Goal: Answer question/provide support: Share knowledge or assist other users

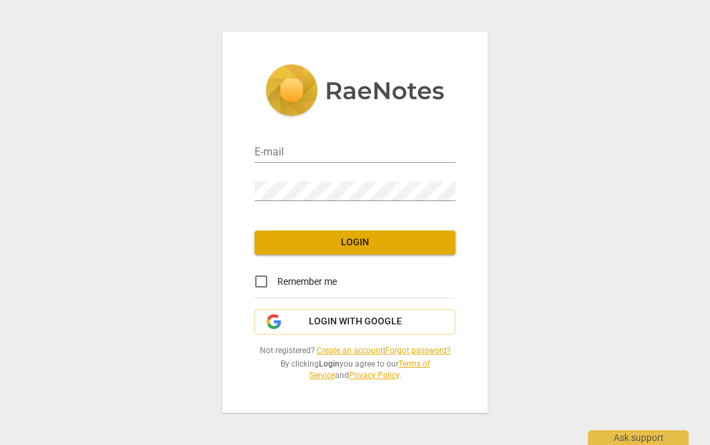
click at [289, 124] on link at bounding box center [354, 95] width 201 height 63
click at [275, 156] on input "email" at bounding box center [354, 152] width 201 height 19
type input "[EMAIL_ADDRESS][DOMAIN_NAME]"
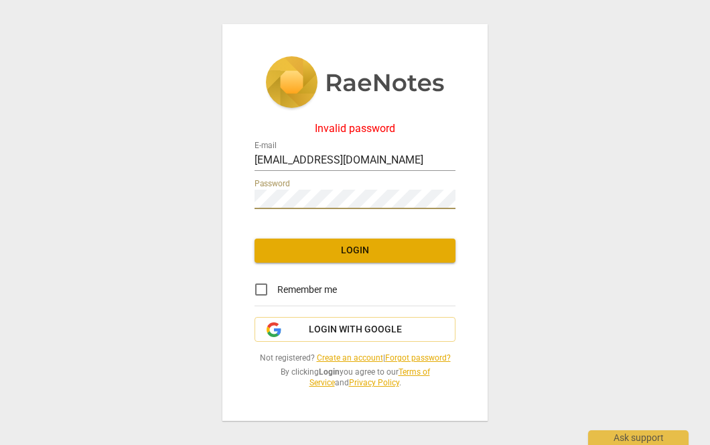
click at [216, 194] on div "Invalid password E-mail [EMAIL_ADDRESS][DOMAIN_NAME] Password Login Remember me…" at bounding box center [355, 222] width 710 height 445
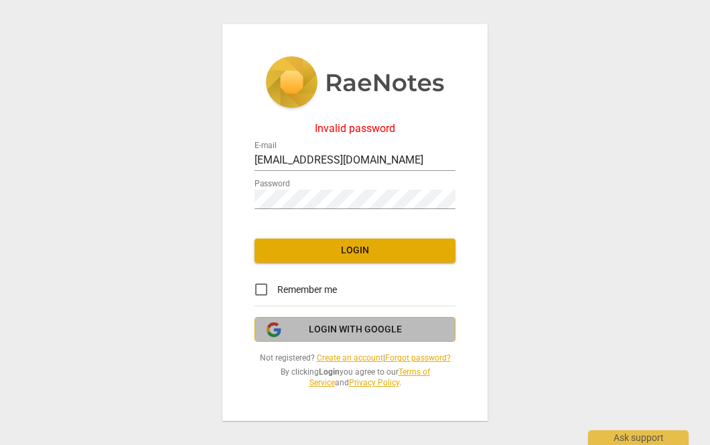
click at [298, 319] on button "Login with Google" at bounding box center [354, 329] width 201 height 25
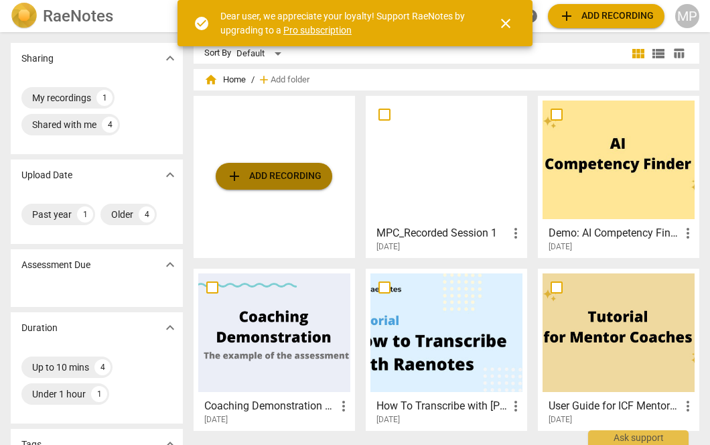
click at [272, 174] on span "add Add recording" at bounding box center [273, 176] width 95 height 16
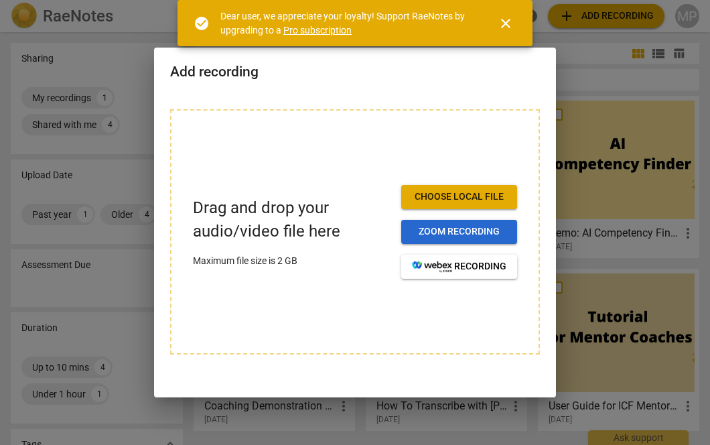
click at [435, 239] on button "Zoom recording" at bounding box center [459, 232] width 116 height 24
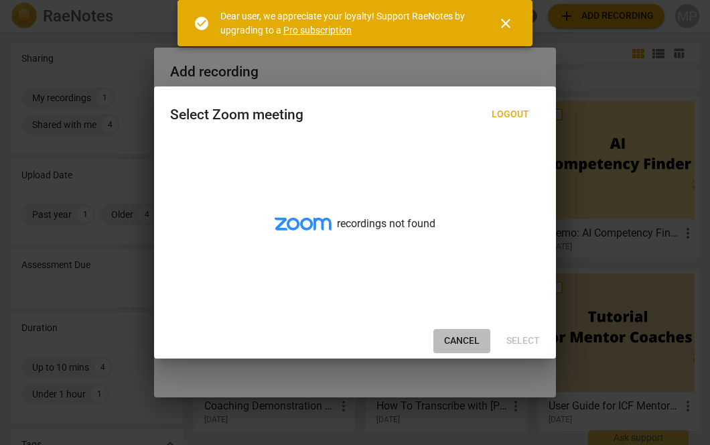
click at [469, 332] on button "Cancel" at bounding box center [461, 341] width 57 height 24
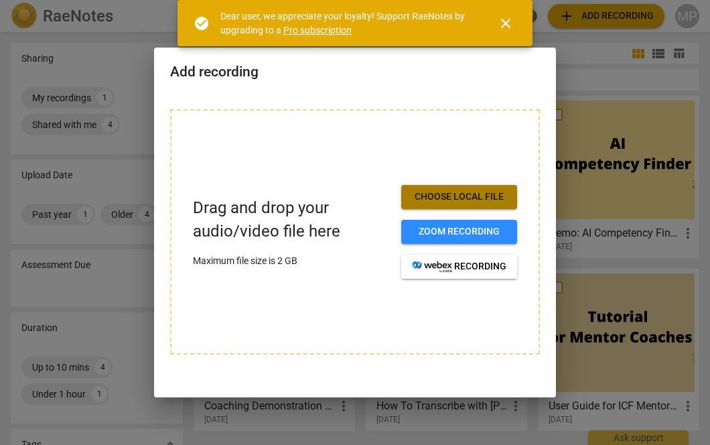
click at [476, 188] on button "Choose local file" at bounding box center [459, 197] width 116 height 24
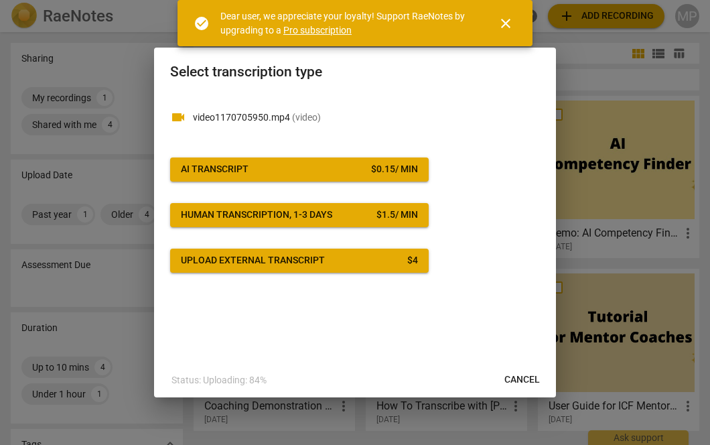
click at [384, 174] on div "$ 0.15 / min" at bounding box center [394, 169] width 47 height 13
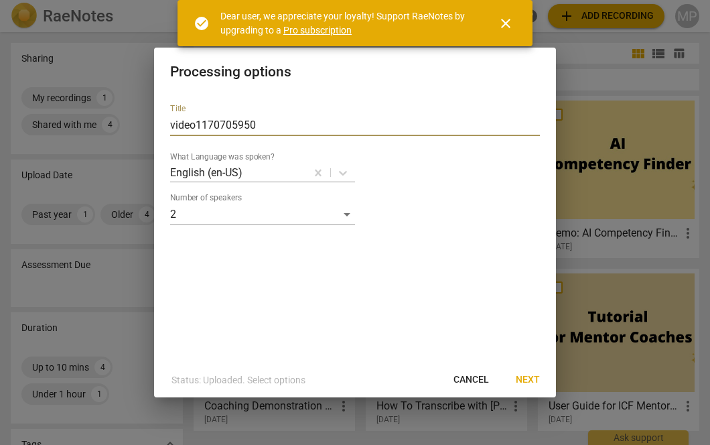
drag, startPoint x: 277, startPoint y: 123, endPoint x: 119, endPoint y: 112, distance: 157.8
click at [119, 112] on div "Processing options Title video1170705950 What Language was spoken? English (en-…" at bounding box center [355, 222] width 710 height 445
click at [170, 123] on input "HHC2" at bounding box center [355, 125] width 370 height 21
click at [265, 122] on input "Spring 2025 HHC2" at bounding box center [355, 125] width 370 height 21
type input "Spring 2025 HHC Recorded Session 2"
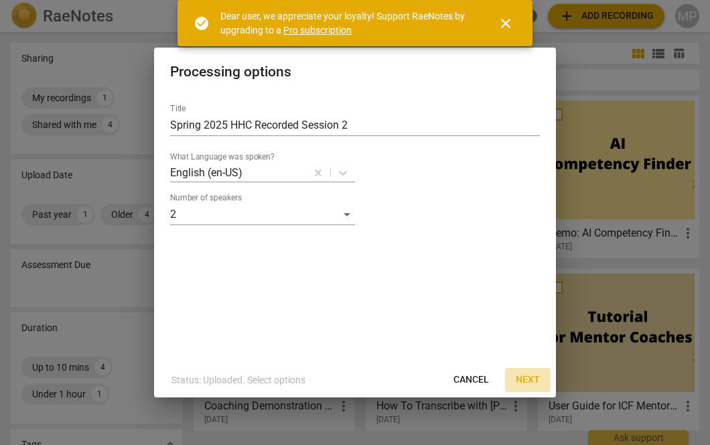
click at [530, 380] on span "Next" at bounding box center [528, 379] width 24 height 13
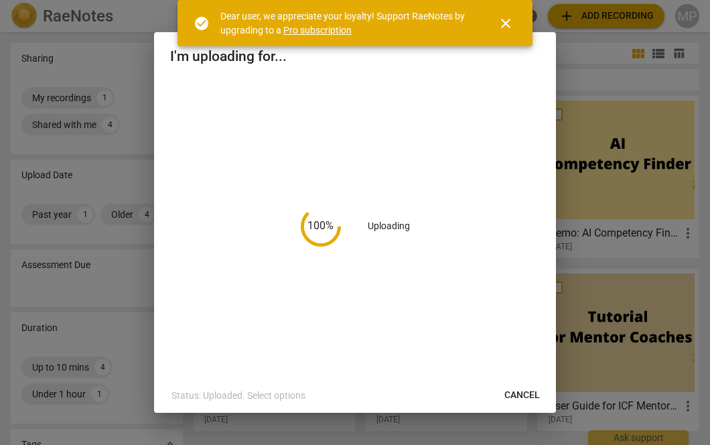
click at [499, 27] on span "close" at bounding box center [506, 23] width 16 height 16
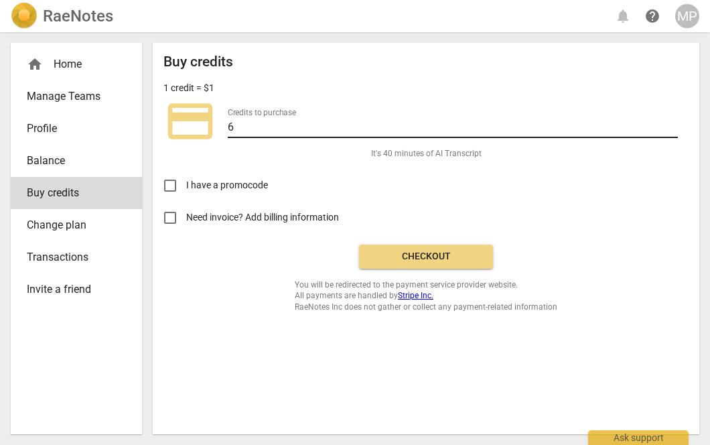
click at [267, 127] on input "6" at bounding box center [453, 128] width 450 height 19
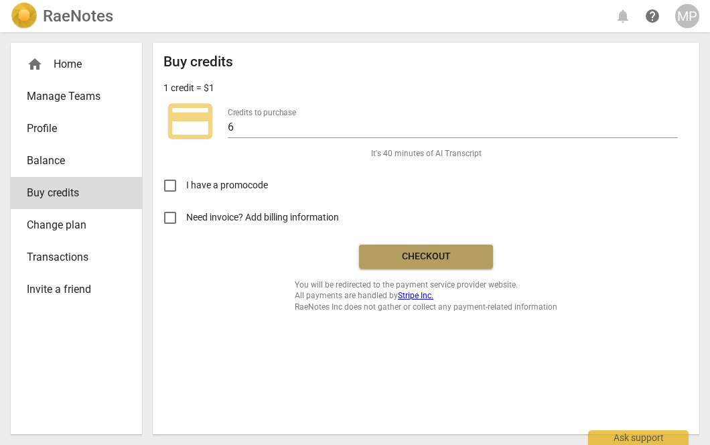
click at [433, 246] on button "Checkout" at bounding box center [426, 256] width 134 height 24
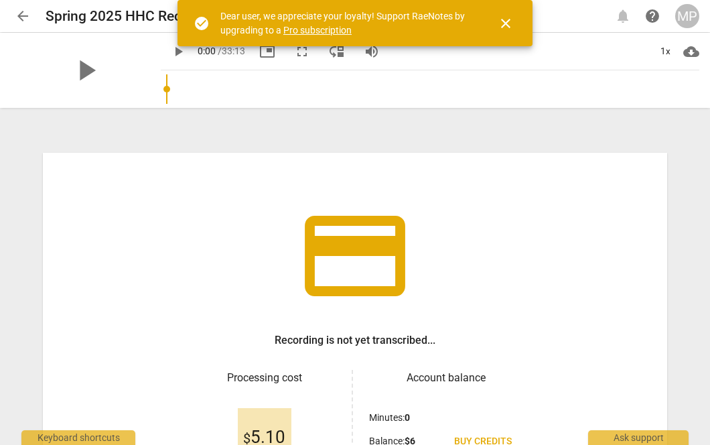
scroll to position [159, 0]
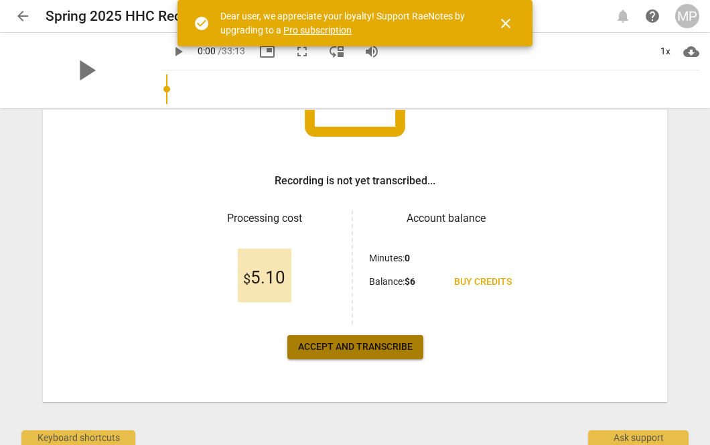
click at [350, 352] on span "Accept and transcribe" at bounding box center [355, 346] width 115 height 13
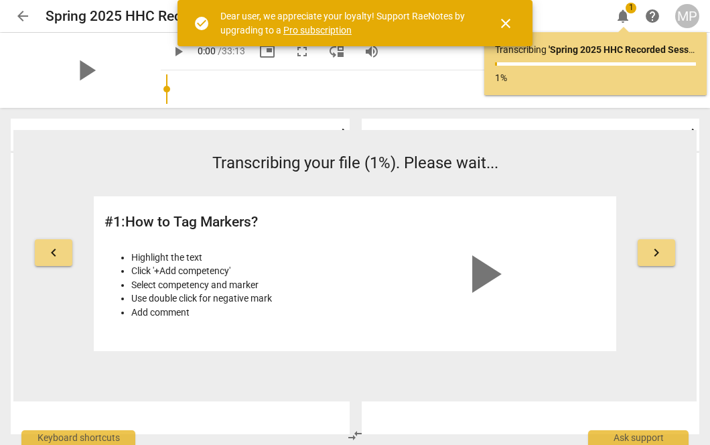
click at [651, 244] on span "keyboard_arrow_right" at bounding box center [656, 252] width 16 height 16
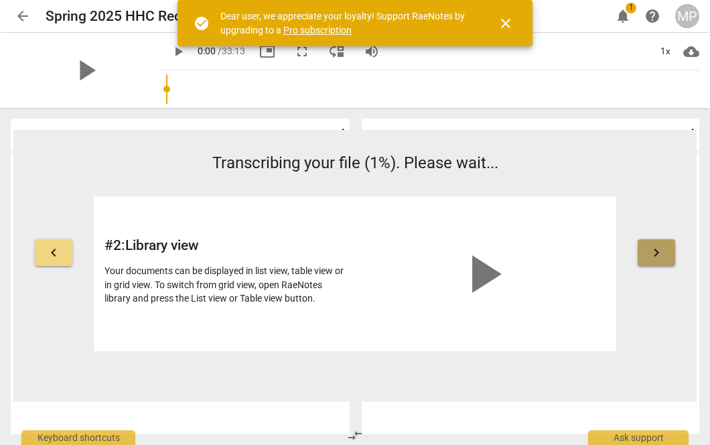
click at [651, 244] on span "keyboard_arrow_right" at bounding box center [656, 252] width 16 height 16
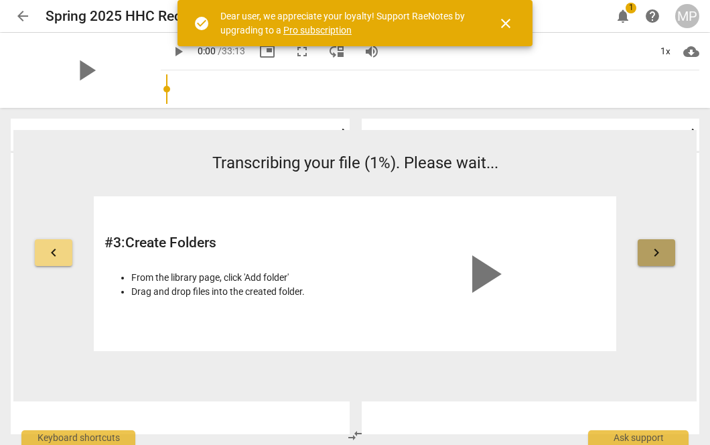
click at [651, 244] on span "keyboard_arrow_right" at bounding box center [656, 252] width 16 height 16
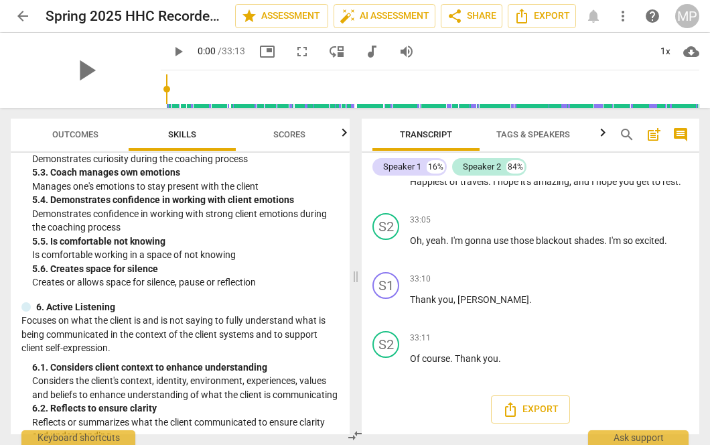
scroll to position [1595, 0]
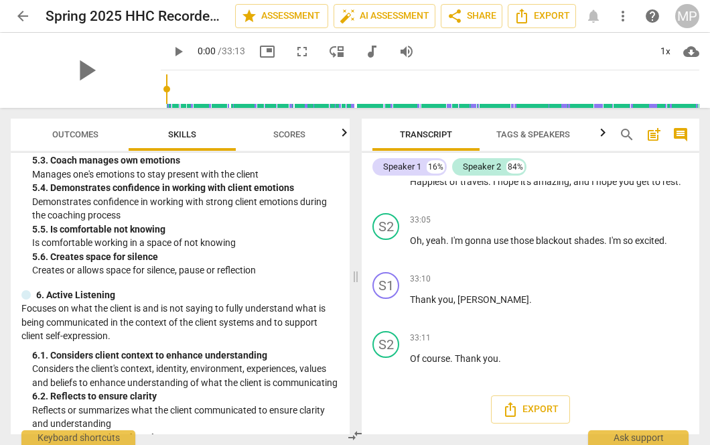
click at [84, 125] on button "Outcomes" at bounding box center [74, 135] width 107 height 32
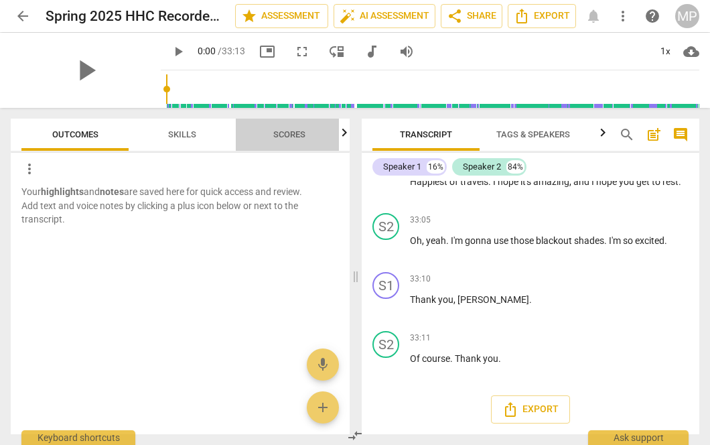
click at [299, 136] on span "Scores" at bounding box center [289, 134] width 32 height 10
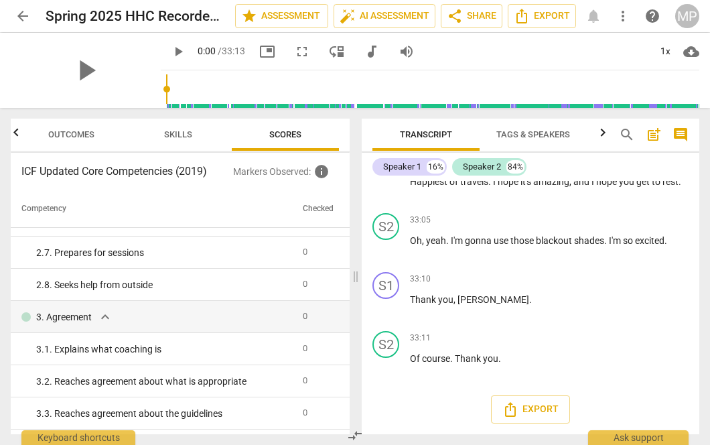
scroll to position [0, 0]
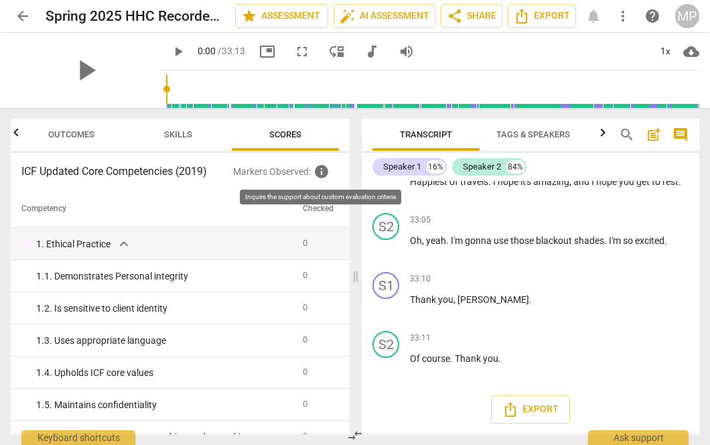
click at [313, 172] on span "info" at bounding box center [321, 171] width 16 height 16
click at [321, 169] on span "info" at bounding box center [321, 171] width 16 height 16
click at [169, 135] on span "Skills" at bounding box center [178, 134] width 28 height 10
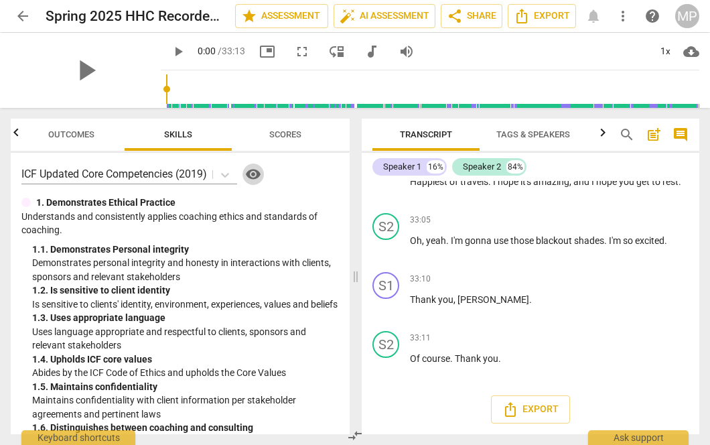
click at [255, 167] on span "visibility" at bounding box center [253, 174] width 16 height 16
click at [81, 137] on span "Outcomes" at bounding box center [71, 134] width 46 height 10
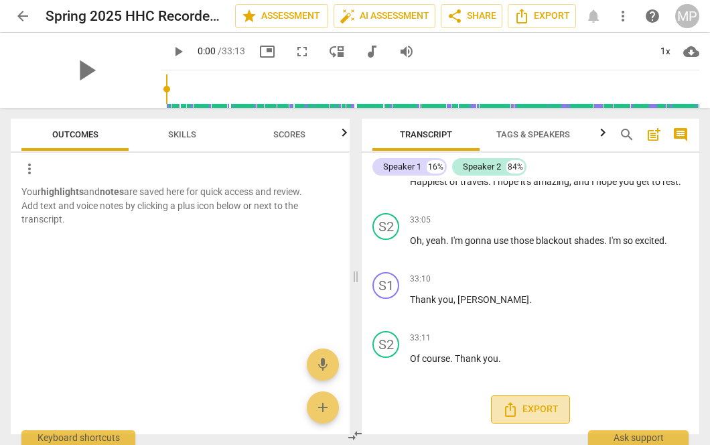
click at [531, 396] on button "Export" at bounding box center [530, 409] width 79 height 28
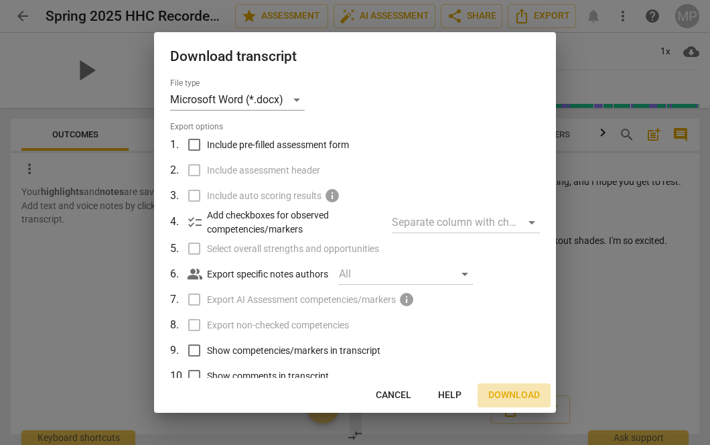
click at [509, 388] on span "Download" at bounding box center [514, 394] width 52 height 13
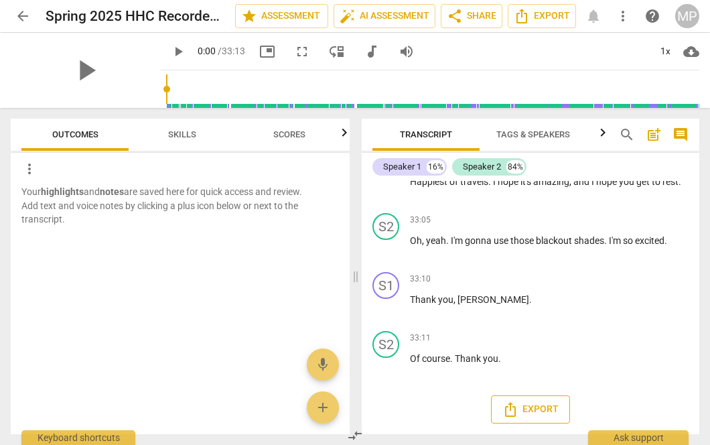
click at [536, 408] on span "Export" at bounding box center [530, 409] width 56 height 16
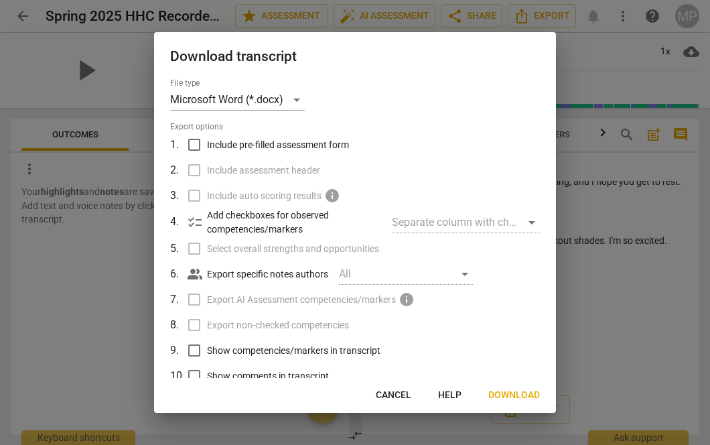
click at [282, 146] on span "Include pre-filled assessment form" at bounding box center [278, 145] width 142 height 14
click at [207, 146] on input "Include pre-filled assessment form" at bounding box center [193, 144] width 25 height 25
checkbox input "true"
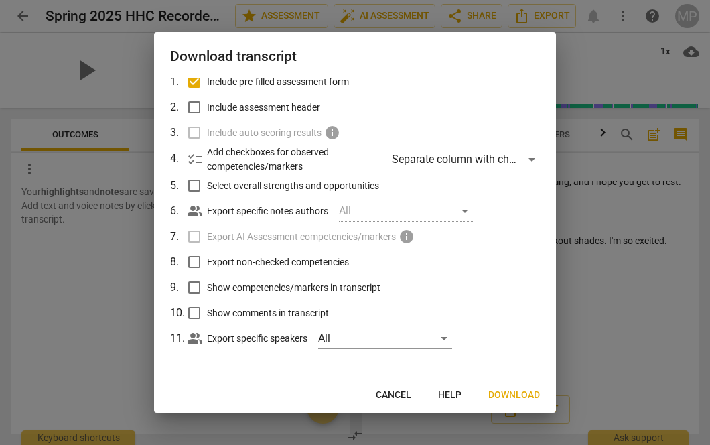
scroll to position [62, 0]
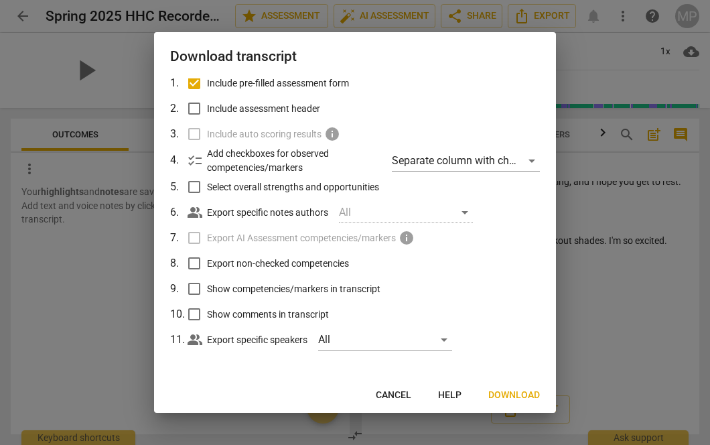
click at [265, 285] on span "Show competencies/markers in transcript" at bounding box center [293, 289] width 173 height 14
click at [207, 285] on input "Show competencies/markers in transcript" at bounding box center [193, 288] width 25 height 25
checkbox input "true"
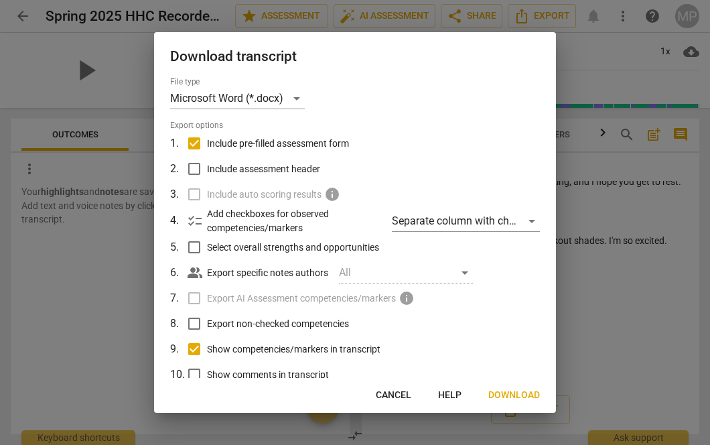
scroll to position [63, 0]
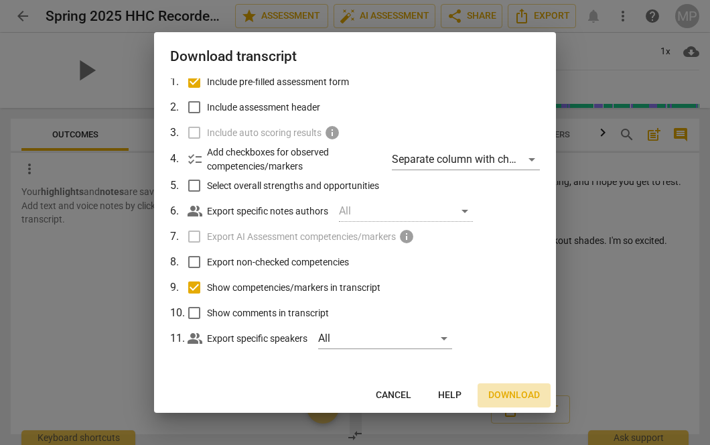
click at [507, 384] on button "Download" at bounding box center [514, 395] width 73 height 24
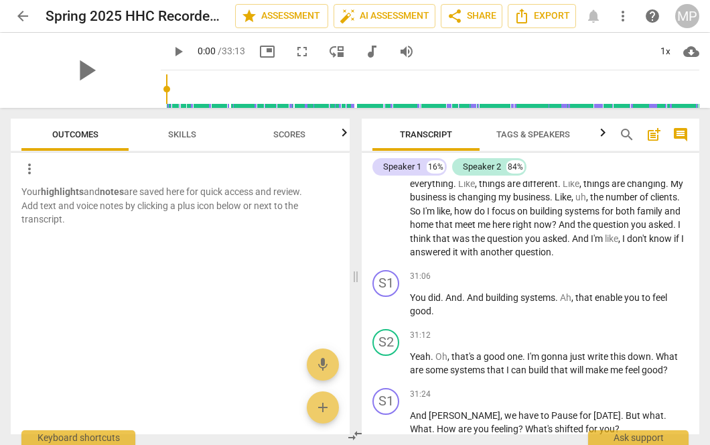
scroll to position [8980, 0]
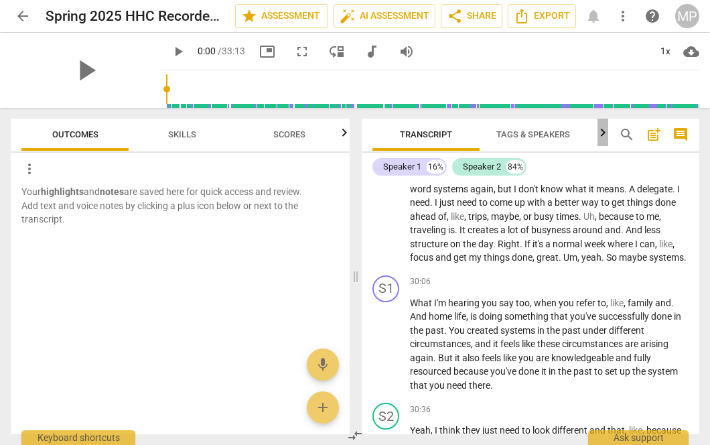
click at [605, 135] on icon "button" at bounding box center [603, 133] width 16 height 16
click at [552, 134] on span "Analytics New" at bounding box center [544, 135] width 62 height 10
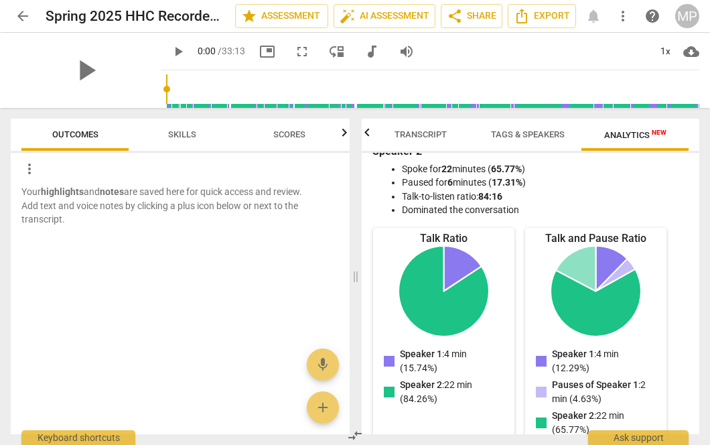
scroll to position [0, 0]
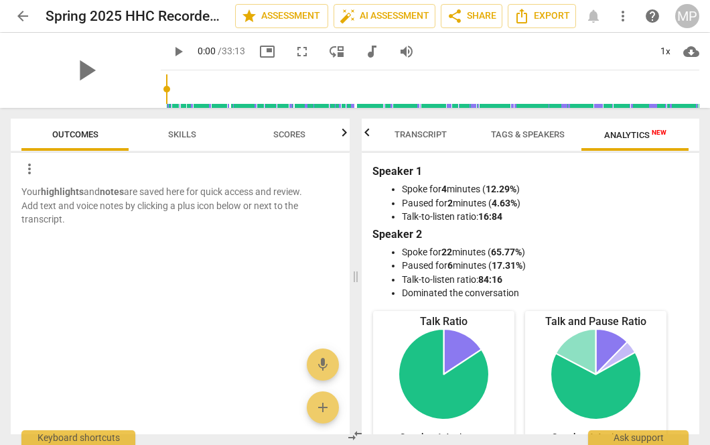
click at [644, 131] on span "Analytics New" at bounding box center [635, 135] width 62 height 10
click at [535, 132] on span "Tags & Speakers" at bounding box center [528, 134] width 74 height 10
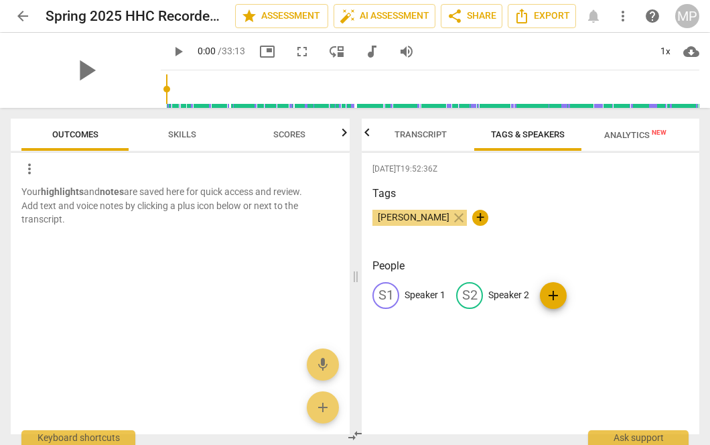
click at [426, 137] on span "Transcript" at bounding box center [420, 134] width 52 height 10
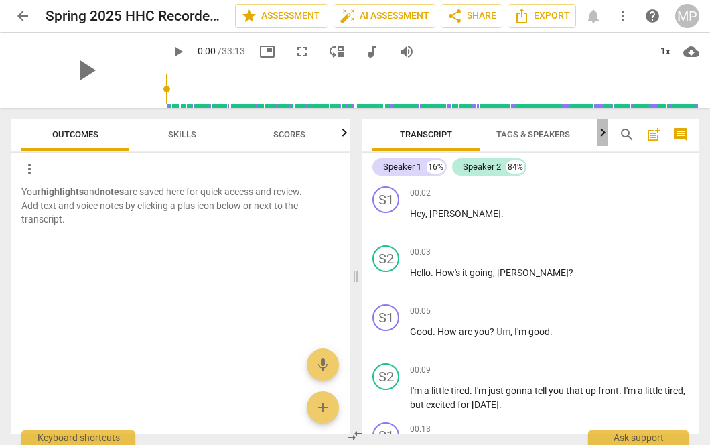
click at [607, 131] on icon "button" at bounding box center [603, 133] width 16 height 16
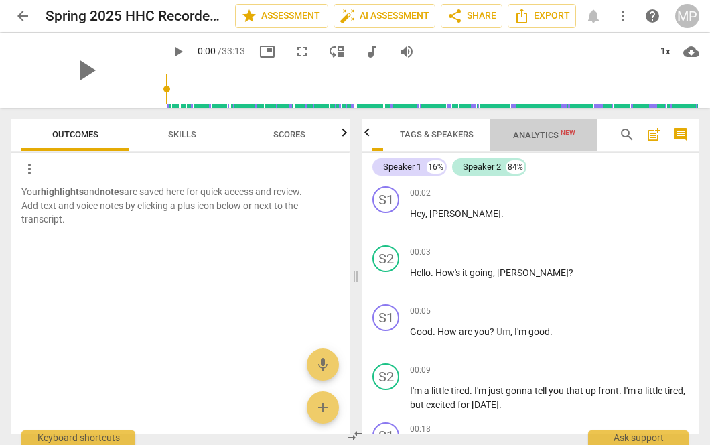
click at [534, 125] on span "Analytics New" at bounding box center [544, 135] width 94 height 20
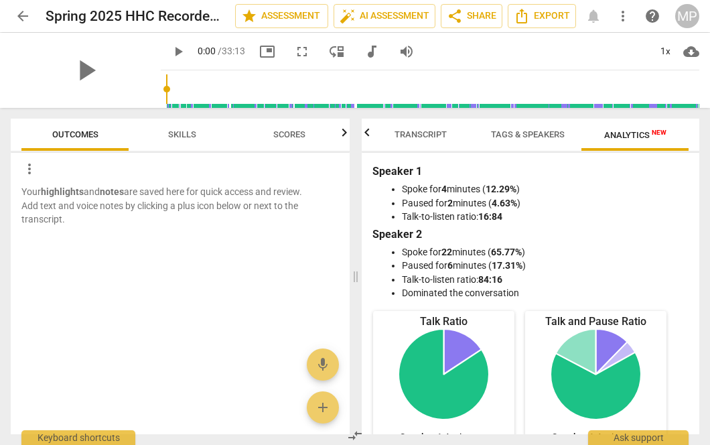
click at [514, 137] on span "Tags & Speakers" at bounding box center [528, 134] width 74 height 10
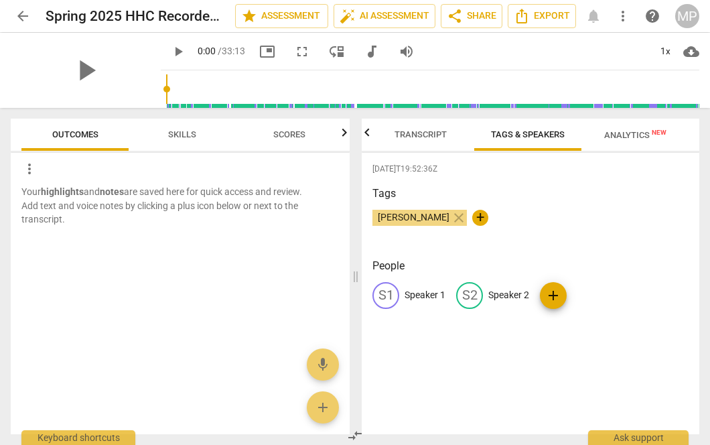
click at [425, 137] on span "Transcript" at bounding box center [420, 134] width 52 height 10
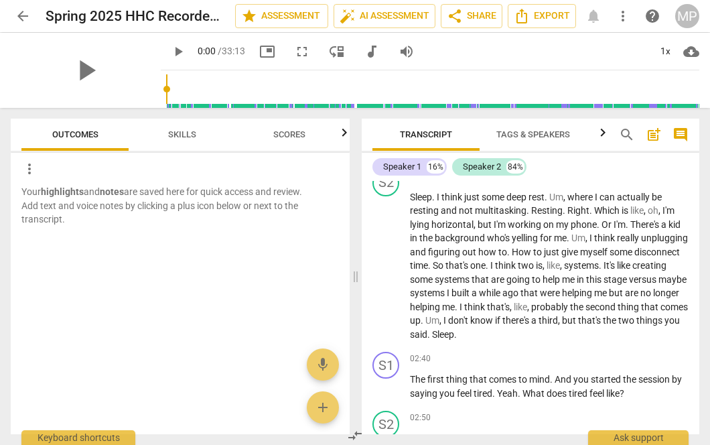
scroll to position [936, 0]
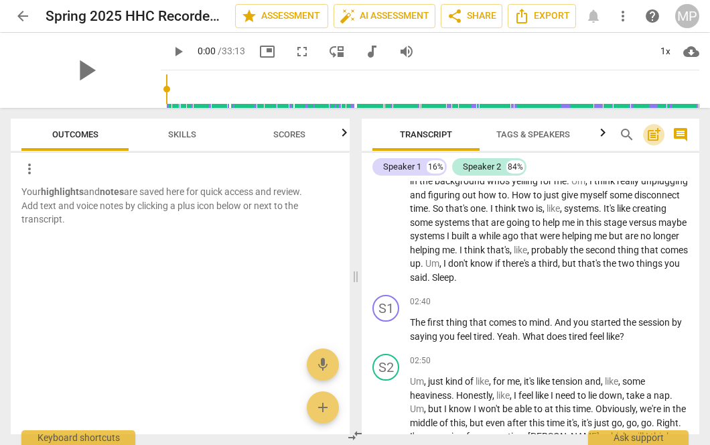
click at [656, 138] on span "post_add" at bounding box center [654, 135] width 16 height 16
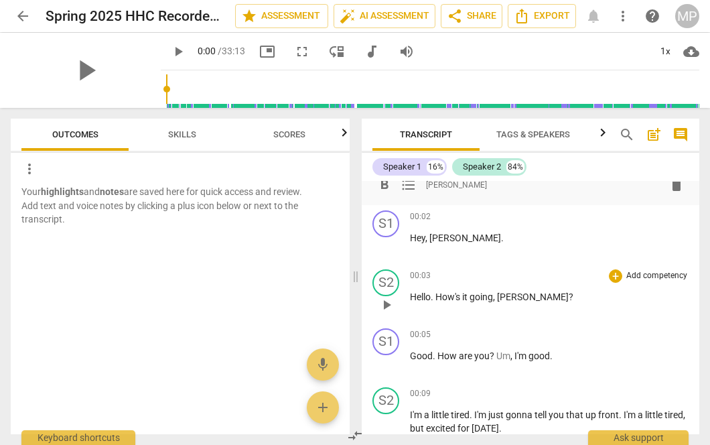
scroll to position [0, 0]
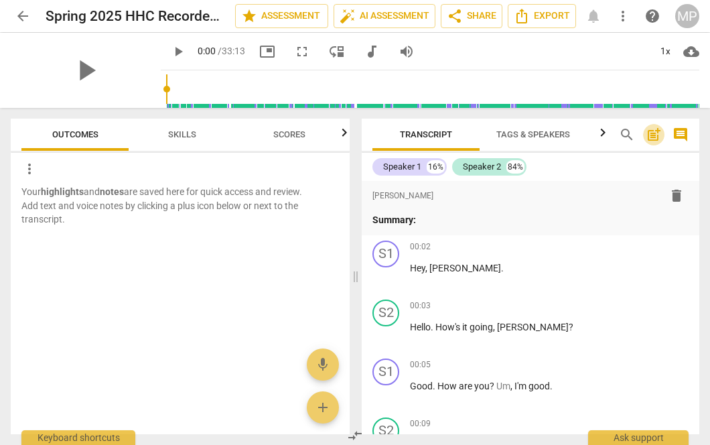
click at [657, 138] on span "post_add" at bounding box center [654, 135] width 16 height 16
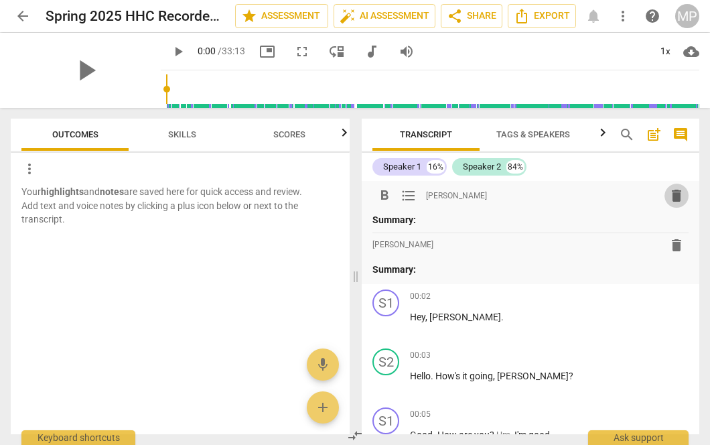
click at [670, 198] on span "delete" at bounding box center [676, 196] width 16 height 16
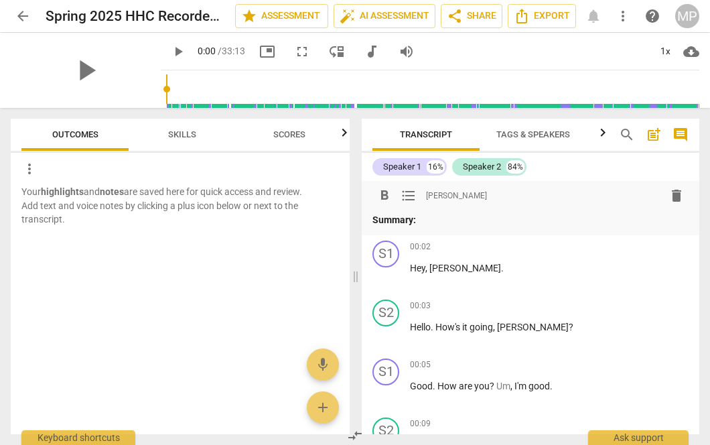
click at [671, 194] on span "delete" at bounding box center [676, 196] width 16 height 16
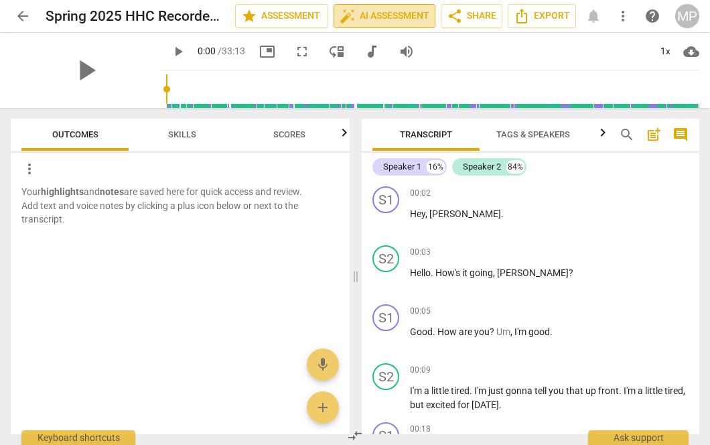
click at [388, 10] on span "auto_fix_high AI Assessment" at bounding box center [385, 16] width 90 height 16
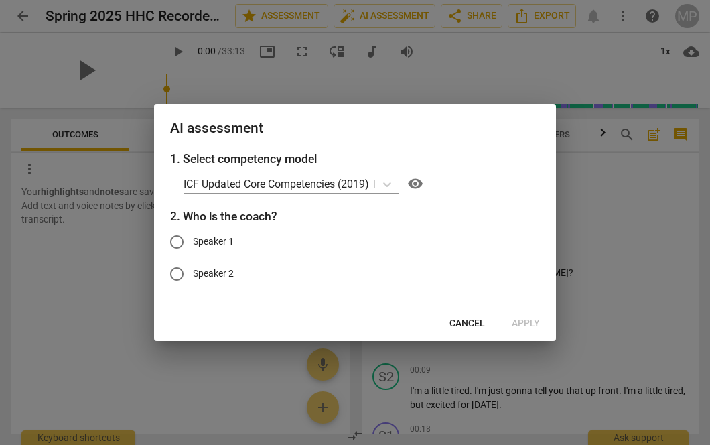
click at [229, 239] on span "Speaker 1" at bounding box center [213, 241] width 41 height 14
click at [193, 239] on input "Speaker 1" at bounding box center [177, 242] width 32 height 32
radio input "true"
click at [524, 317] on span "Apply" at bounding box center [526, 323] width 28 height 13
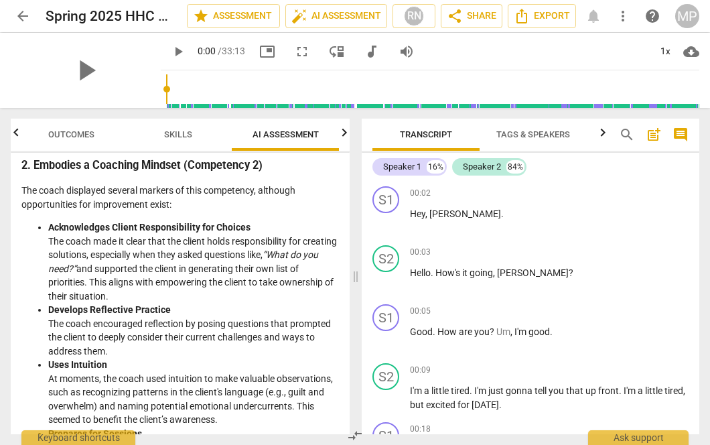
scroll to position [488, 0]
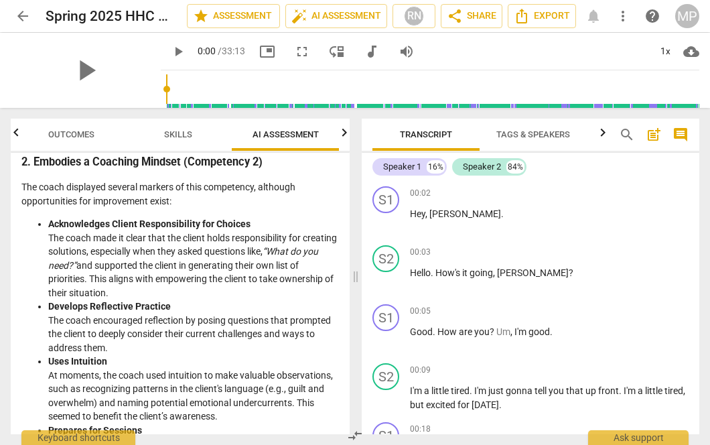
click at [279, 257] on li "Acknowledges Client Responsibility for Choices The coach made it clear that the…" at bounding box center [193, 258] width 291 height 82
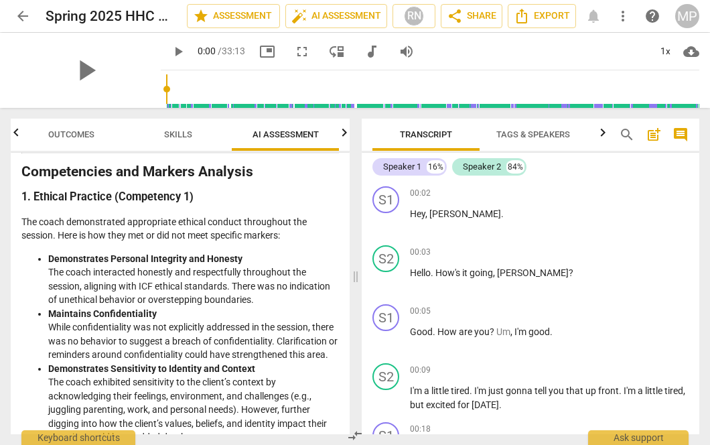
scroll to position [173, 0]
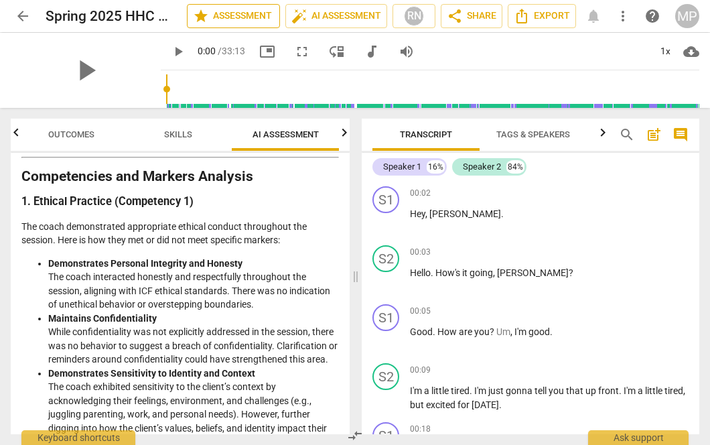
click at [248, 19] on span "star Assessment" at bounding box center [233, 16] width 81 height 16
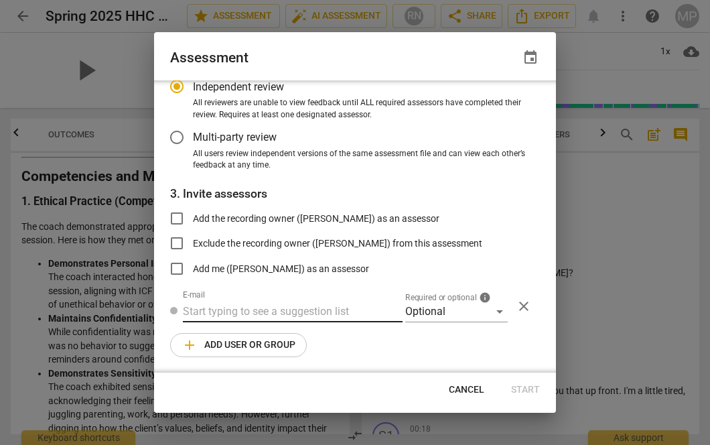
scroll to position [118, 0]
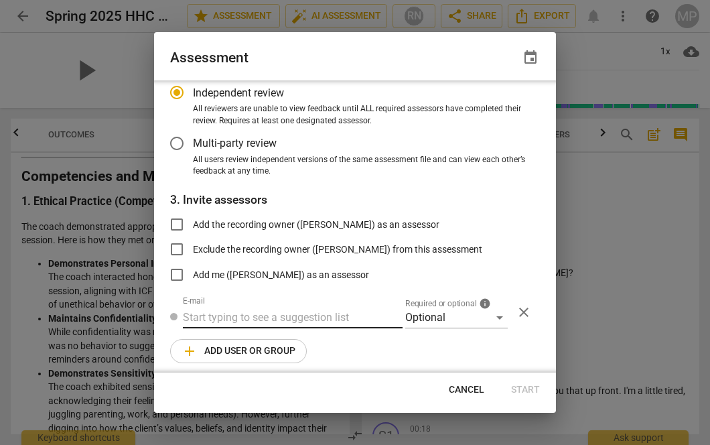
click at [352, 315] on input "text" at bounding box center [293, 317] width 220 height 21
click at [120, 282] on div at bounding box center [355, 222] width 710 height 445
radio input "false"
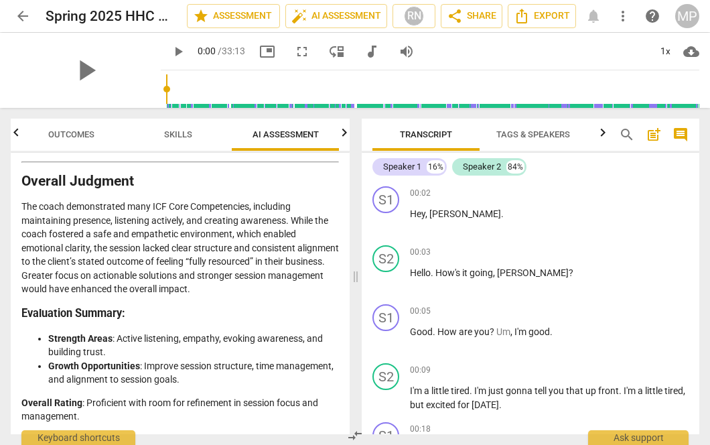
scroll to position [2650, 0]
click at [82, 129] on span "Outcomes" at bounding box center [71, 134] width 46 height 10
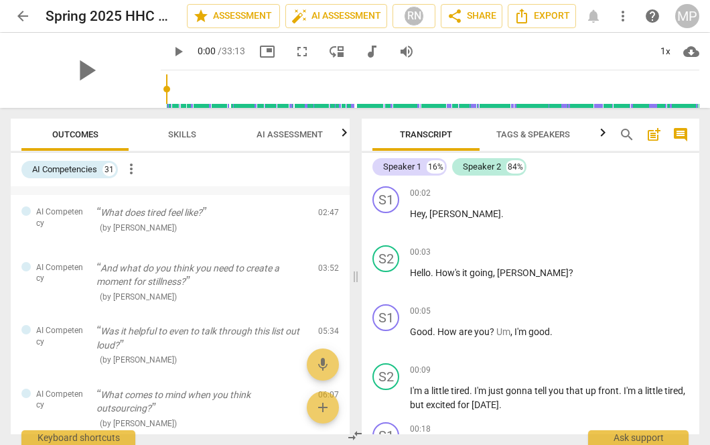
scroll to position [109, 0]
click at [56, 212] on span "AI Competency" at bounding box center [61, 218] width 50 height 22
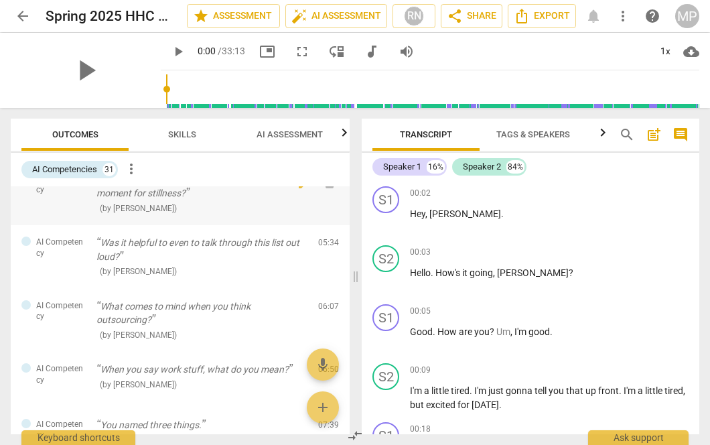
scroll to position [216, 0]
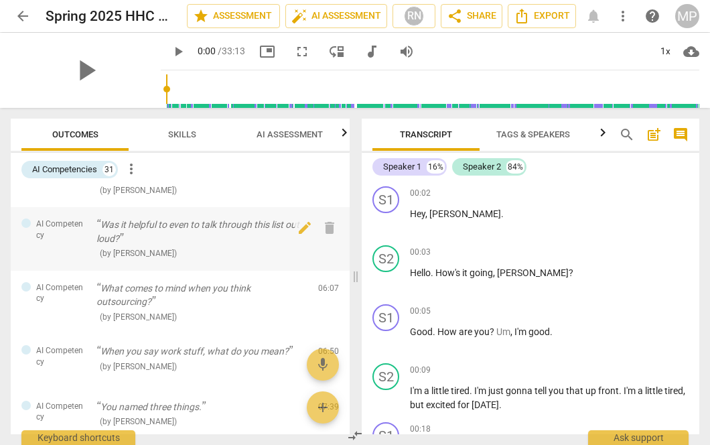
click at [119, 244] on p "Was it helpful to even to talk through this list out loud?" at bounding box center [201, 231] width 211 height 27
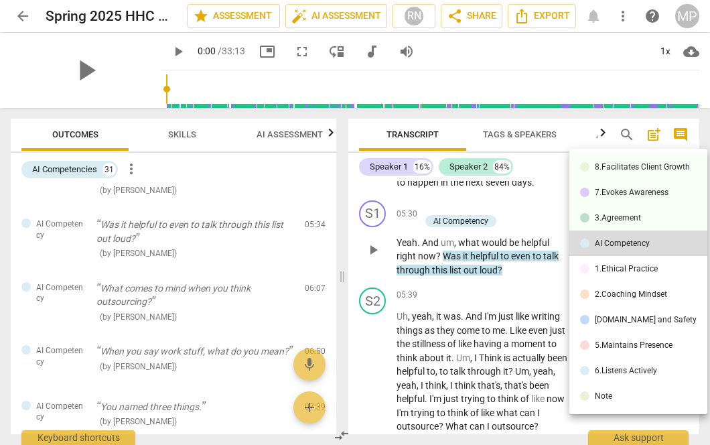
scroll to position [2327, 0]
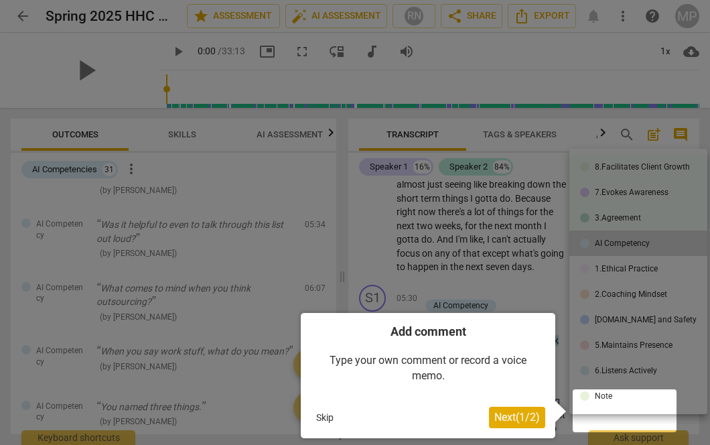
click at [327, 414] on button "Skip" at bounding box center [325, 417] width 28 height 20
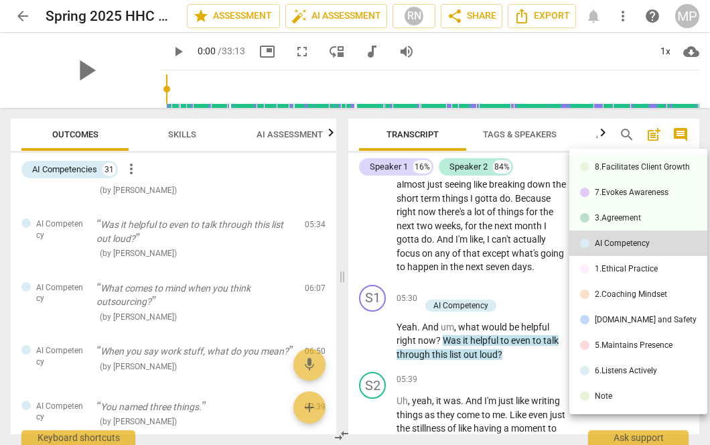
click at [232, 297] on div at bounding box center [355, 222] width 710 height 445
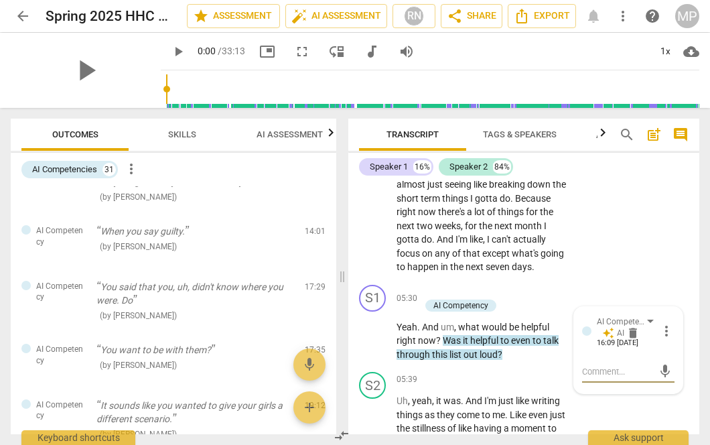
scroll to position [0, 0]
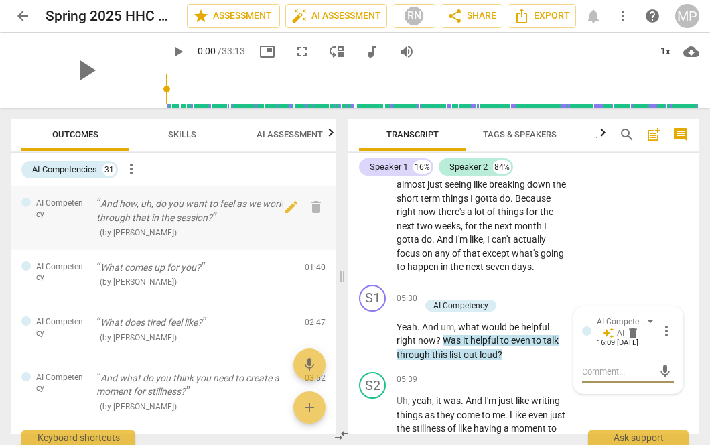
click at [149, 210] on p "And how, uh, do you want to feel as we work through that in the session?" at bounding box center [195, 210] width 198 height 27
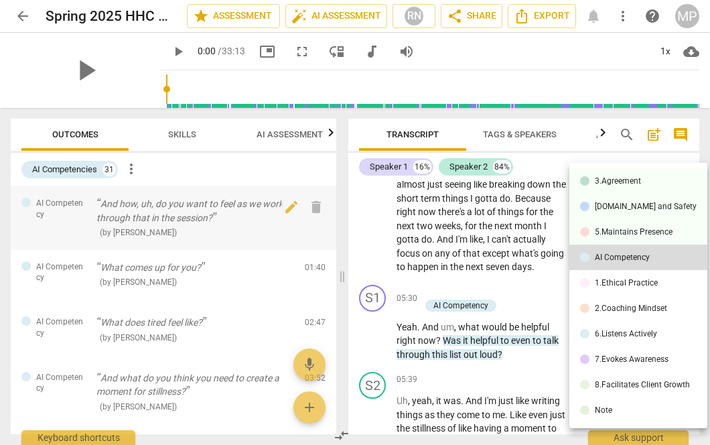
scroll to position [432, 0]
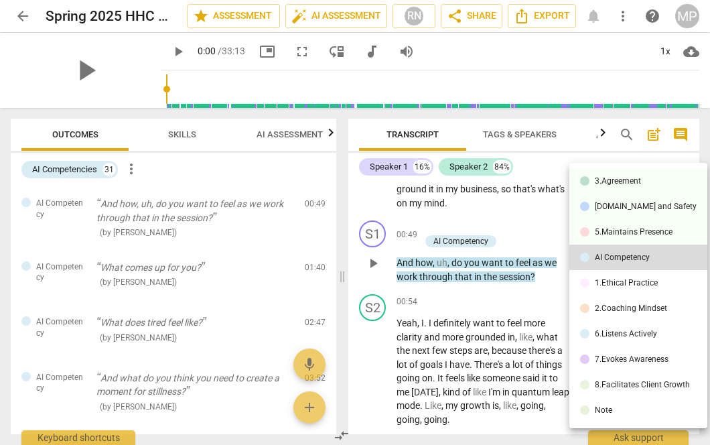
click at [166, 209] on div at bounding box center [355, 222] width 710 height 445
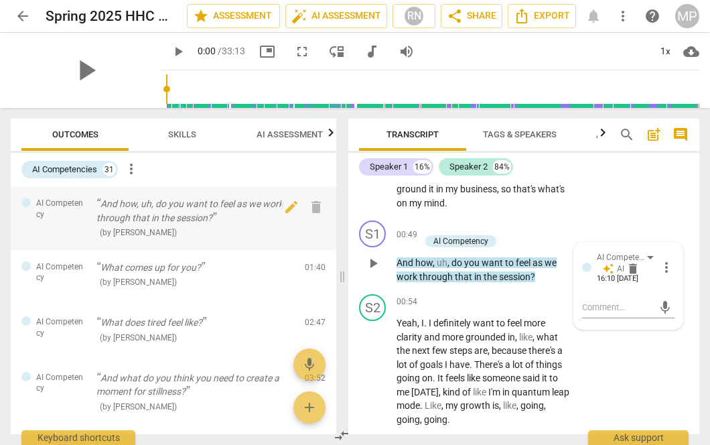
click at [40, 194] on div "AI Competency And how, uh, do you want to feel as we work through that in the s…" at bounding box center [173, 218] width 325 height 64
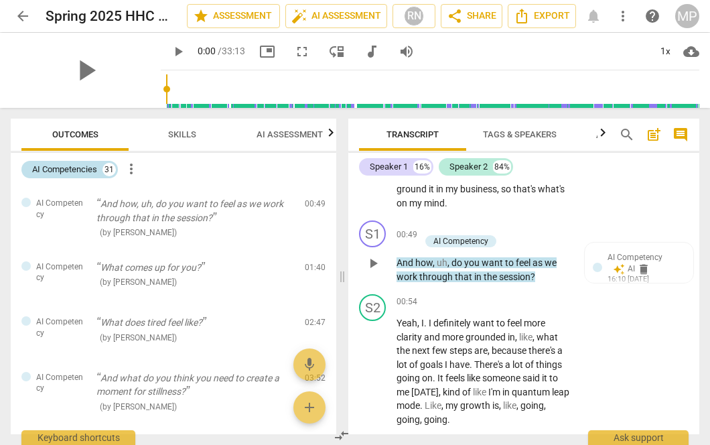
click at [78, 173] on div "AI Competencies" at bounding box center [64, 169] width 65 height 13
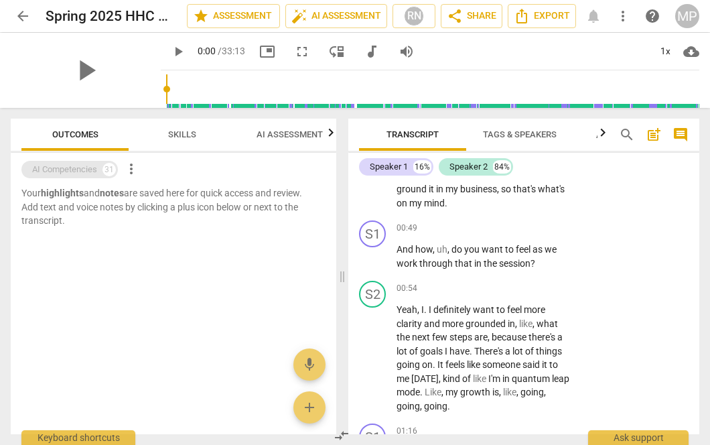
click at [79, 172] on div "AI Competencies" at bounding box center [64, 169] width 65 height 13
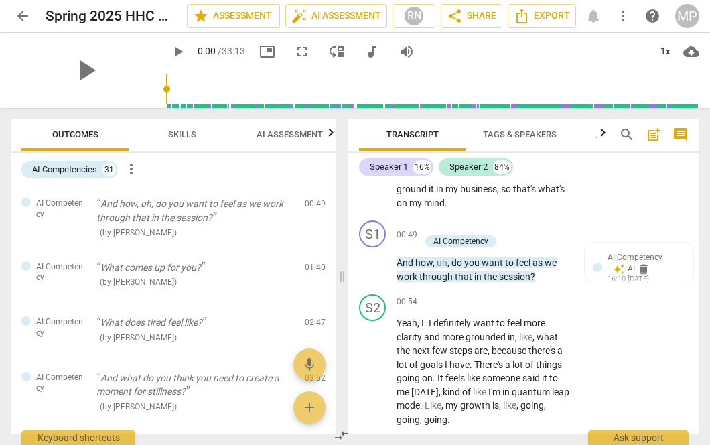
click at [131, 168] on span "more_vert" at bounding box center [131, 169] width 16 height 16
click at [78, 169] on div at bounding box center [355, 222] width 710 height 445
click at [297, 129] on span "AI Assessment" at bounding box center [290, 134] width 66 height 10
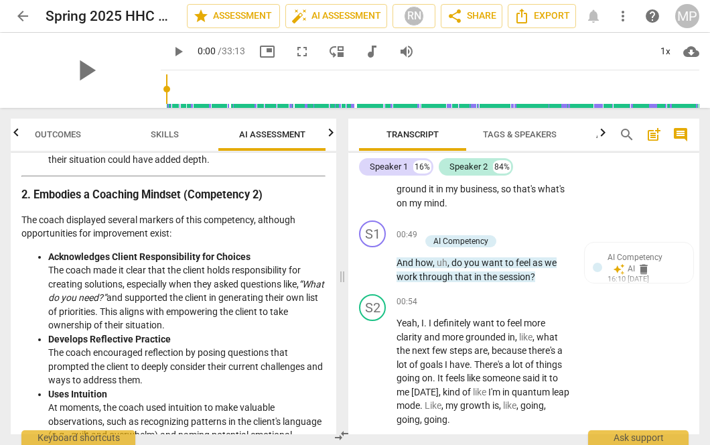
scroll to position [481, 0]
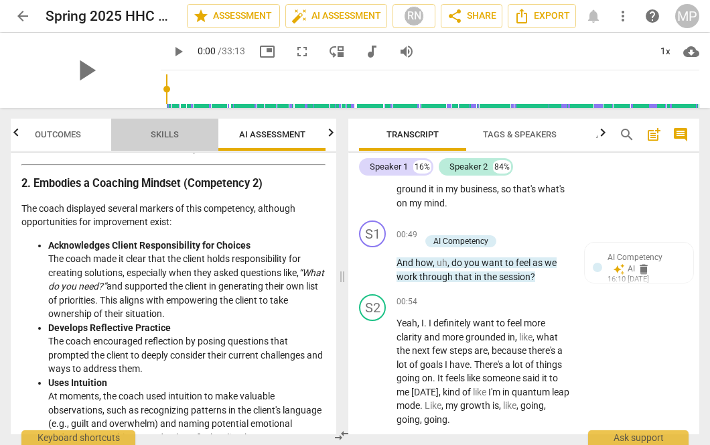
click at [171, 136] on span "Skills" at bounding box center [165, 134] width 28 height 10
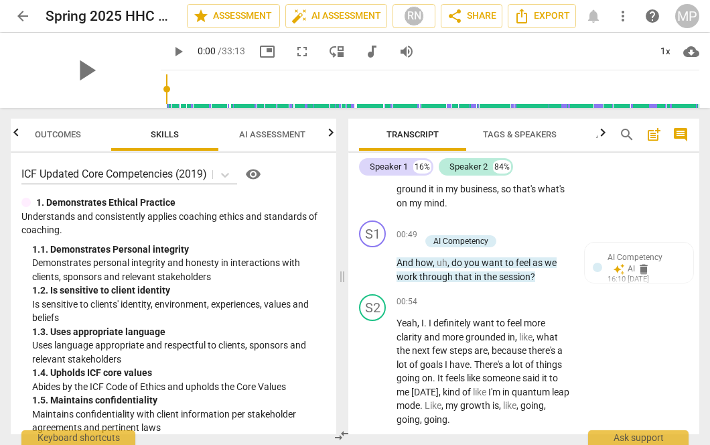
click at [82, 138] on span "Outcomes" at bounding box center [58, 135] width 78 height 18
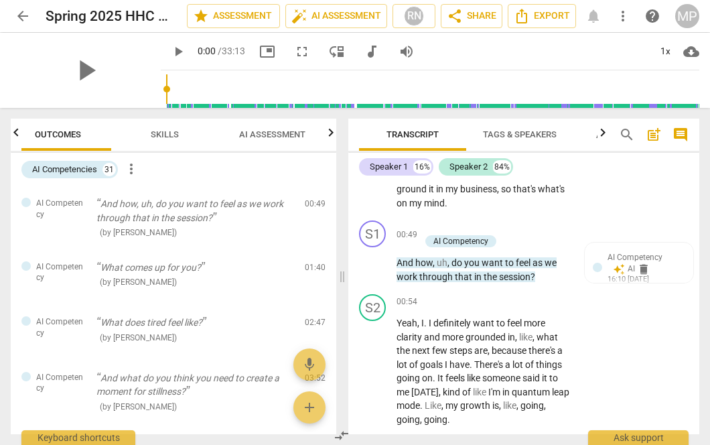
scroll to position [0, 0]
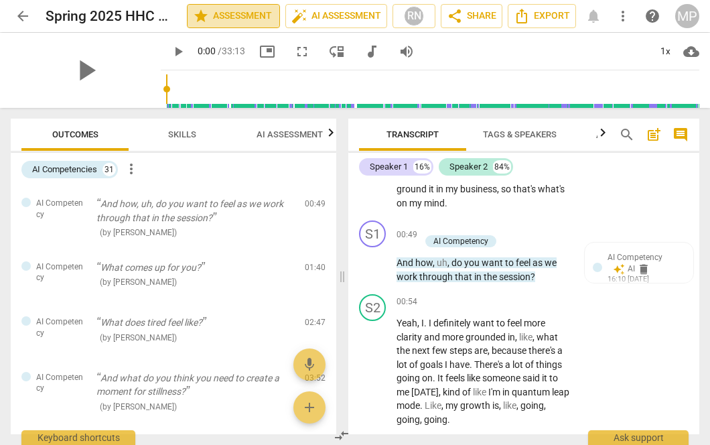
click at [204, 10] on span "star Assessment" at bounding box center [233, 16] width 81 height 16
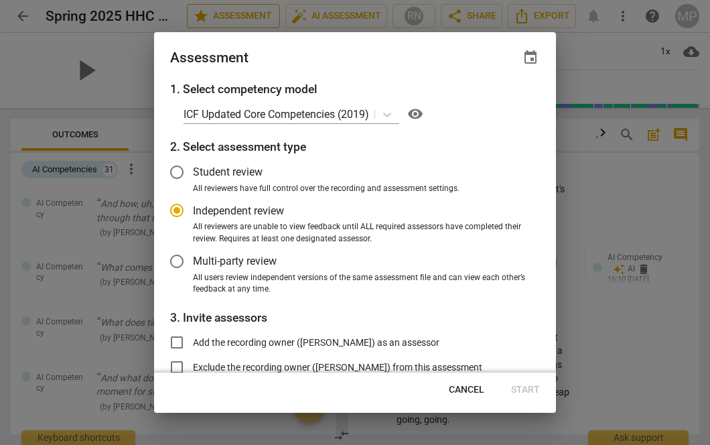
radio input "false"
click at [248, 170] on span "Student review" at bounding box center [228, 171] width 70 height 15
click at [193, 170] on input "Student review" at bounding box center [177, 172] width 32 height 32
click at [456, 390] on span "Cancel" at bounding box center [466, 389] width 35 height 13
radio input "false"
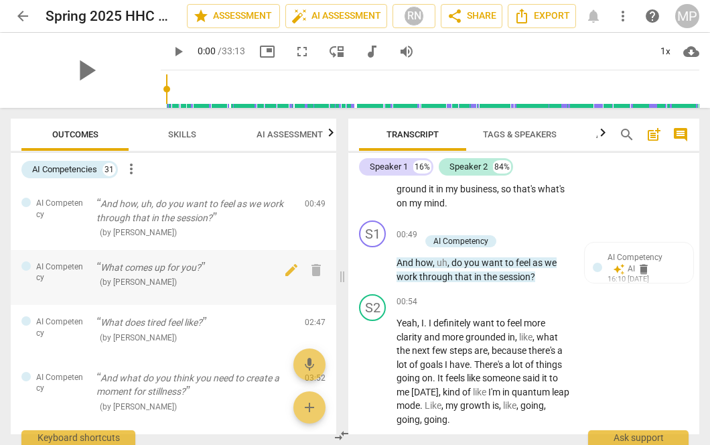
click at [41, 267] on span "AI Competency" at bounding box center [61, 272] width 50 height 22
click at [33, 265] on div "AI Competency" at bounding box center [53, 272] width 64 height 22
click at [283, 267] on span "edit" at bounding box center [291, 270] width 16 height 16
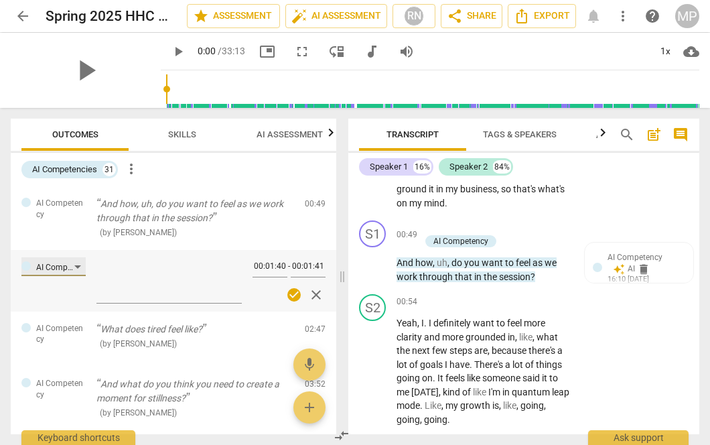
click at [63, 267] on div "AI Competency" at bounding box center [55, 267] width 38 height 13
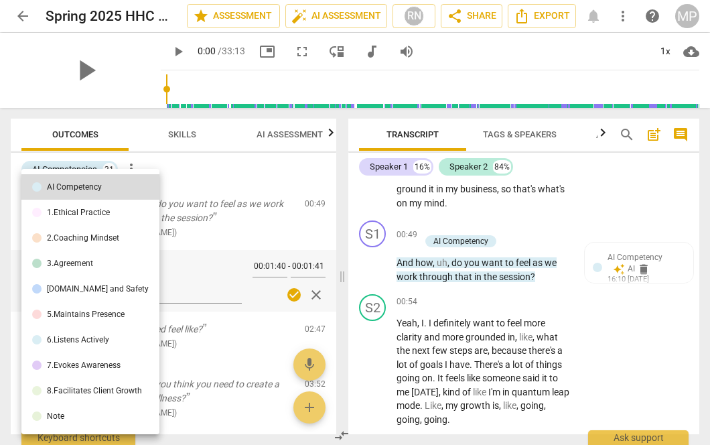
click at [292, 108] on div at bounding box center [355, 222] width 710 height 445
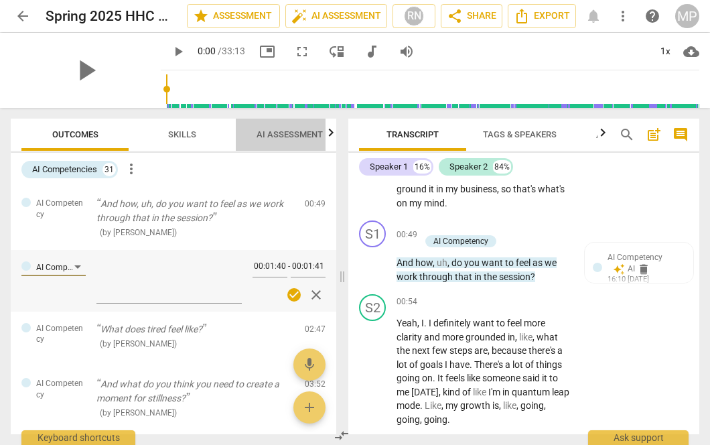
click at [285, 135] on span "AI Assessment" at bounding box center [290, 134] width 66 height 10
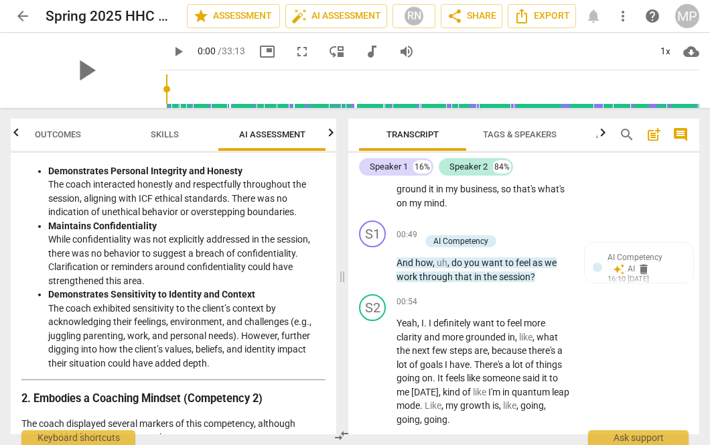
scroll to position [308, 0]
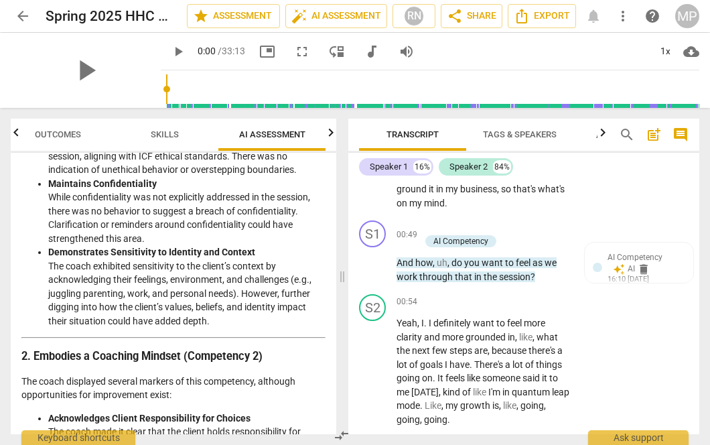
click at [70, 140] on span "Outcomes" at bounding box center [58, 135] width 78 height 18
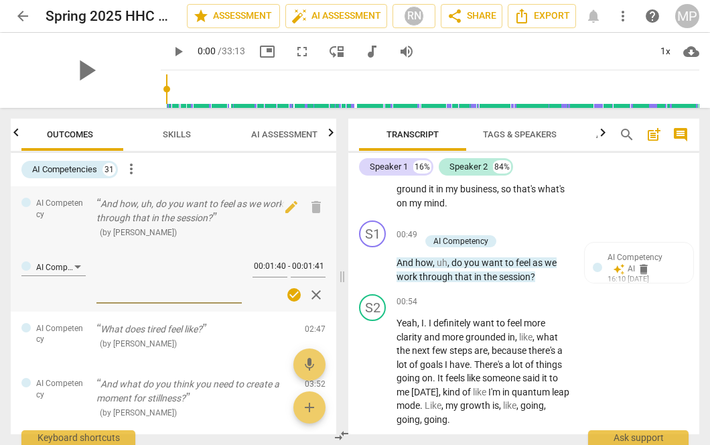
scroll to position [0, 0]
click at [30, 15] on span "arrow_back" at bounding box center [23, 16] width 16 height 16
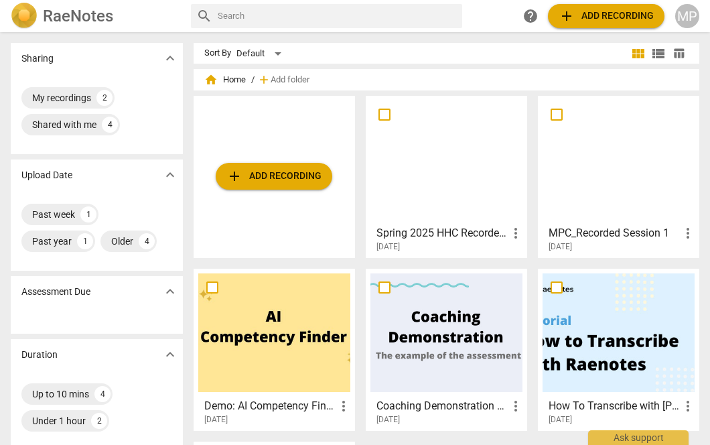
click at [595, 197] on div at bounding box center [618, 159] width 152 height 119
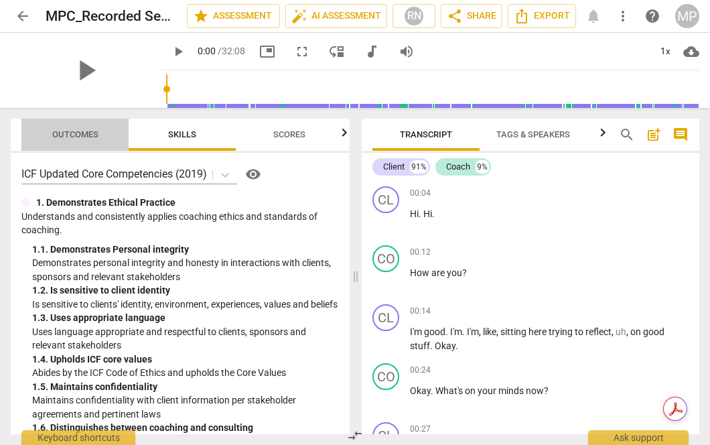
click at [84, 134] on span "Outcomes" at bounding box center [75, 134] width 46 height 10
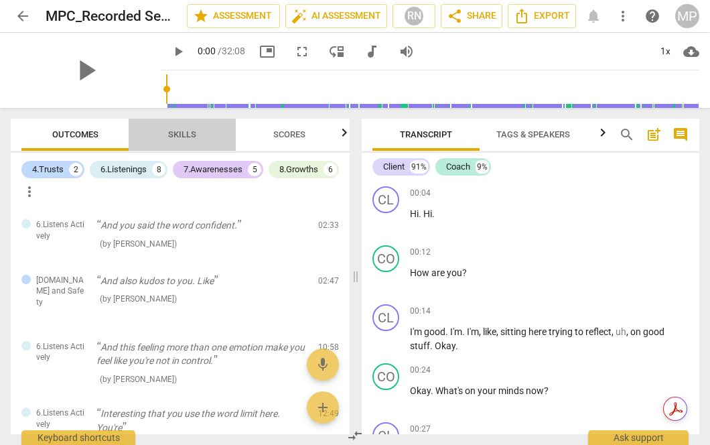
click at [169, 137] on span "Skills" at bounding box center [182, 134] width 28 height 10
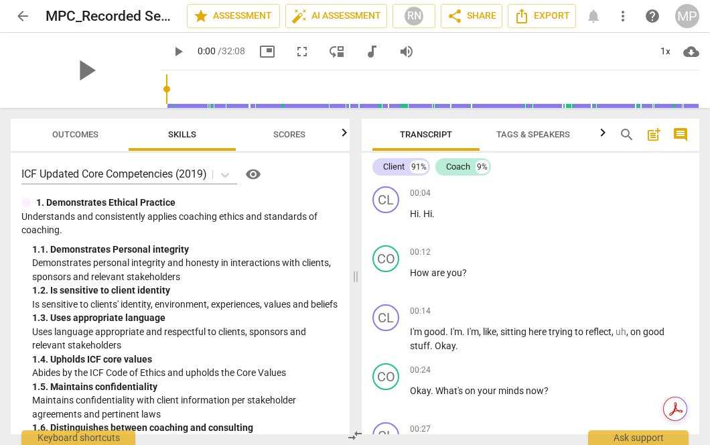
click at [268, 138] on span "Scores" at bounding box center [289, 135] width 64 height 18
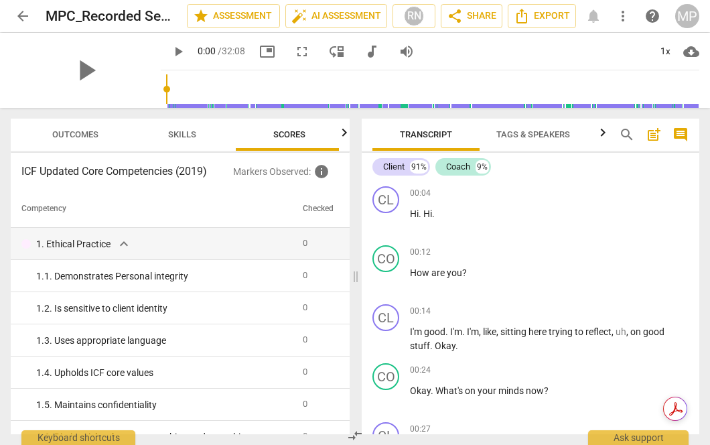
scroll to position [0, 4]
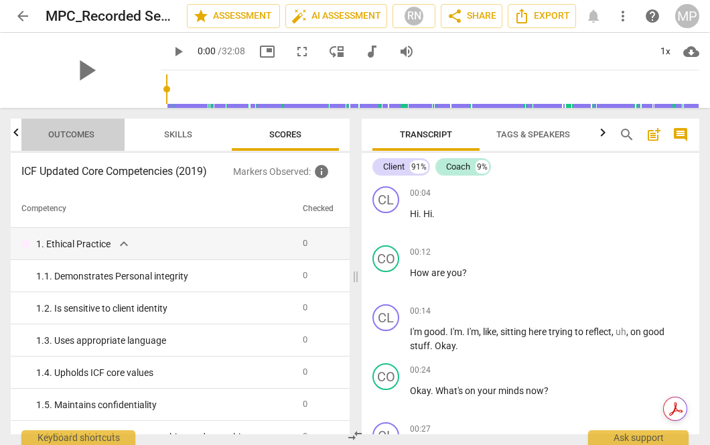
click at [62, 139] on span "Outcomes" at bounding box center [71, 135] width 78 height 18
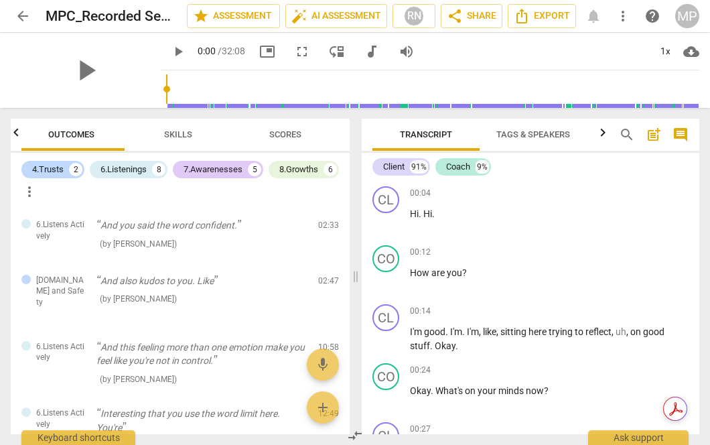
scroll to position [0, 0]
click at [22, 11] on span "arrow_back" at bounding box center [23, 16] width 16 height 16
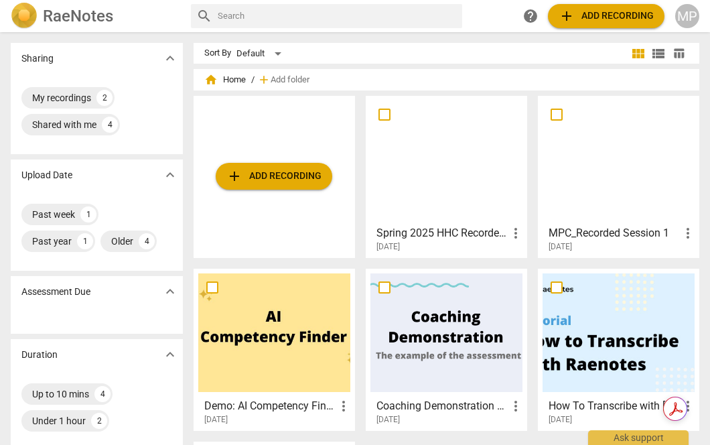
click at [441, 244] on div "[DATE]" at bounding box center [449, 246] width 147 height 11
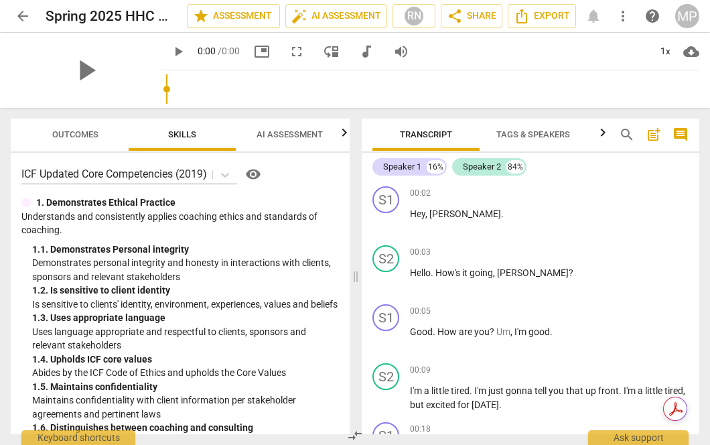
click at [63, 62] on div "play_arrow" at bounding box center [86, 70] width 150 height 75
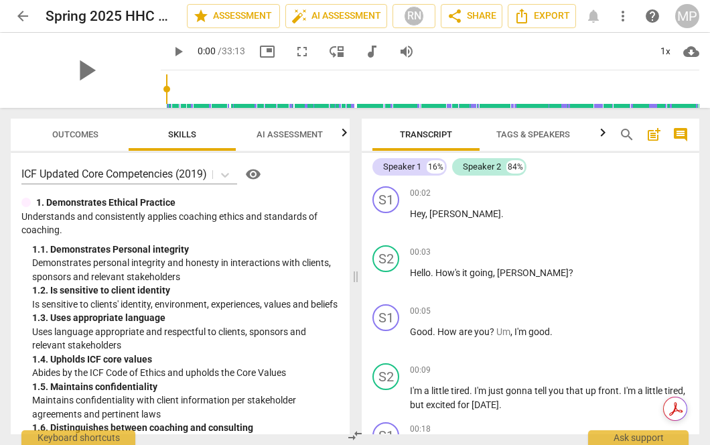
click at [68, 134] on span "Outcomes" at bounding box center [75, 134] width 46 height 10
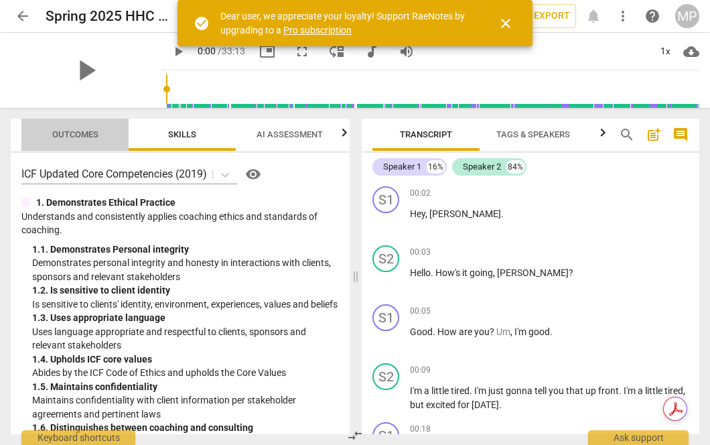
click at [73, 126] on span "Outcomes" at bounding box center [75, 135] width 78 height 18
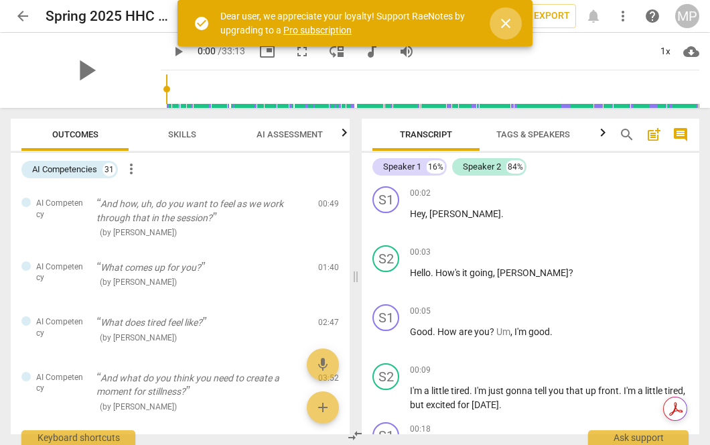
click at [504, 26] on span "close" at bounding box center [506, 23] width 16 height 16
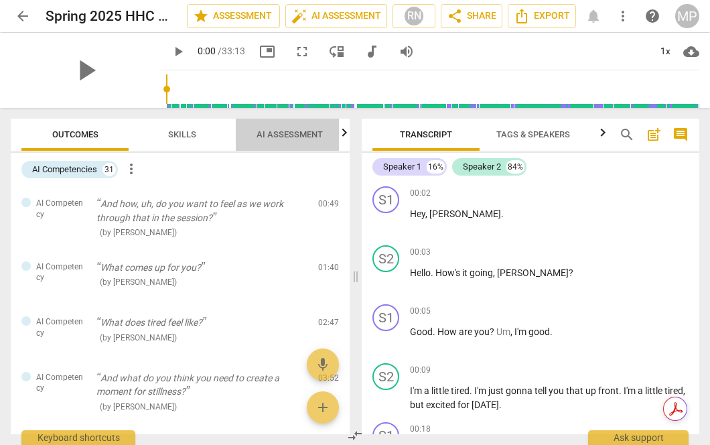
click at [279, 131] on span "AI Assessment" at bounding box center [290, 134] width 66 height 10
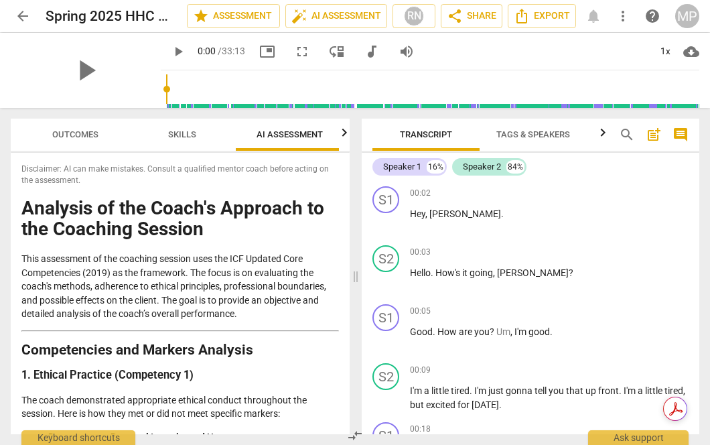
scroll to position [0, 4]
click at [56, 137] on span "Outcomes" at bounding box center [71, 134] width 46 height 10
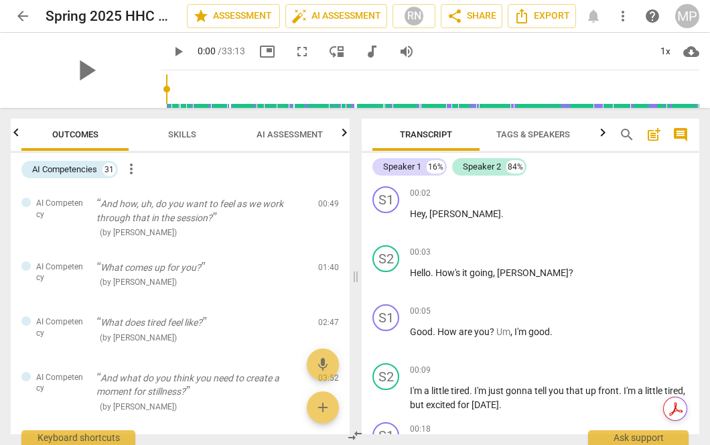
scroll to position [0, 0]
click at [424, 21] on span "RN" at bounding box center [413, 16] width 31 height 20
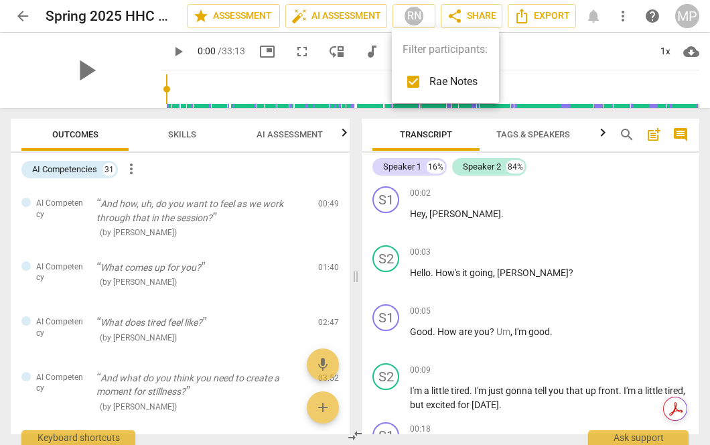
click at [579, 62] on div at bounding box center [355, 222] width 710 height 445
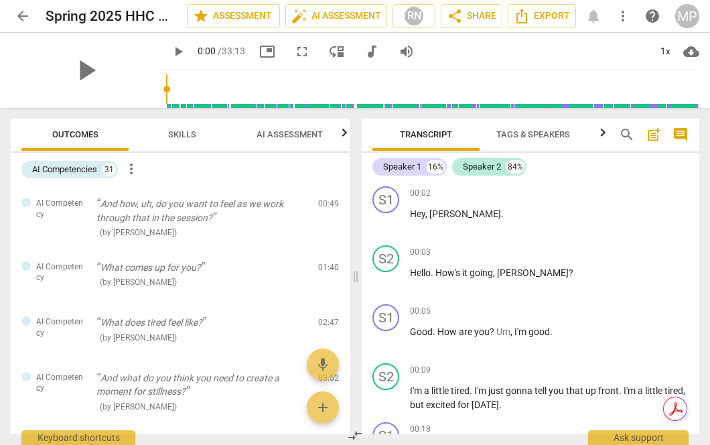
click at [692, 14] on div "MP" at bounding box center [687, 16] width 24 height 24
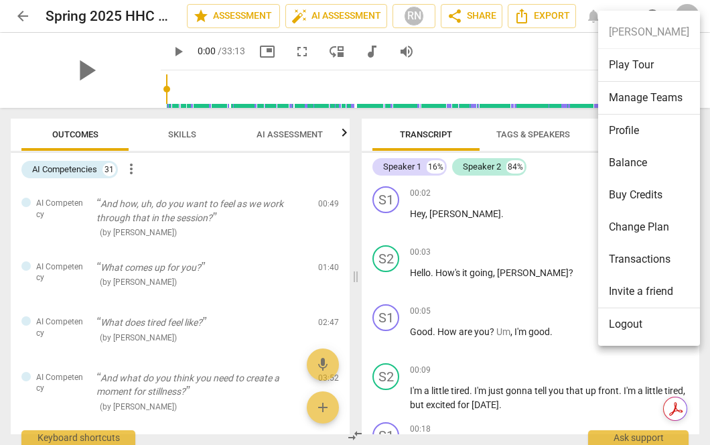
click at [363, 70] on div at bounding box center [355, 222] width 710 height 445
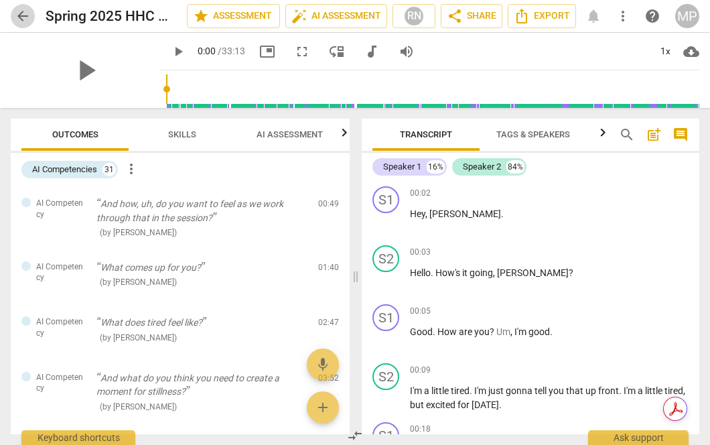
click at [31, 19] on span "arrow_back" at bounding box center [23, 16] width 24 height 16
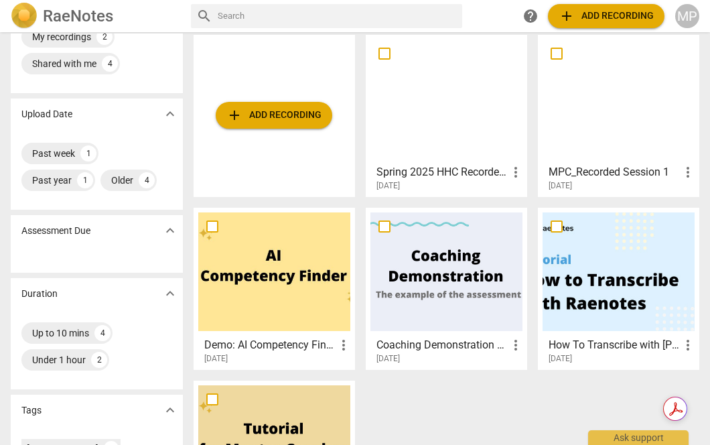
scroll to position [97, 0]
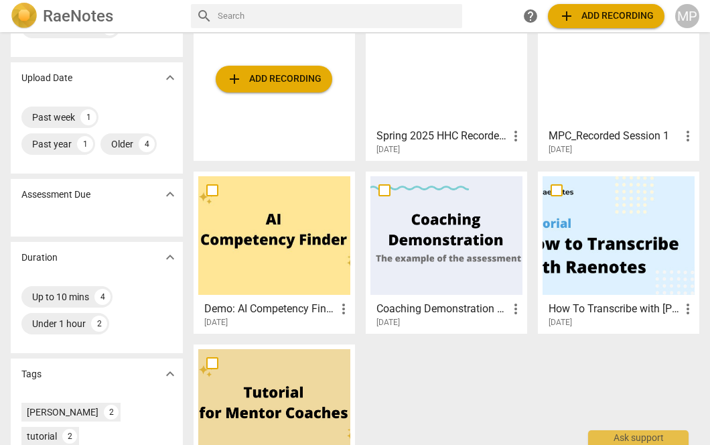
click at [279, 264] on div at bounding box center [274, 235] width 152 height 119
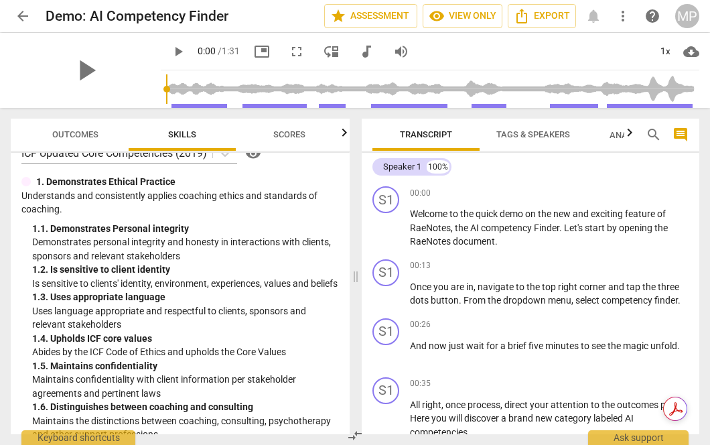
scroll to position [21, 0]
click at [91, 133] on span "Outcomes" at bounding box center [75, 134] width 46 height 10
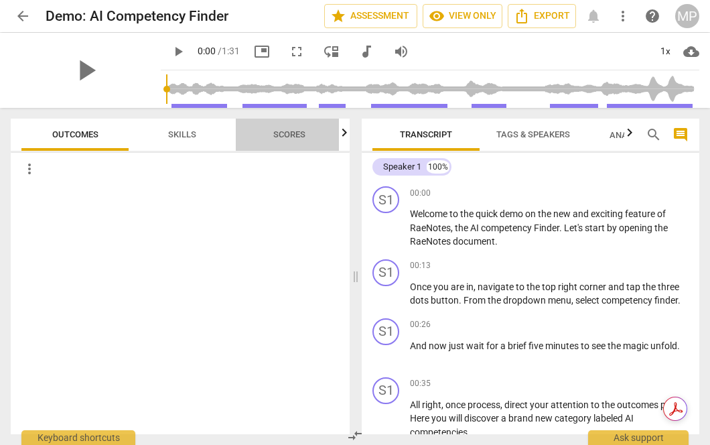
click at [291, 130] on span "Scores" at bounding box center [289, 134] width 32 height 10
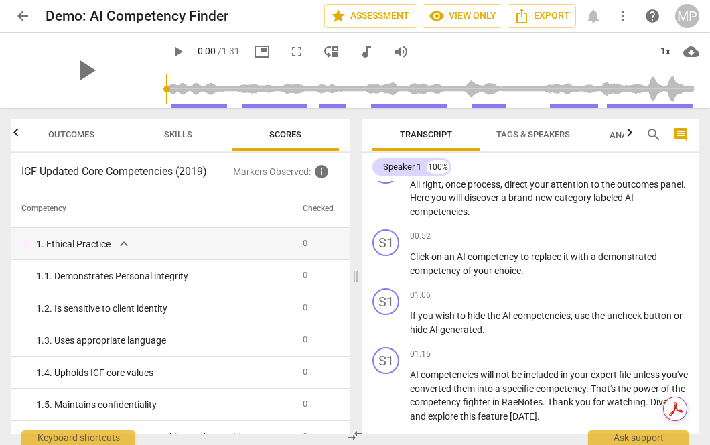
scroll to position [264, 0]
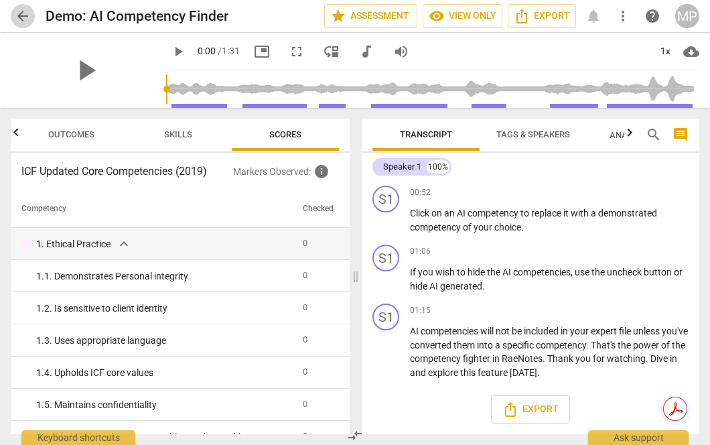
click at [17, 14] on span "arrow_back" at bounding box center [23, 16] width 16 height 16
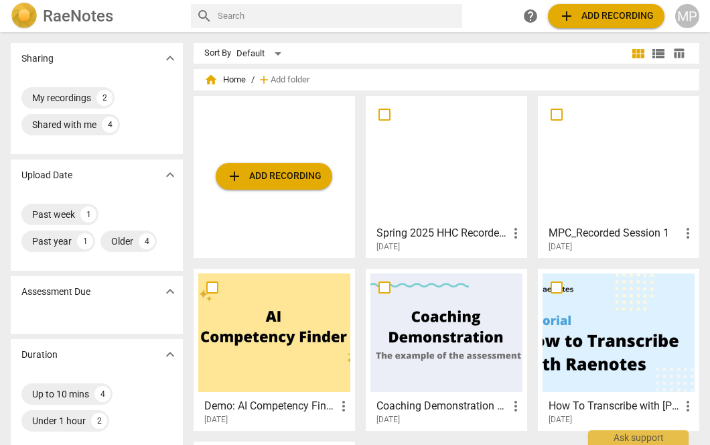
click at [555, 212] on div at bounding box center [618, 159] width 152 height 119
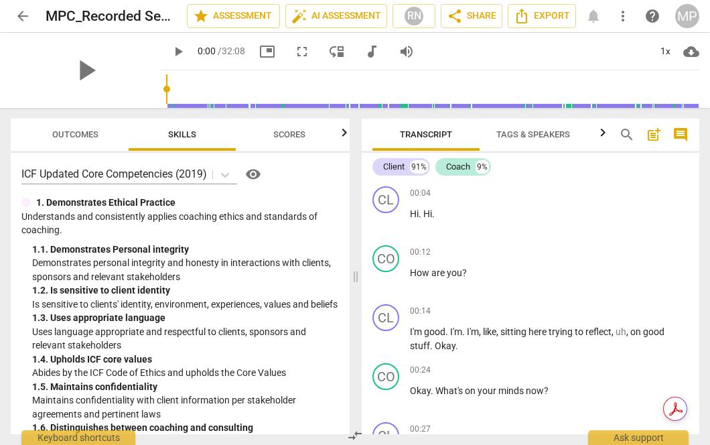
click at [55, 60] on div "play_arrow" at bounding box center [86, 70] width 150 height 75
click at [62, 129] on span "Outcomes" at bounding box center [75, 134] width 46 height 10
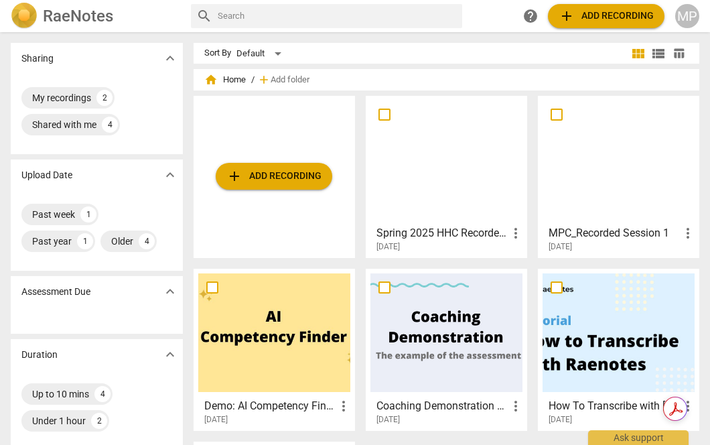
click at [447, 184] on div at bounding box center [446, 159] width 152 height 119
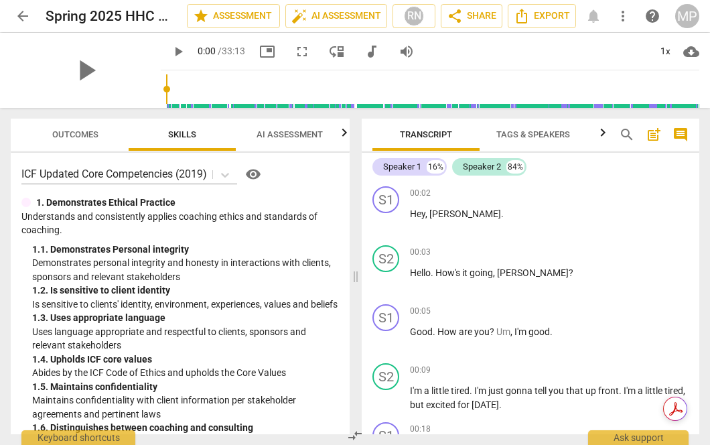
click at [70, 137] on span "Outcomes" at bounding box center [75, 134] width 46 height 10
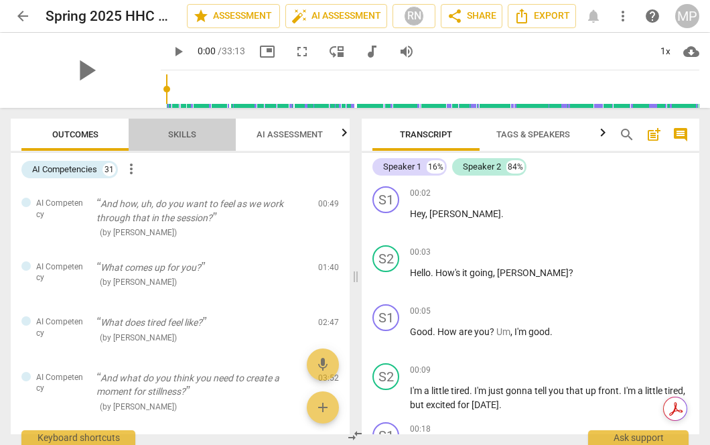
click at [161, 143] on button "Skills" at bounding box center [182, 135] width 107 height 32
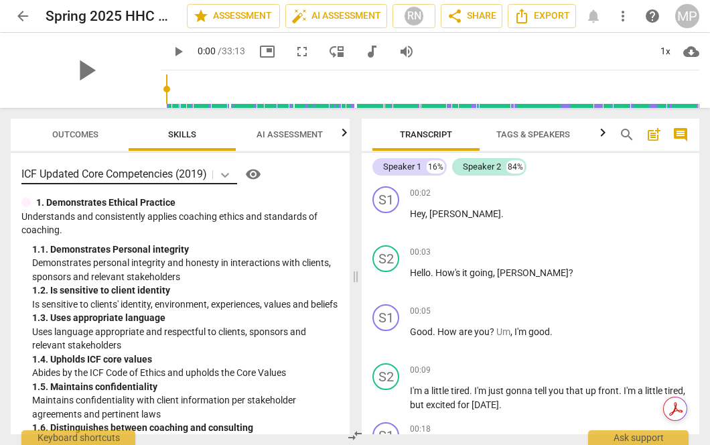
click at [230, 173] on icon at bounding box center [224, 174] width 13 height 13
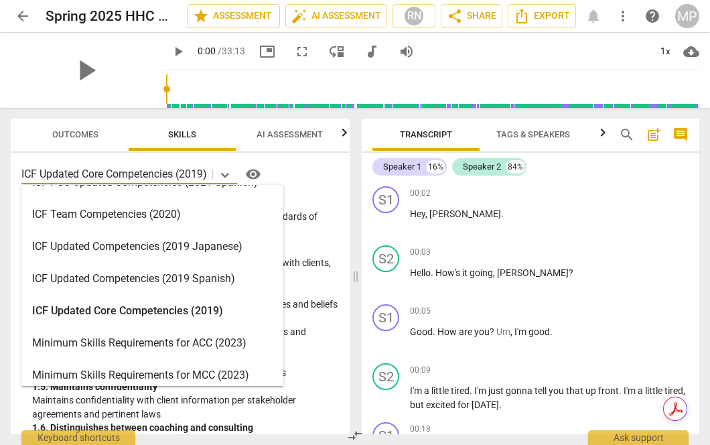
scroll to position [157, 0]
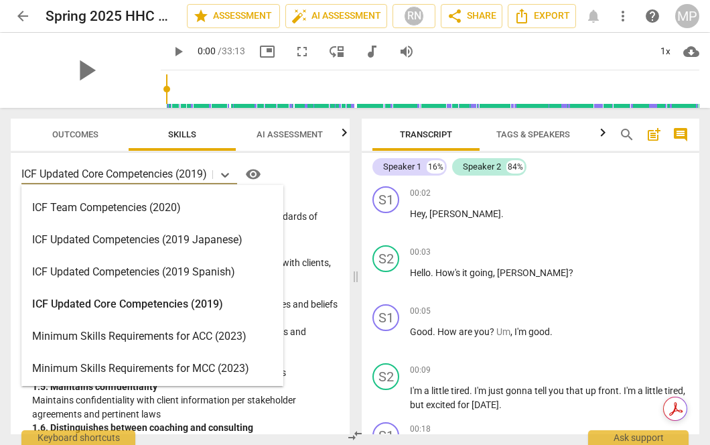
click at [180, 309] on div "ICF Updated Core Competencies (2019)" at bounding box center [152, 304] width 262 height 32
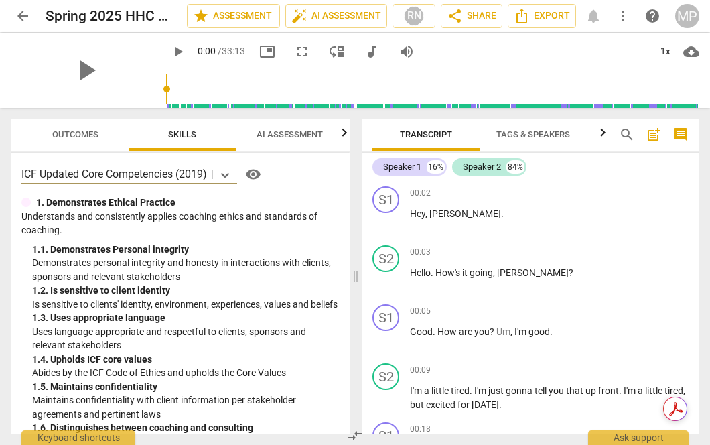
click at [68, 139] on span "Outcomes" at bounding box center [75, 134] width 46 height 10
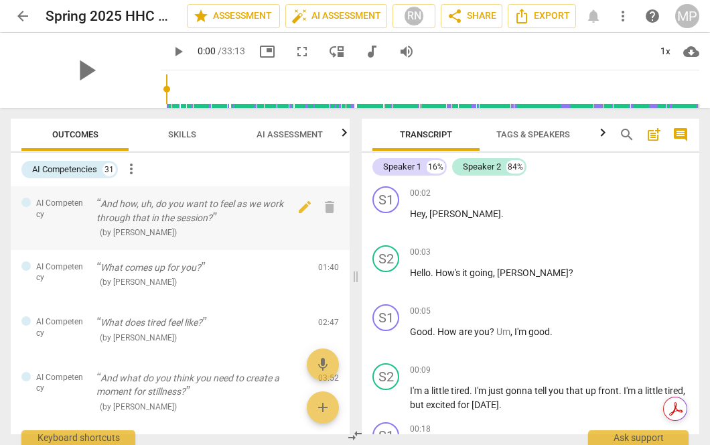
click at [48, 208] on span "AI Competency" at bounding box center [61, 209] width 50 height 22
click at [43, 202] on span "AI Competency" at bounding box center [61, 209] width 50 height 22
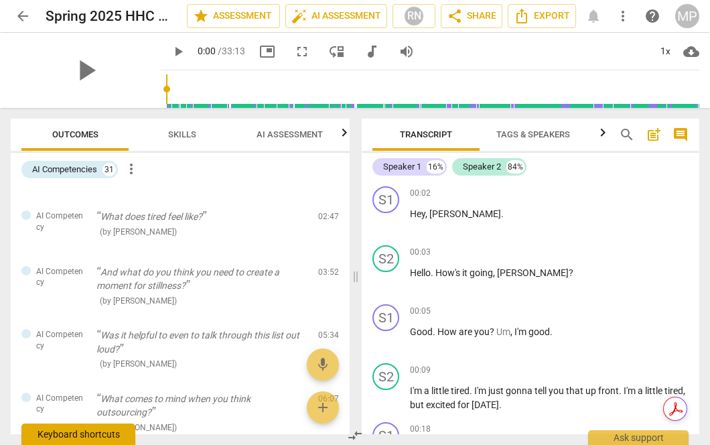
click at [89, 436] on div "Keyboard shortcuts" at bounding box center [78, 433] width 114 height 21
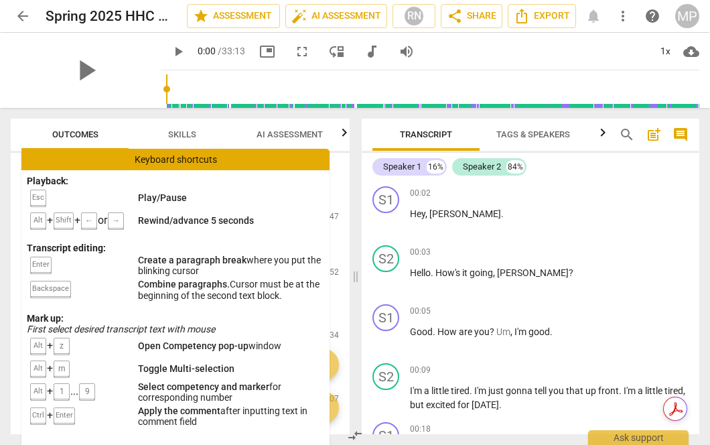
click at [303, 161] on div "Keyboard shortcuts" at bounding box center [175, 159] width 308 height 21
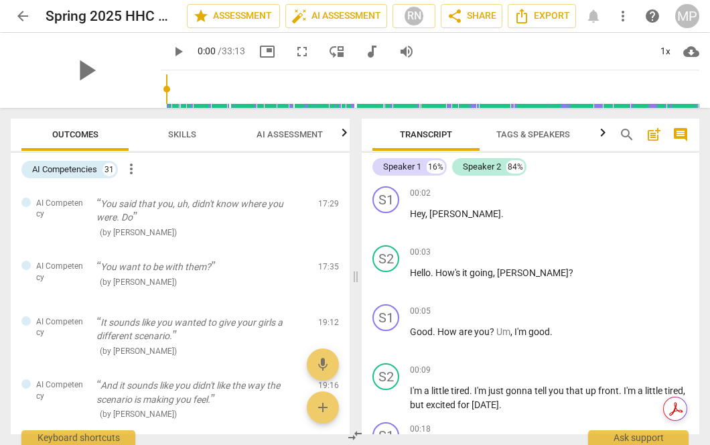
scroll to position [796, 0]
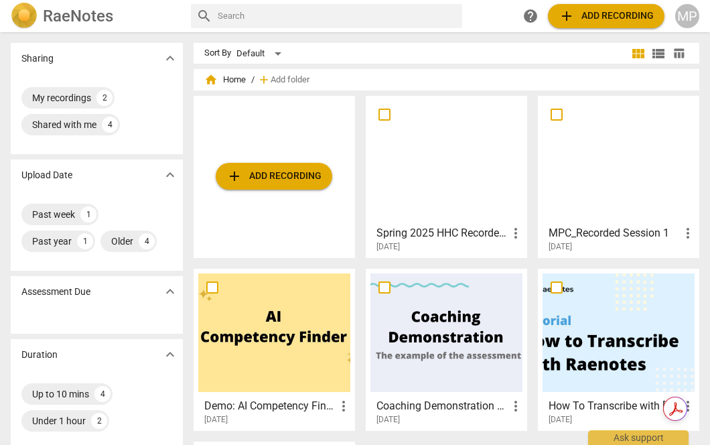
click at [590, 187] on div at bounding box center [618, 159] width 152 height 119
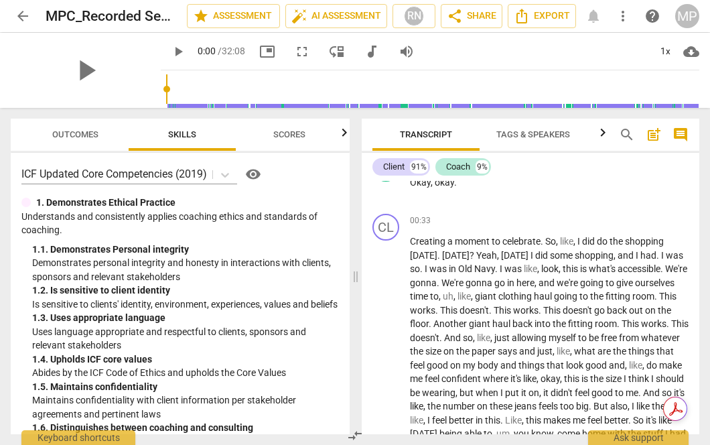
scroll to position [325, 0]
click at [23, 5] on button "arrow_back" at bounding box center [23, 16] width 24 height 24
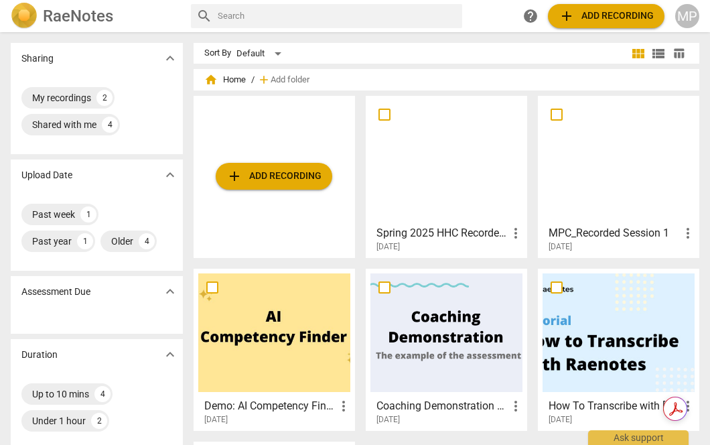
click at [619, 174] on div at bounding box center [618, 159] width 152 height 119
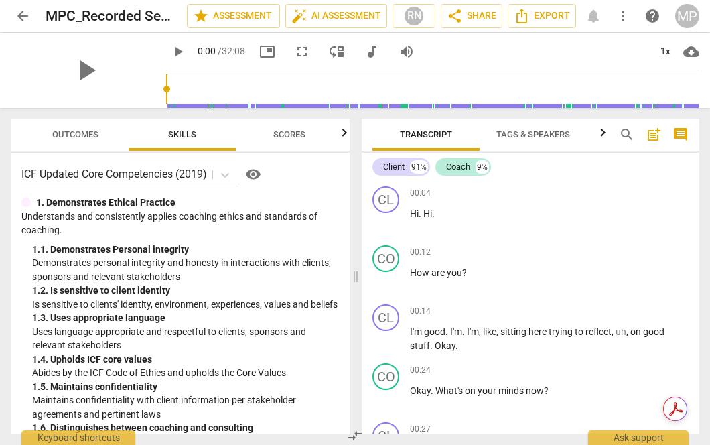
click at [75, 122] on button "Outcomes" at bounding box center [74, 135] width 107 height 32
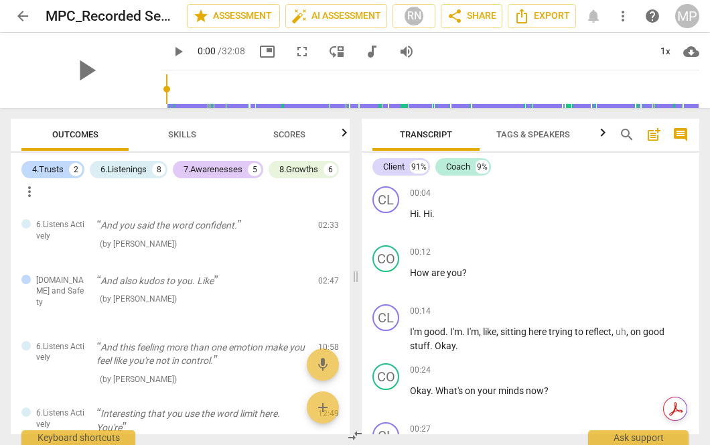
click at [18, 15] on span "arrow_back" at bounding box center [23, 16] width 16 height 16
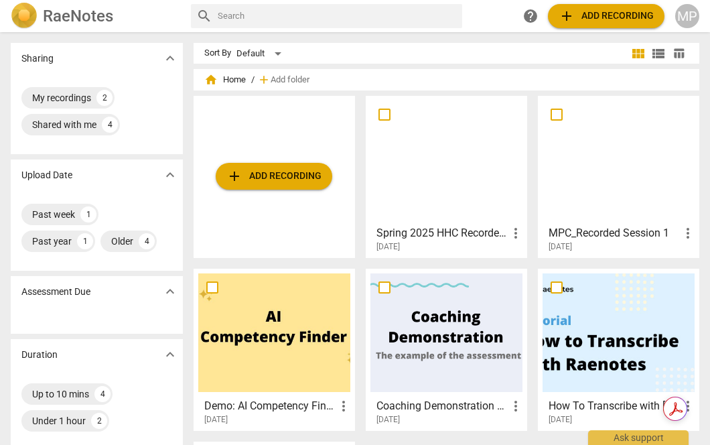
click at [412, 149] on div at bounding box center [446, 159] width 152 height 119
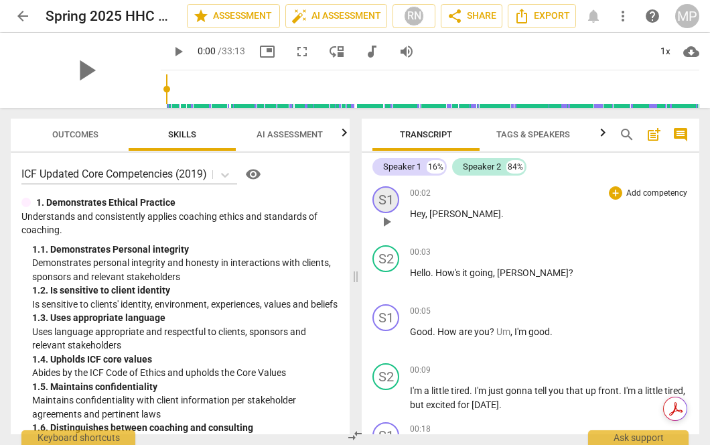
click at [382, 201] on div "S1" at bounding box center [385, 199] width 27 height 27
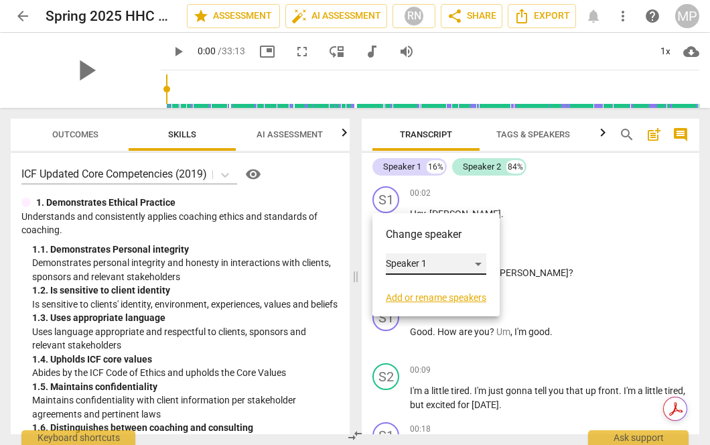
click at [419, 261] on div "Speaker 1" at bounding box center [436, 263] width 100 height 21
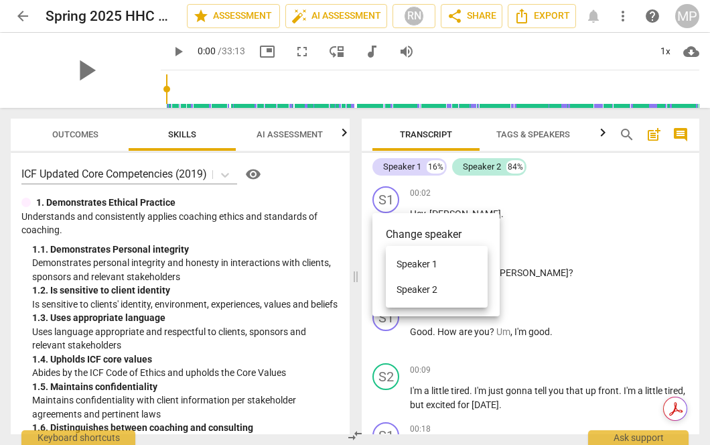
click at [425, 254] on li "Speaker 1" at bounding box center [437, 263] width 102 height 25
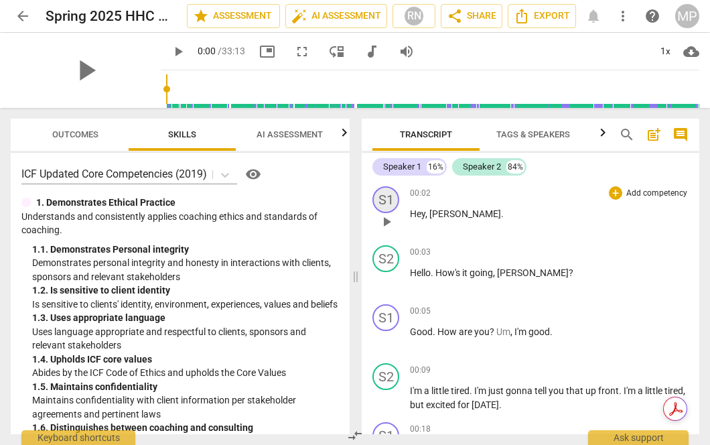
click at [387, 196] on div "S1" at bounding box center [385, 199] width 27 height 27
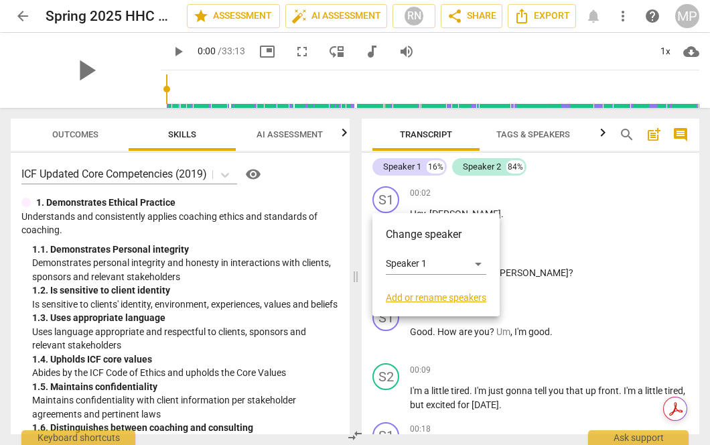
click at [413, 295] on link "Add or rename speakers" at bounding box center [436, 297] width 100 height 11
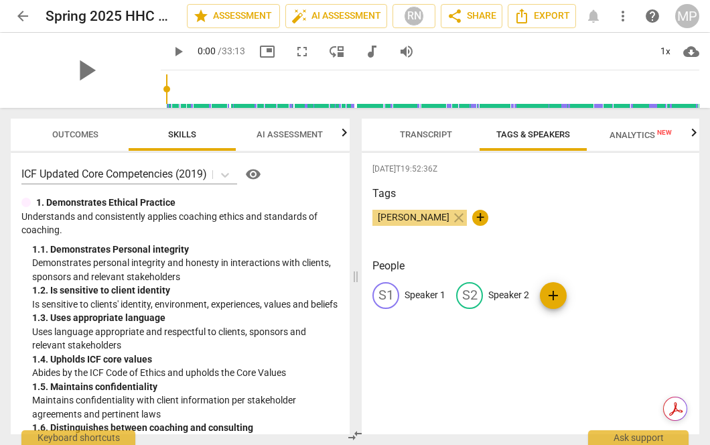
click at [426, 293] on p "Speaker 1" at bounding box center [425, 295] width 41 height 14
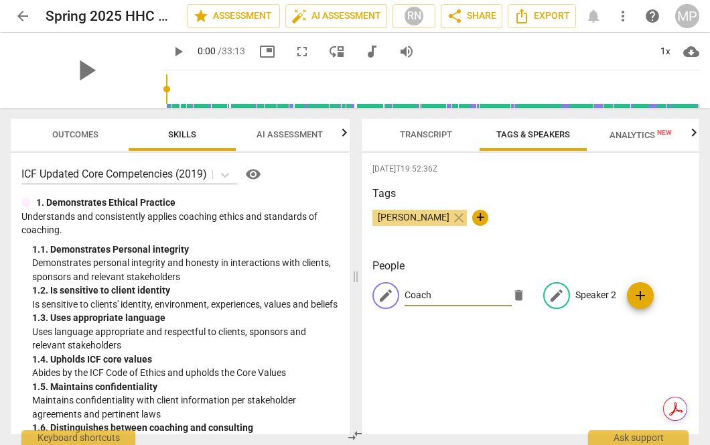
type input "Coach"
click at [579, 291] on p "Speaker 2" at bounding box center [595, 295] width 41 height 14
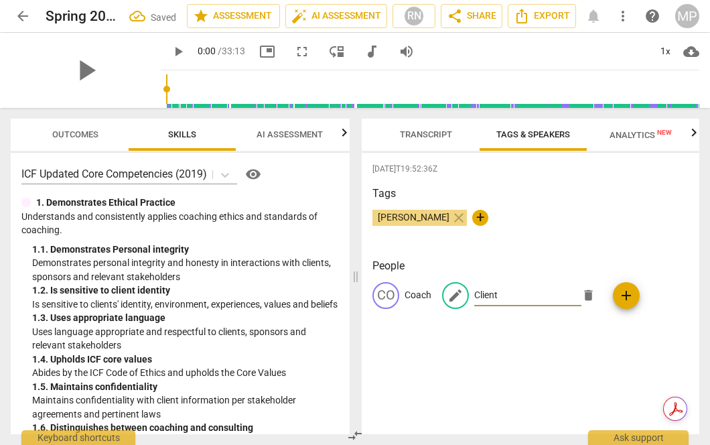
type input "Client"
click at [511, 384] on div "[DATE]T19:52:36Z Tags [PERSON_NAME] close + People CO Coach edit Client delete …" at bounding box center [531, 293] width 338 height 281
click at [415, 139] on span "Transcript" at bounding box center [426, 134] width 52 height 10
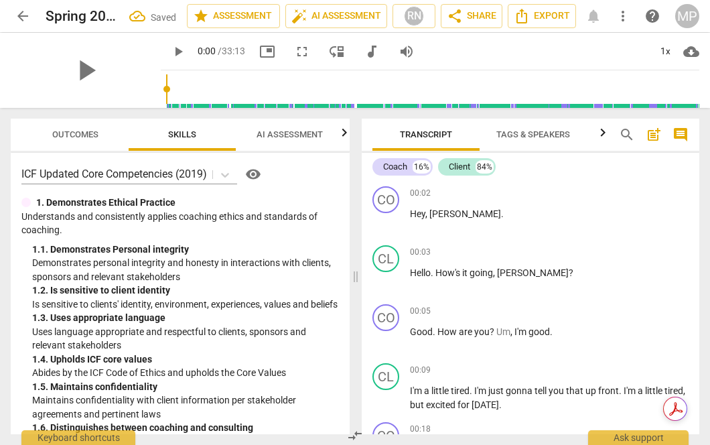
click at [96, 137] on span "Outcomes" at bounding box center [75, 134] width 46 height 10
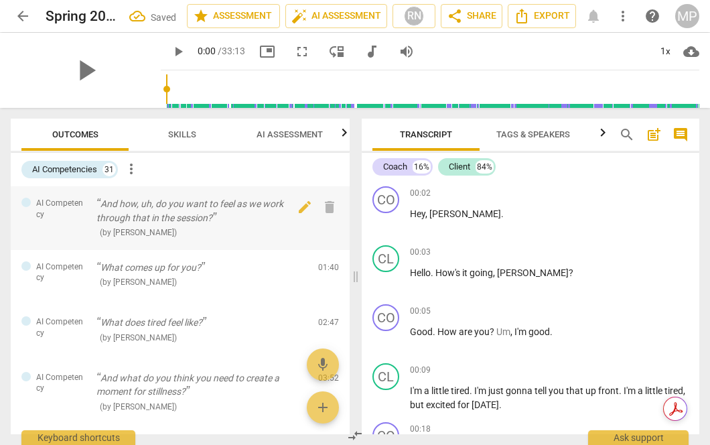
click at [48, 205] on span "AI Competency" at bounding box center [61, 209] width 50 height 22
click at [72, 175] on div "AI Competencies" at bounding box center [64, 169] width 65 height 13
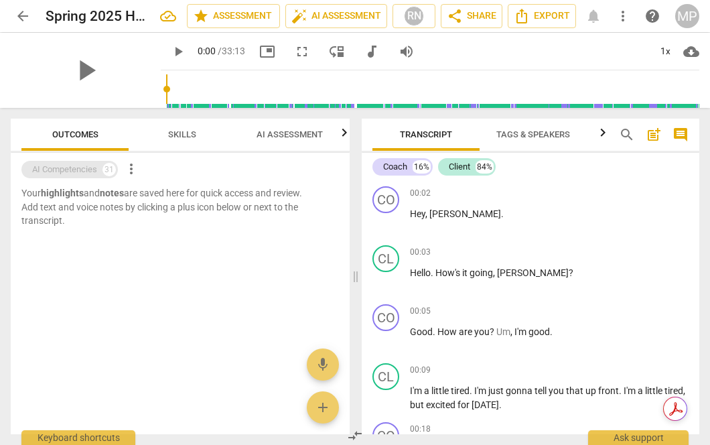
click at [72, 174] on div "AI Competencies" at bounding box center [64, 169] width 65 height 13
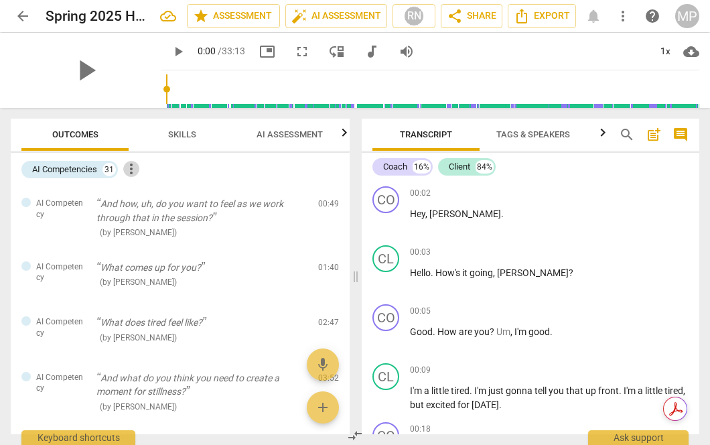
click at [127, 171] on span "more_vert" at bounding box center [131, 169] width 16 height 16
click at [155, 167] on li "Uncheck all" at bounding box center [163, 169] width 76 height 32
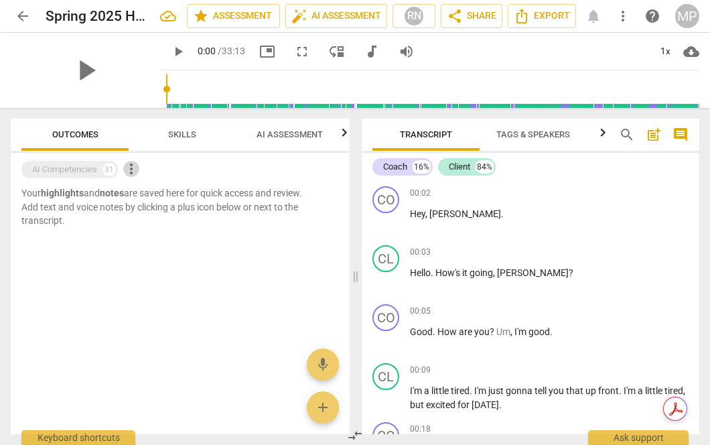
click at [133, 165] on span "more_vert" at bounding box center [131, 169] width 16 height 16
click at [133, 168] on li "Uncheck all" at bounding box center [163, 169] width 76 height 32
click at [90, 168] on div "AI Competencies" at bounding box center [64, 169] width 65 height 13
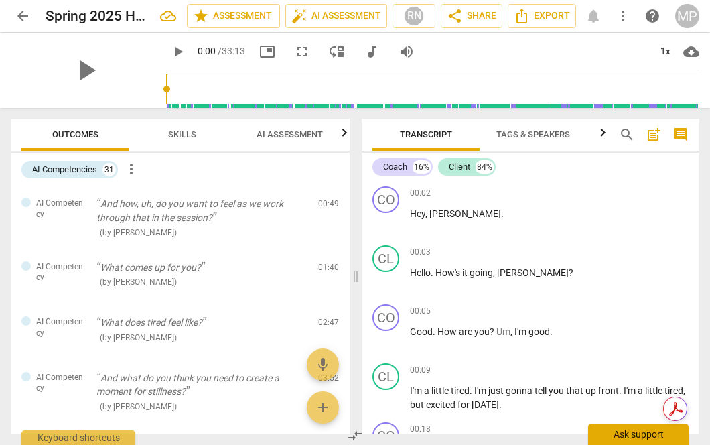
click at [626, 438] on div "Ask support" at bounding box center [638, 433] width 100 height 21
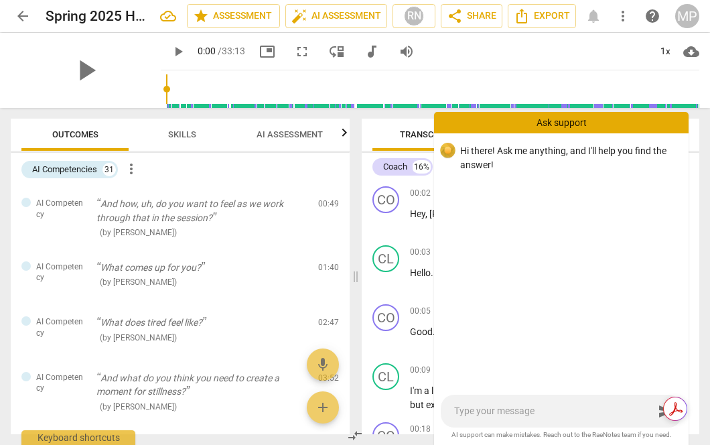
click at [548, 409] on textarea at bounding box center [554, 411] width 200 height 13
type textarea "h"
type textarea "ho"
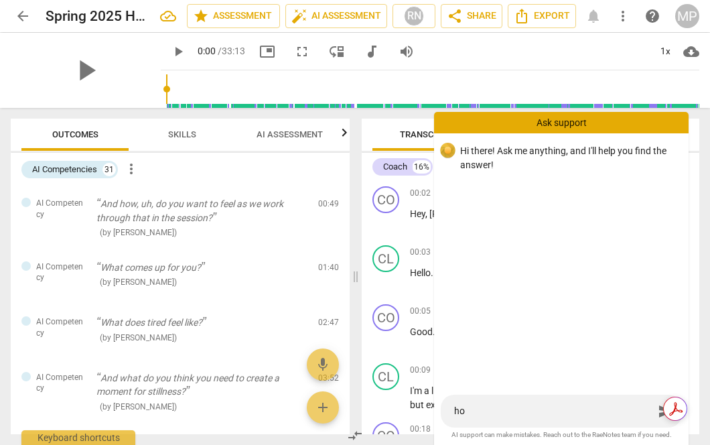
type textarea "how"
type textarea "how c"
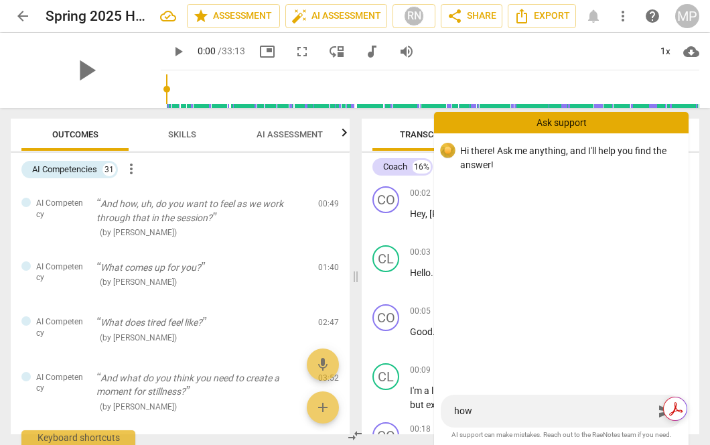
type textarea "how c"
type textarea "how co"
type textarea "how cou"
type textarea "how coul"
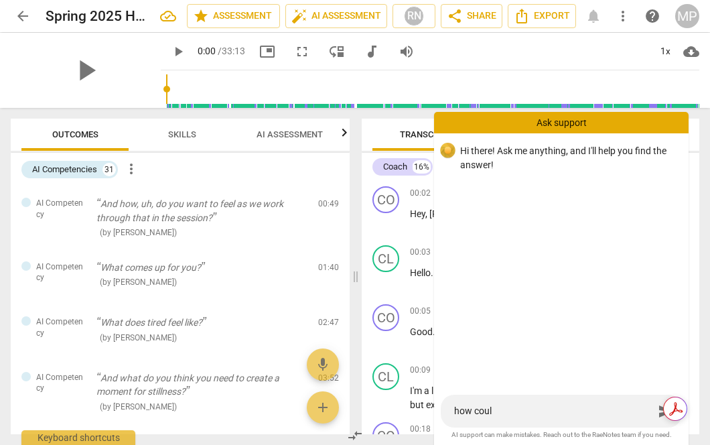
type textarea "how could"
type textarea "how could t"
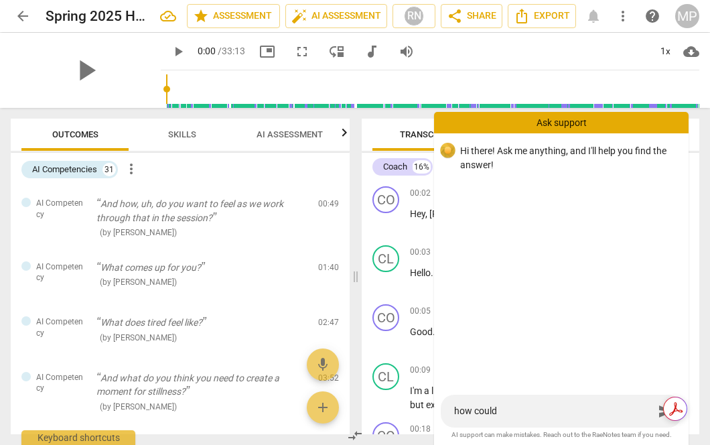
type textarea "how could t"
type textarea "how could th"
type textarea "how could the"
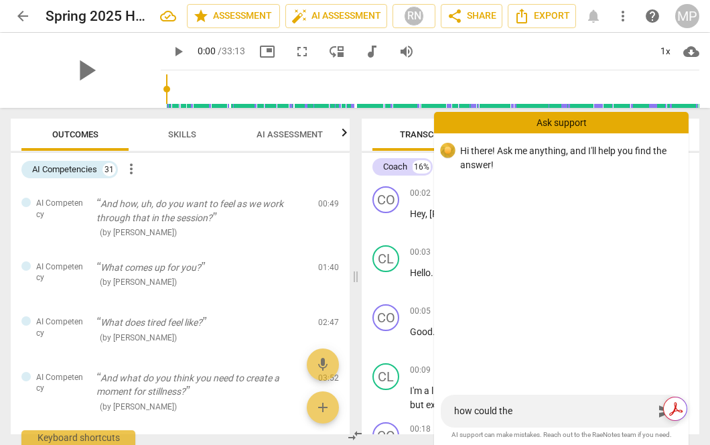
type textarea "how could the"
type textarea "how could the o"
type textarea "how could the ou"
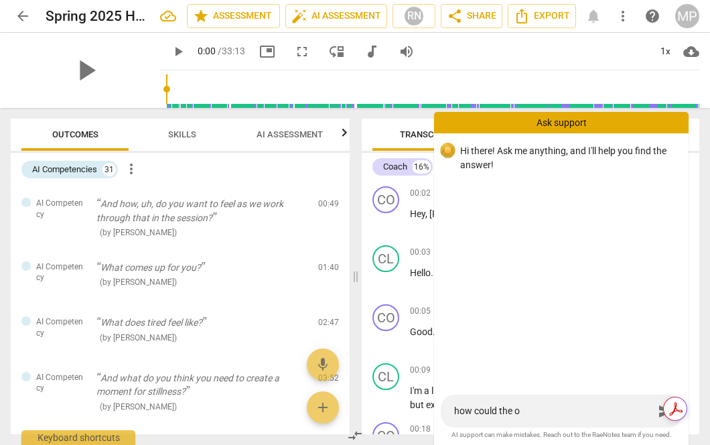
type textarea "how could the ou"
type textarea "how could the out"
type textarea "how could the outc"
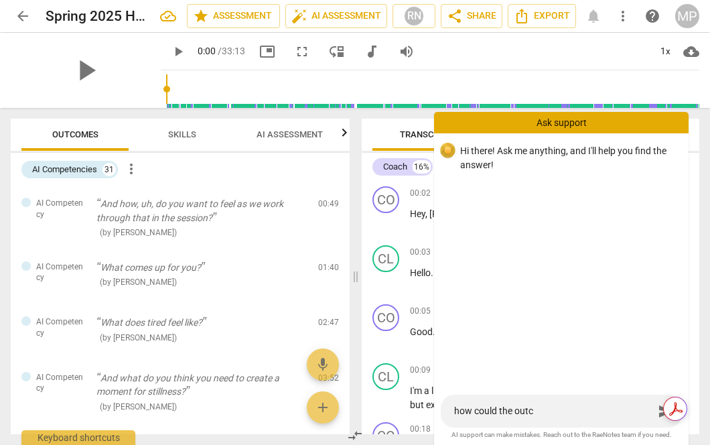
type textarea "how could the outco"
type textarea "how could the outcom"
type textarea "how could the outcome"
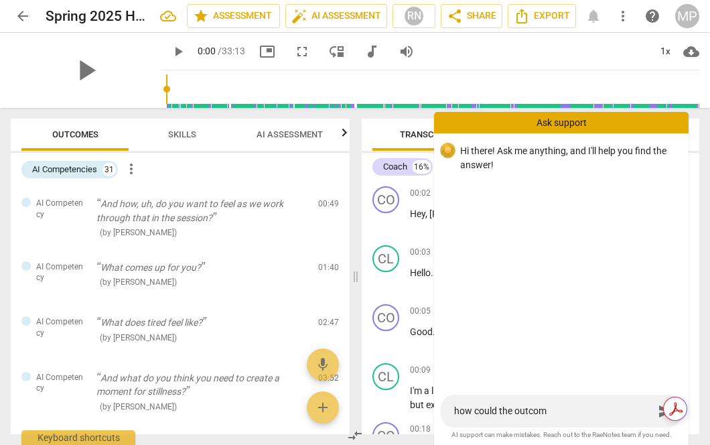
type textarea "how could the outcome"
type textarea "how could the outcomes"
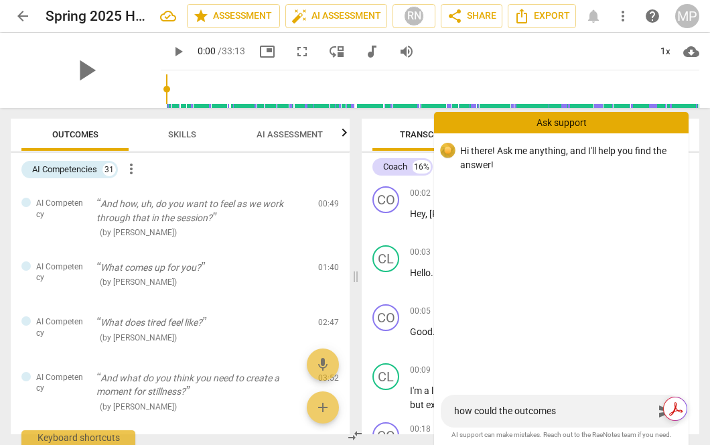
type textarea "how could the outcomes b"
type textarea "how could the outcomes be"
type textarea "how could the outcomes be t"
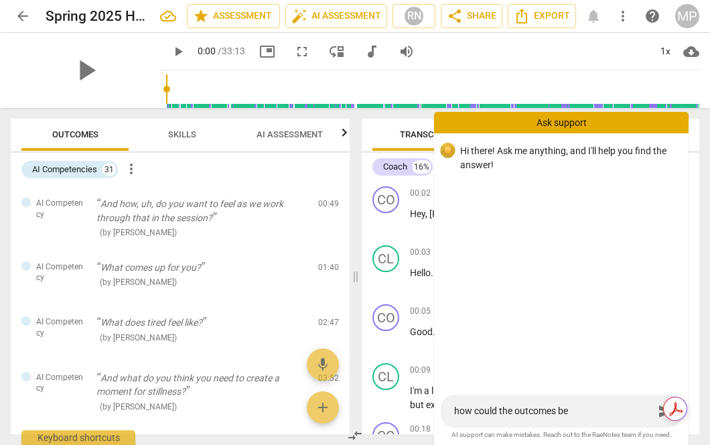
type textarea "how could the outcomes be t"
type textarea "how could the outcomes be tr"
type textarea "how could the outcomes be tri"
type textarea "how could the outcomes be tr"
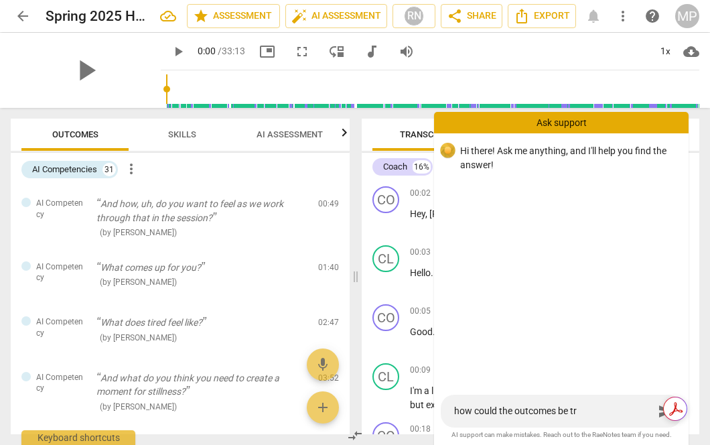
type textarea "how could the outcomes be t"
type textarea "how could the outcomes be ti"
type textarea "how could the outcomes be tie"
type textarea "how could the outcomes be tied"
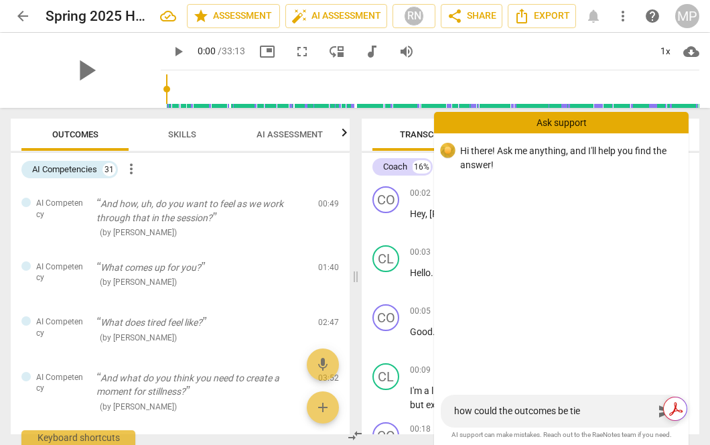
type textarea "how could the outcomes be tied"
type textarea "how could the outcomes be tied t"
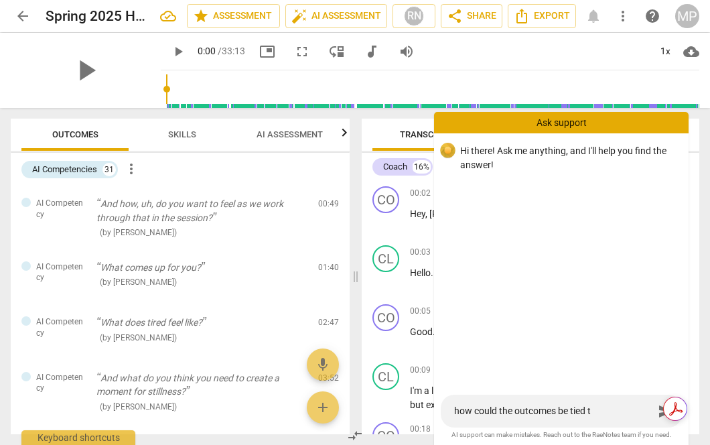
type textarea "how could the outcomes be tied to"
type textarea "how could the outcomes be tied to t"
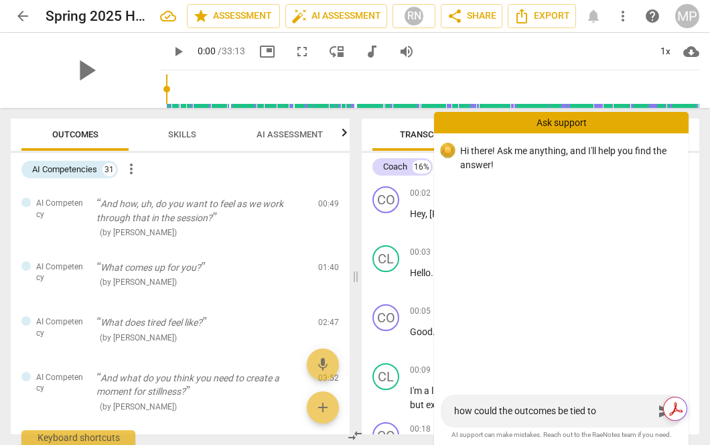
type textarea "how could the outcomes be tied to t"
type textarea "how could the outcomes be tied to th"
type textarea "how could the outcomes be tied to the"
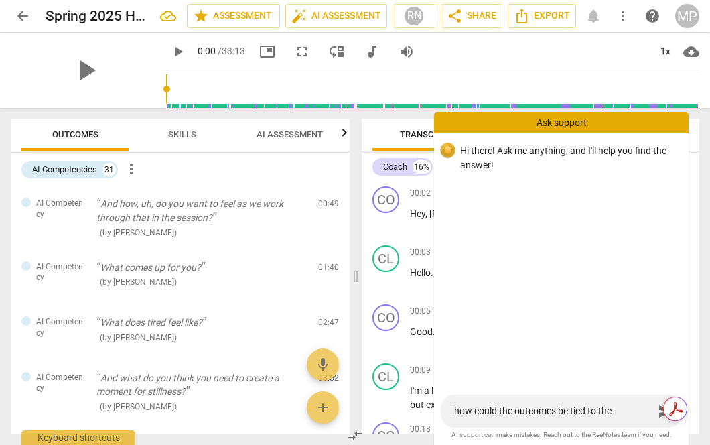
type textarea "how could the outcomes be tied to the"
type textarea "how could the outcomes be tied to the c"
type textarea "how could the outcomes be tied to the co"
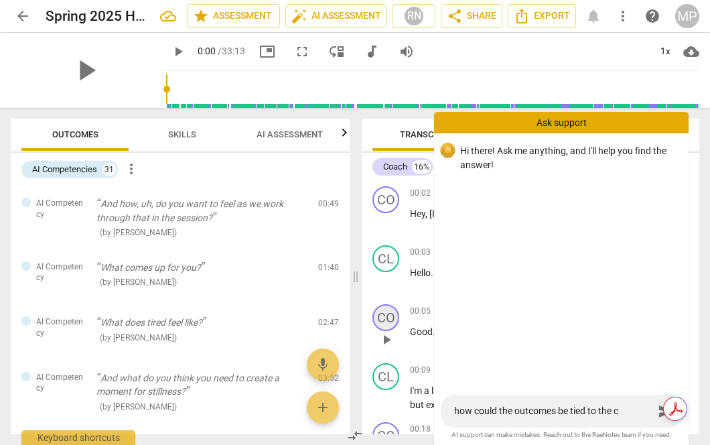
type textarea "how could the outcomes be tied to the co"
type textarea "how could the outcomes be tied to the com"
type textarea "how could the outcomes be tied to the comp"
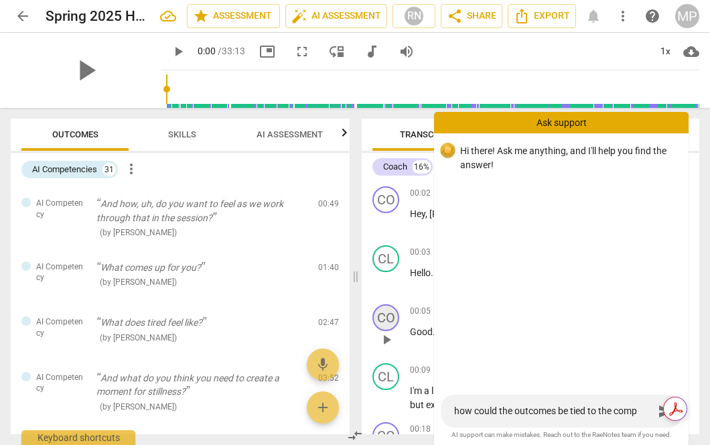
type textarea "how could the outcomes be tied to the compe"
type textarea "how could the outcomes be tied to the compet"
type textarea "how could the outcomes be tied to the compete"
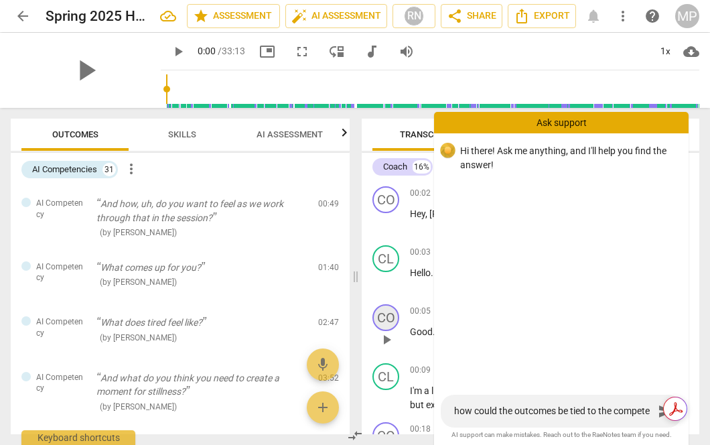
type textarea "how could the outcomes be tied to the competen"
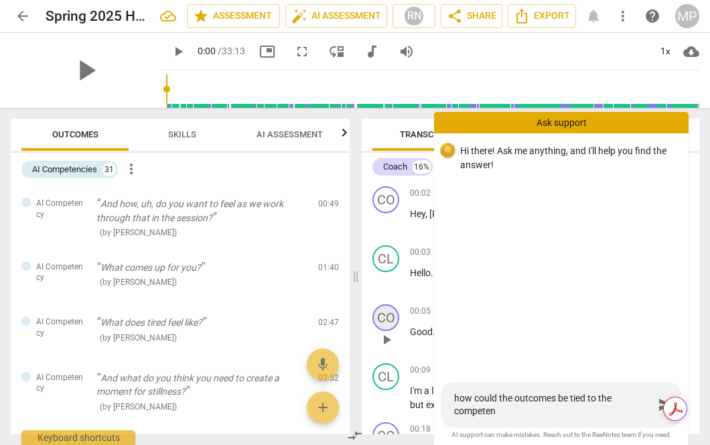
type textarea "how could the outcomes be tied to the competenc"
type textarea "how could the outcomes be tied to the competenci"
type textarea "how could the outcomes be tied to the competencie"
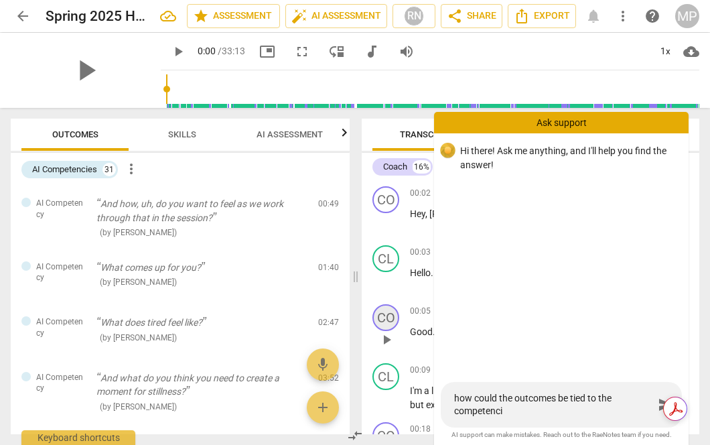
type textarea "how could the outcomes be tied to the competencie"
type textarea "how could the outcomes be tied to the competencies"
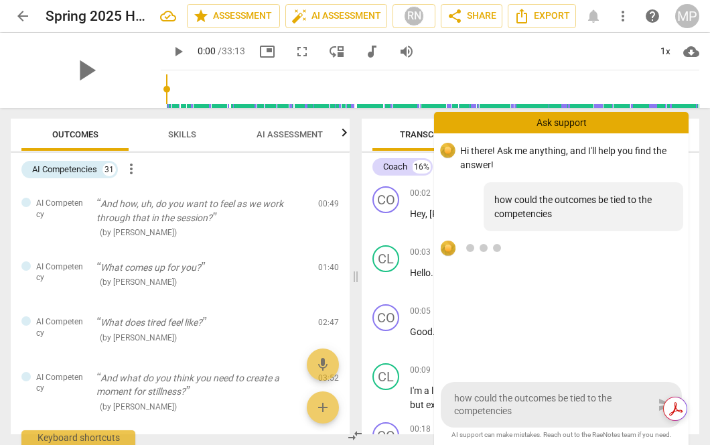
type textarea "how could the outcomes be tied to the competencies"
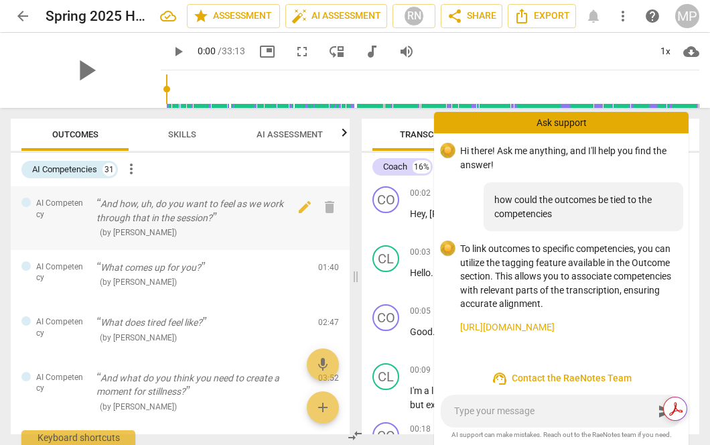
click at [168, 209] on p "And how, uh, do you want to feel as we work through that in the session?" at bounding box center [201, 210] width 211 height 27
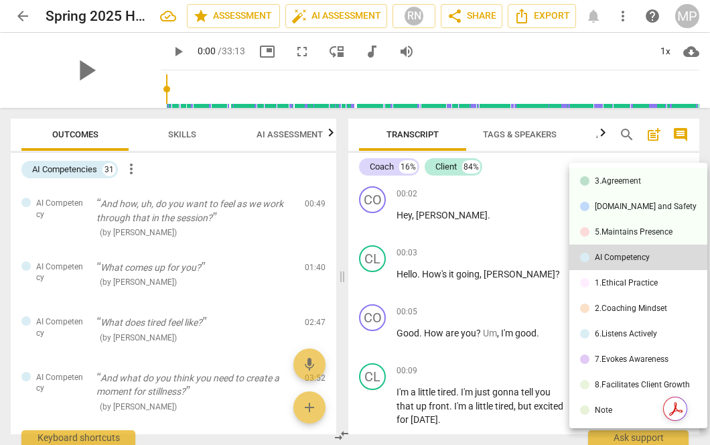
scroll to position [432, 0]
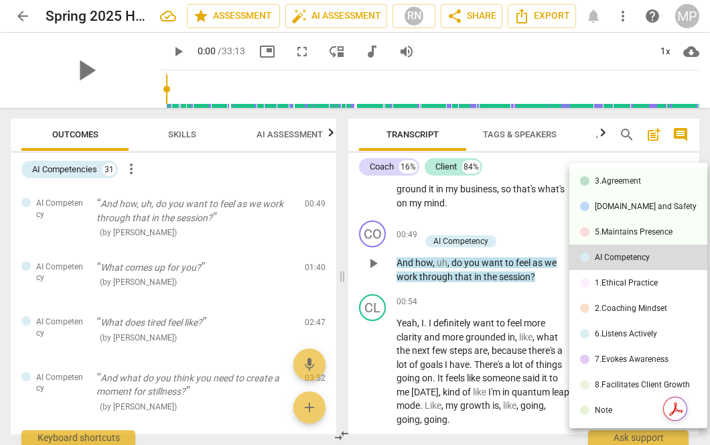
click at [282, 202] on div at bounding box center [355, 222] width 710 height 445
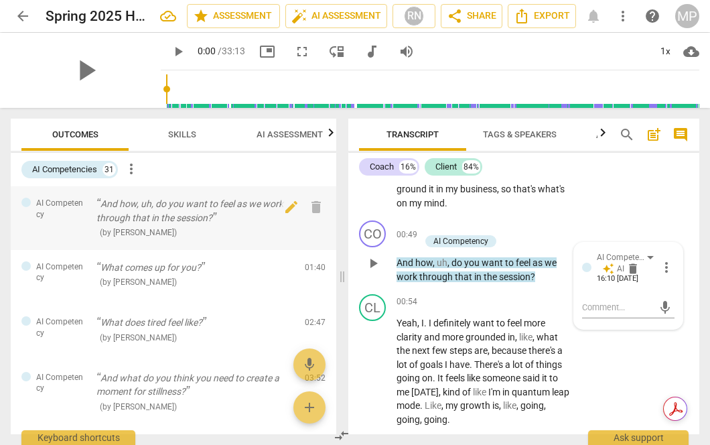
click at [213, 204] on p "And how, uh, do you want to feel as we work through that in the session?" at bounding box center [195, 210] width 198 height 27
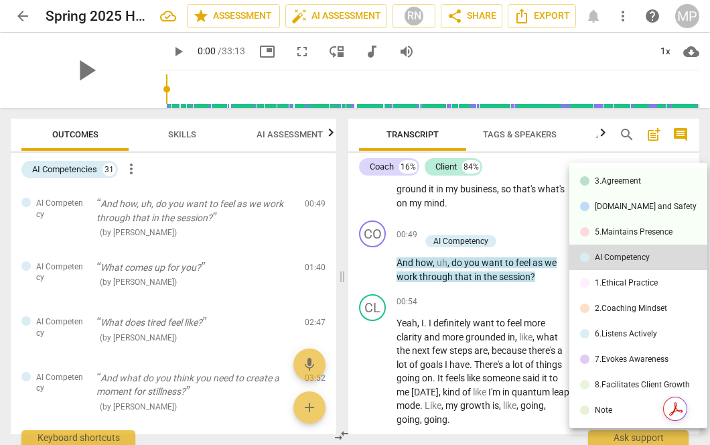
click at [467, 57] on div at bounding box center [355, 222] width 710 height 445
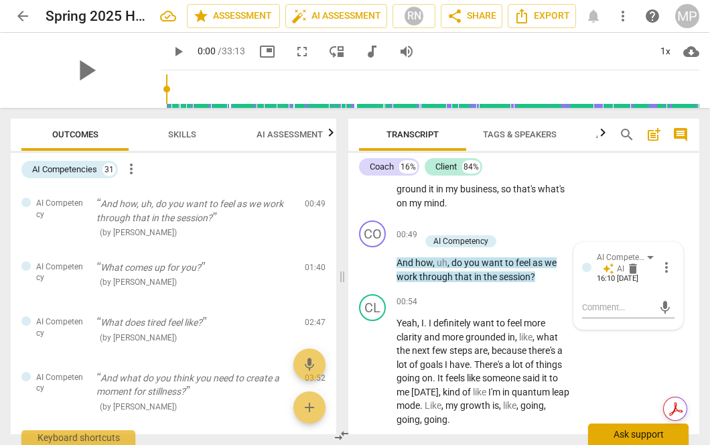
click at [636, 436] on div "Ask support" at bounding box center [638, 433] width 100 height 21
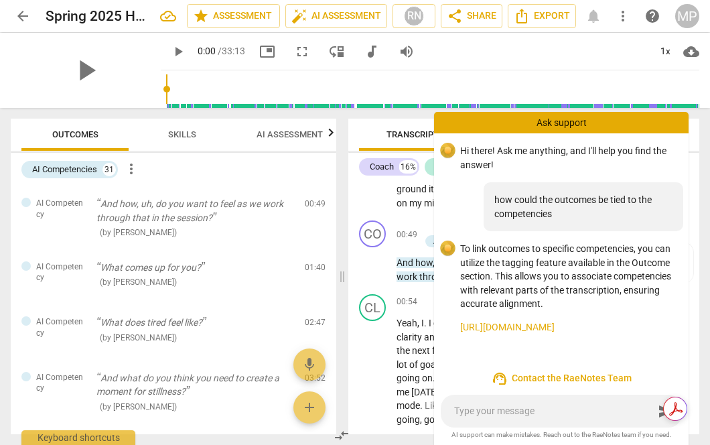
scroll to position [0, 0]
click at [593, 400] on div "send" at bounding box center [561, 410] width 241 height 33
click at [566, 409] on textarea at bounding box center [554, 411] width 200 height 13
type textarea "c"
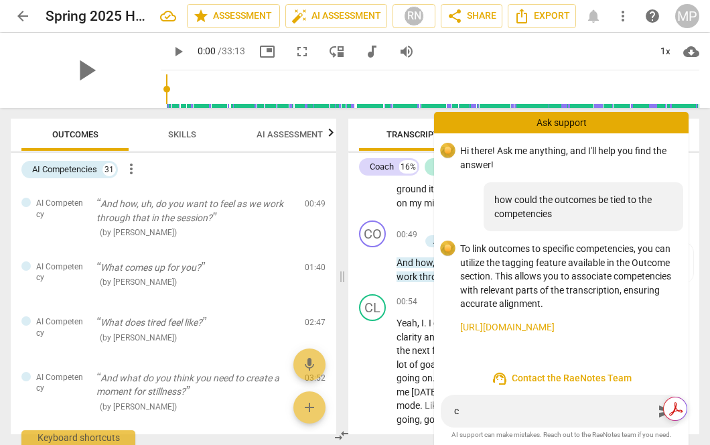
type textarea "ca"
type textarea "can"
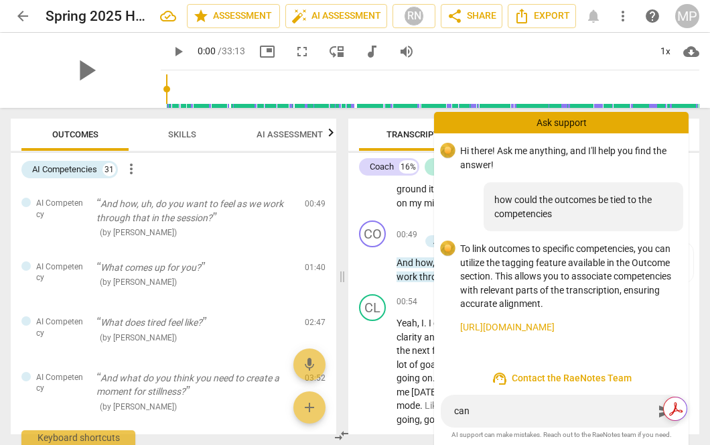
type textarea "can"
type textarea "can i"
type textarea "can it"
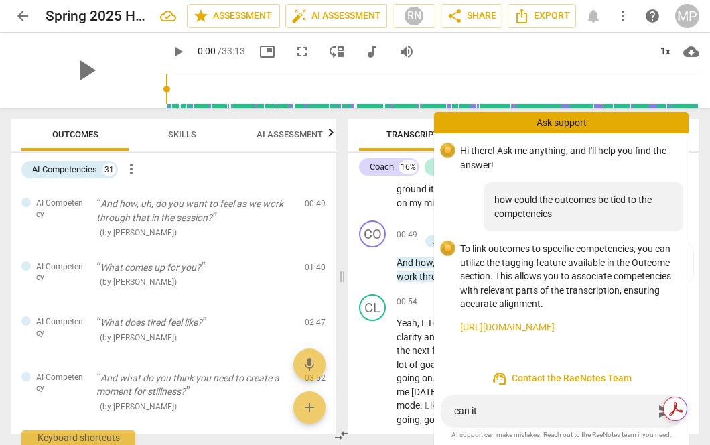
type textarea "can it"
type textarea "can it a"
type textarea "can it au"
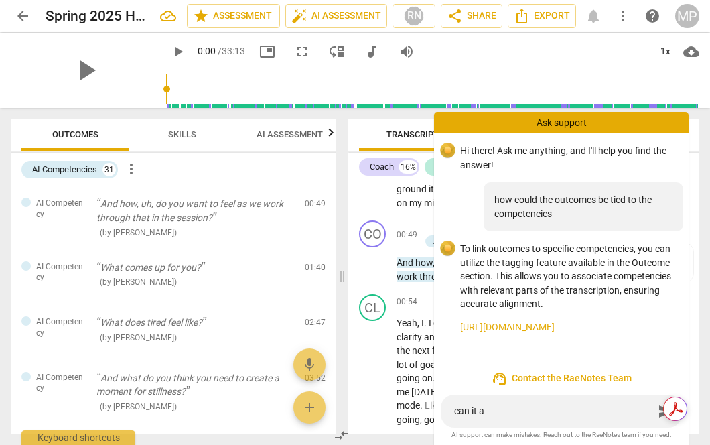
type textarea "can it au"
type textarea "can it aut"
type textarea "can it auto"
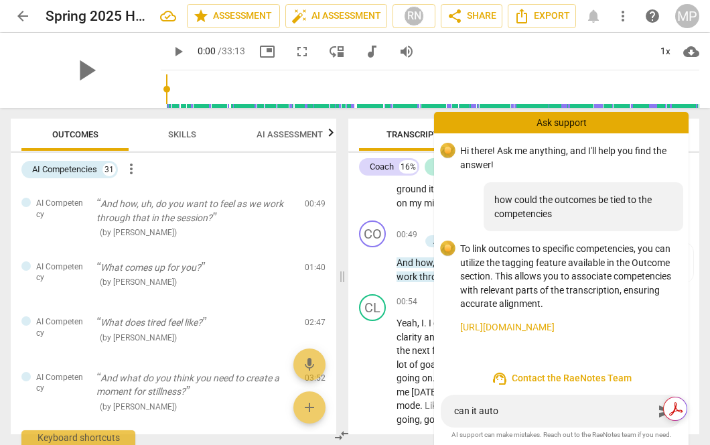
type textarea "can it autom"
type textarea "can it automa"
type textarea "can it automat"
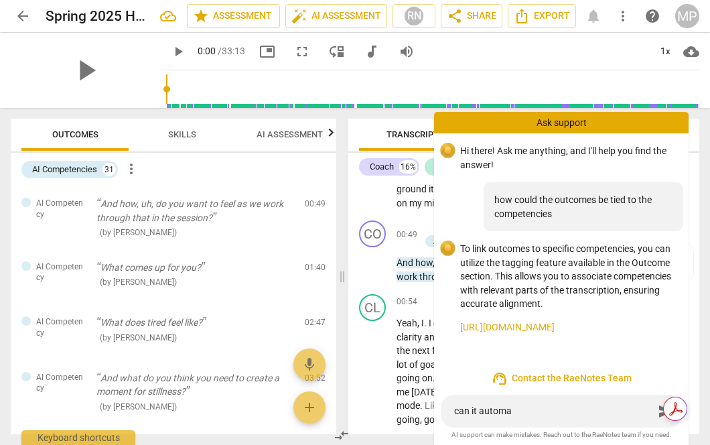
type textarea "can it automat"
type textarea "can it automati"
type textarea "can it automatic"
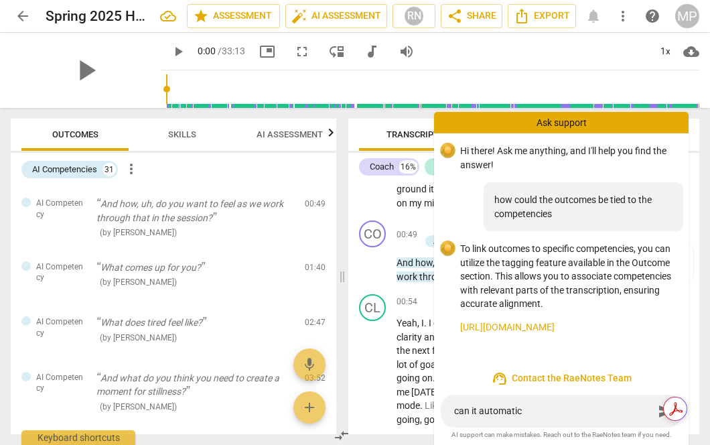
type textarea "can it automatica"
type textarea "can it automatical"
type textarea "can it automaticall"
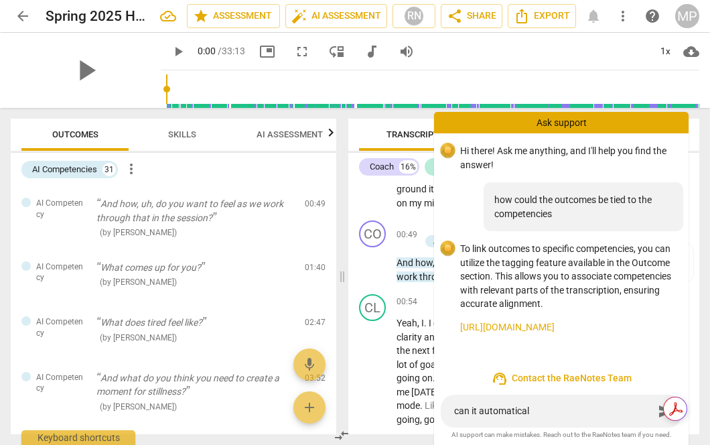
type textarea "can it automaticall"
type textarea "can it automatically"
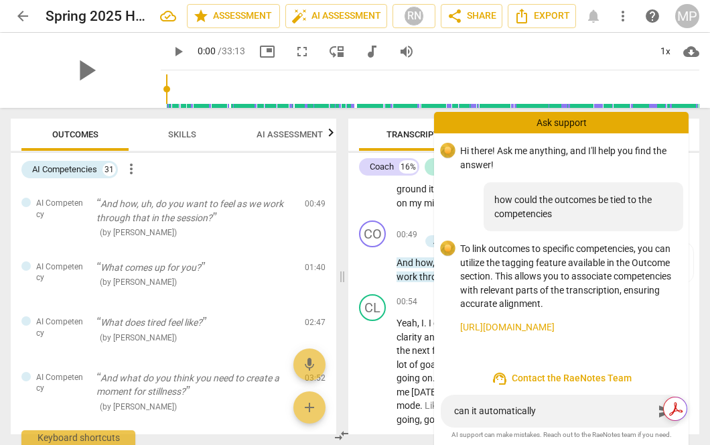
type textarea "can it automatically d"
type textarea "can it automatically do"
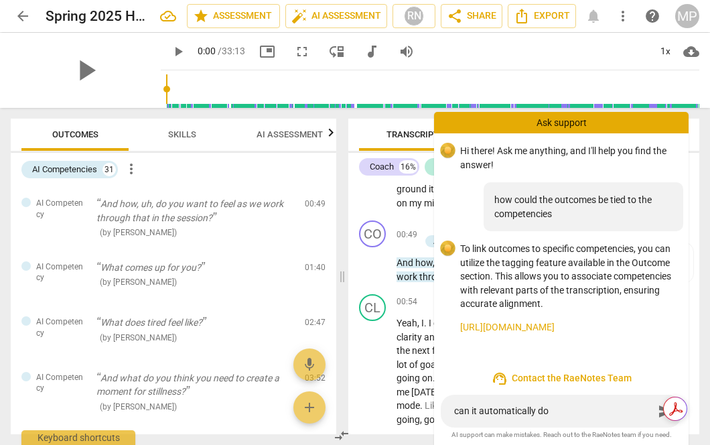
type textarea "can it automatically do"
type textarea "can it automatically do u"
type textarea "can it automatically do ut"
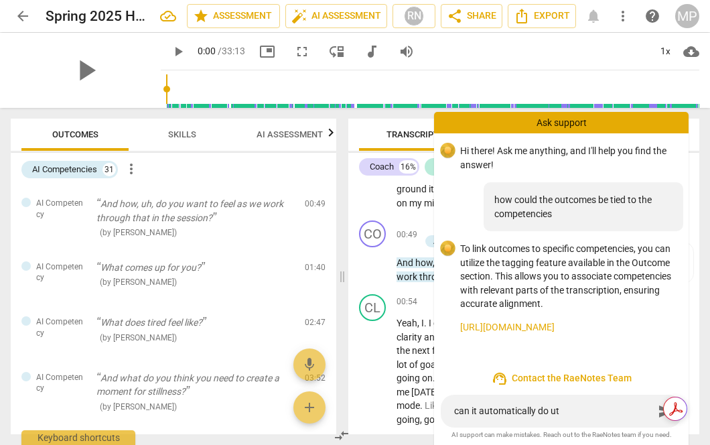
type textarea "can it automatically do ut"
type textarea "can it automatically do ut f"
type textarea "can it automatically do ut"
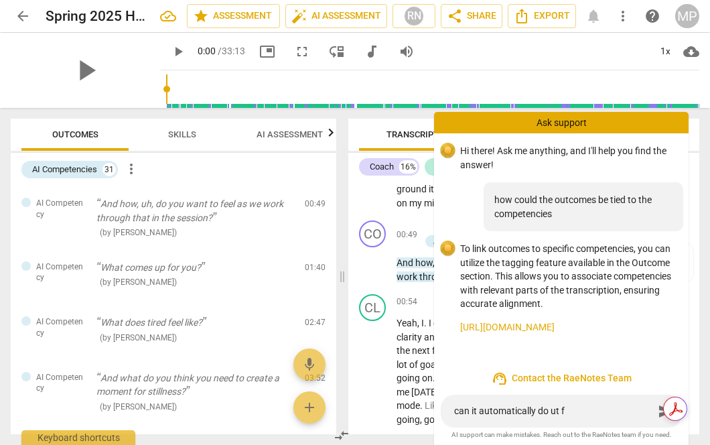
type textarea "can it automatically do ut"
type textarea "can it automatically do u"
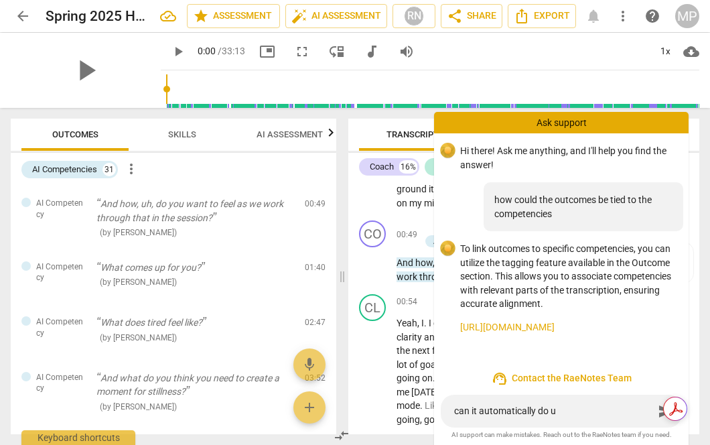
type textarea "can it automatically do"
type textarea "can it automatically do i"
type textarea "can it automatically do it"
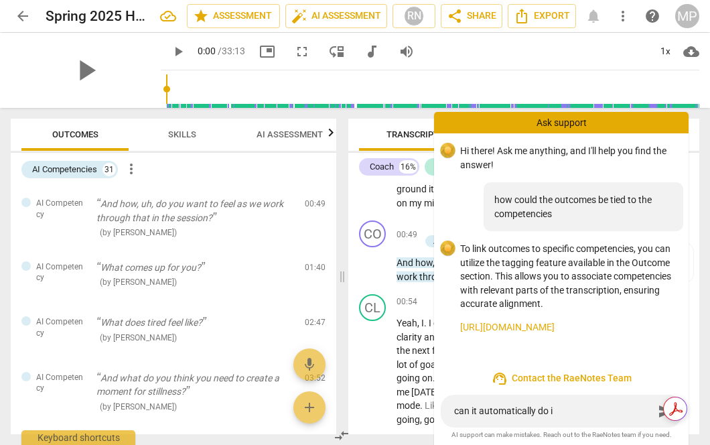
type textarea "can it automatically do it"
type textarea "can it automatically do it f"
type textarea "can it automatically do it fo"
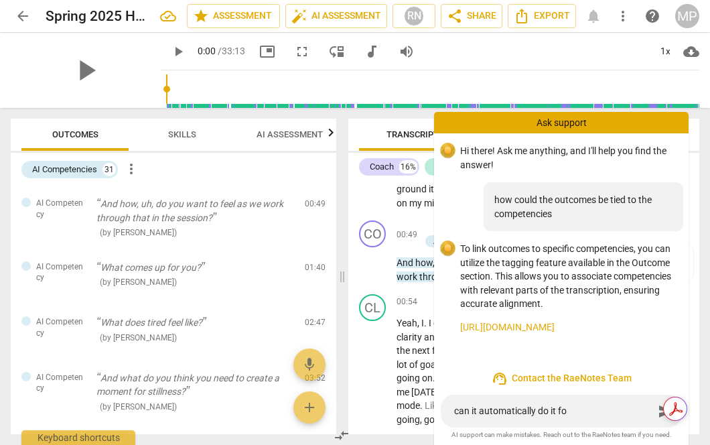
type textarea "can it automatically do it for"
type textarea "can it automatically do it for y"
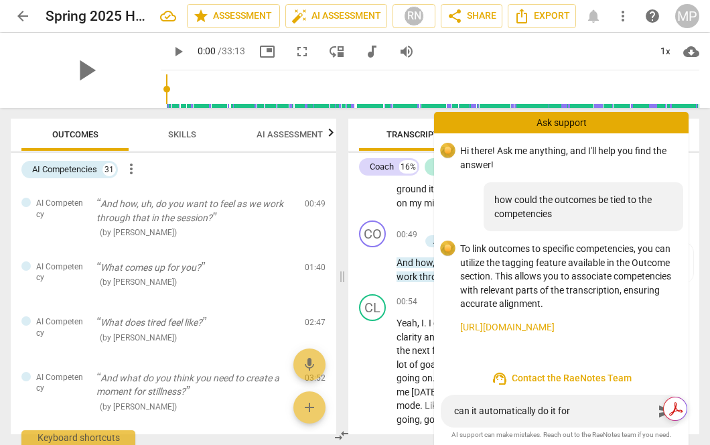
type textarea "can it automatically do it for y"
type textarea "can it automatically do it for yo"
type textarea "can it automatically do it for you"
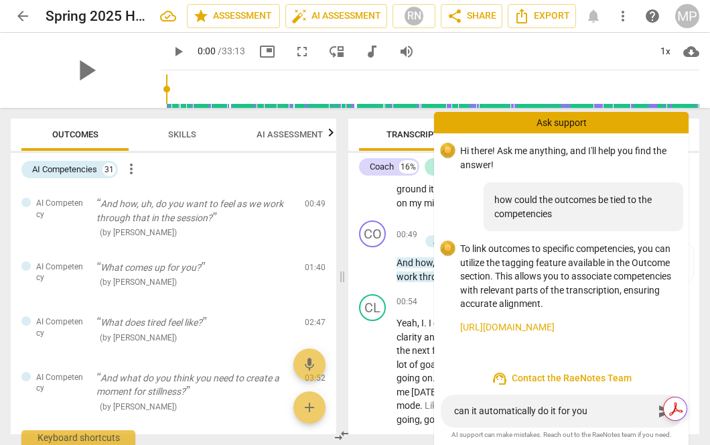
type textarea "can it automatically do it for you"
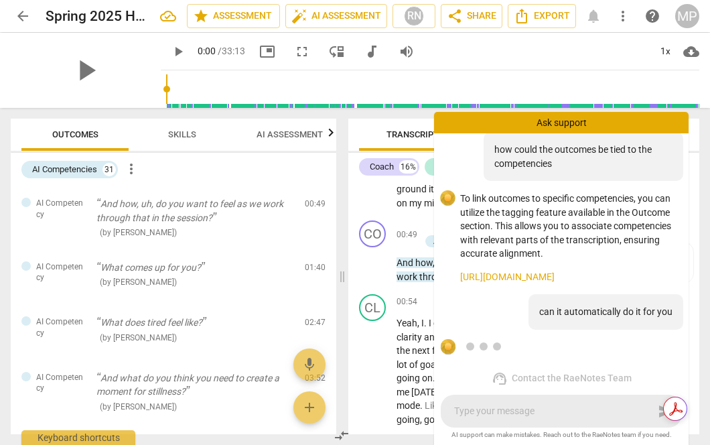
scroll to position [127, 0]
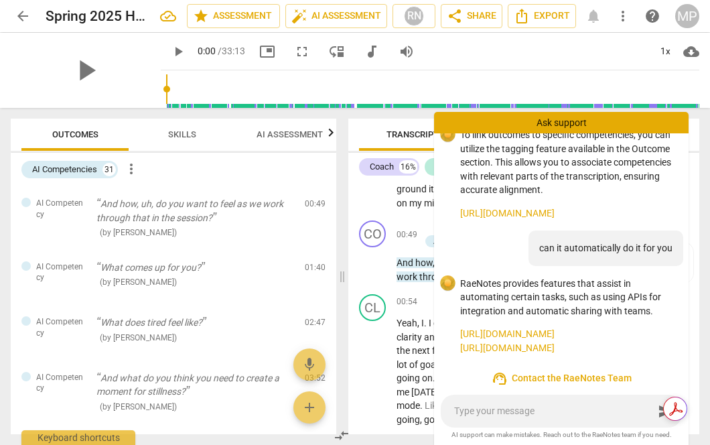
click at [515, 341] on link "[URL][DOMAIN_NAME]" at bounding box center [569, 348] width 218 height 14
click at [288, 135] on span "AI Assessment" at bounding box center [290, 134] width 66 height 10
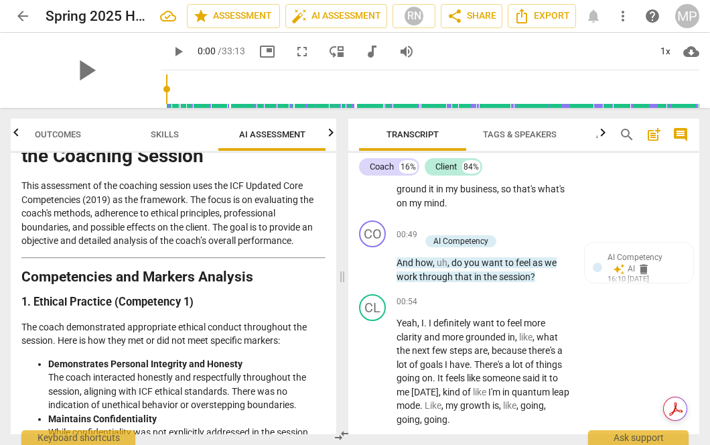
scroll to position [104, 0]
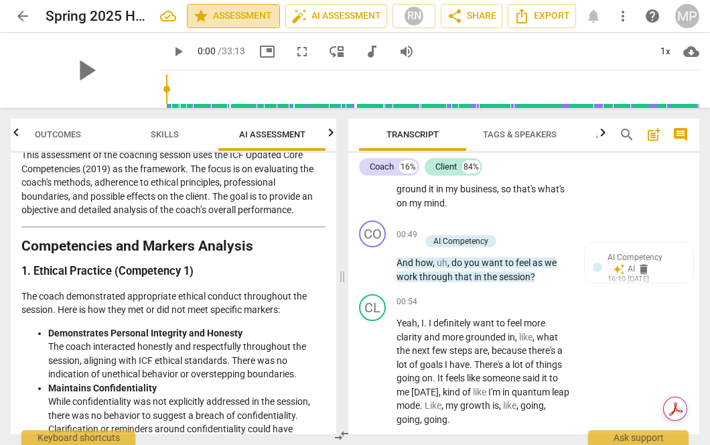
click at [216, 16] on span "star Assessment" at bounding box center [233, 16] width 81 height 16
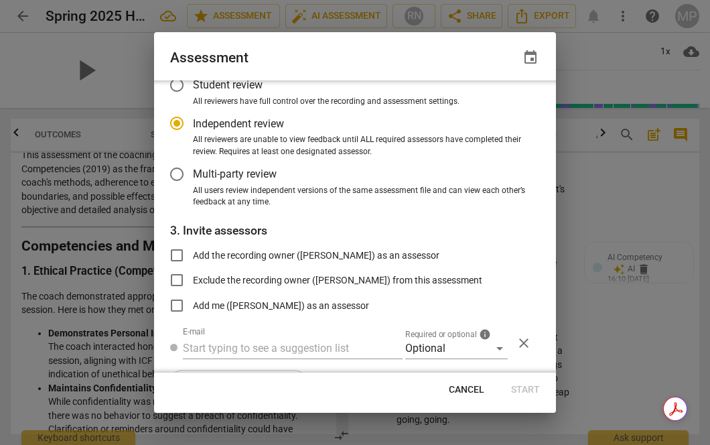
scroll to position [88, 0]
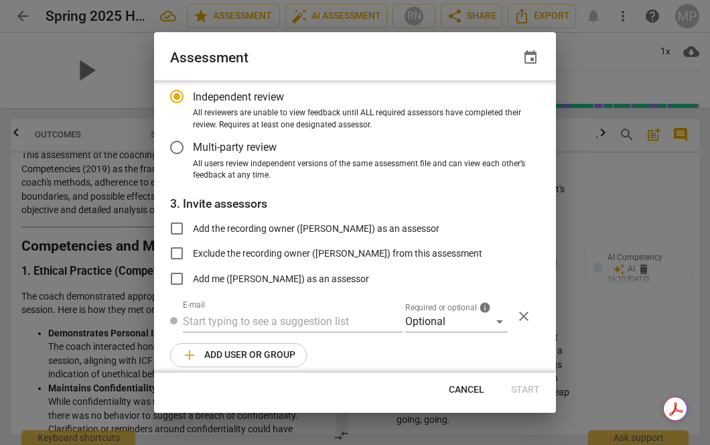
radio input "false"
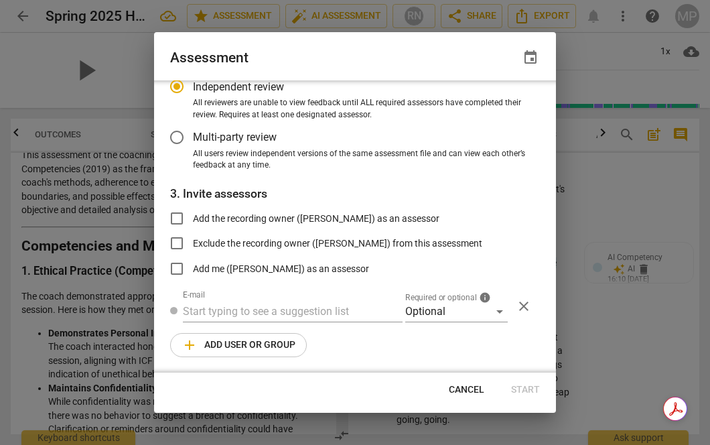
click at [267, 214] on span "Add the recording owner ([PERSON_NAME]) as an assessor" at bounding box center [316, 219] width 246 height 14
click at [193, 214] on input "Add the recording owner ([PERSON_NAME]) as an assessor" at bounding box center [177, 218] width 32 height 32
checkbox input "true"
radio input "false"
click at [267, 214] on span "Add the recording owner ([PERSON_NAME]) as an assessor" at bounding box center [316, 219] width 246 height 14
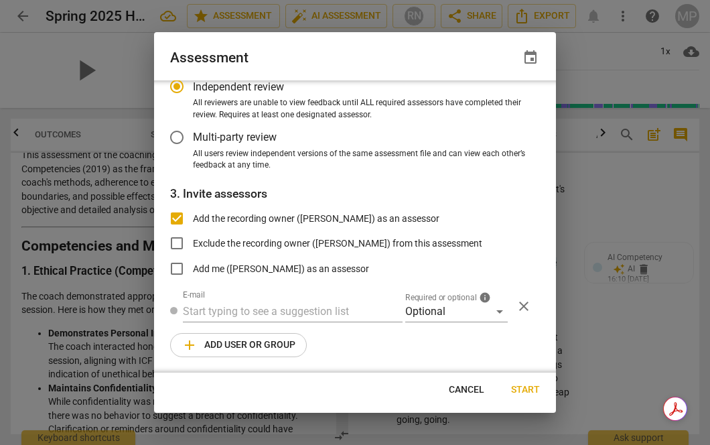
click at [193, 214] on input "Add the recording owner ([PERSON_NAME]) as an assessor" at bounding box center [177, 218] width 32 height 32
checkbox input "false"
click at [231, 306] on input "text" at bounding box center [293, 311] width 220 height 21
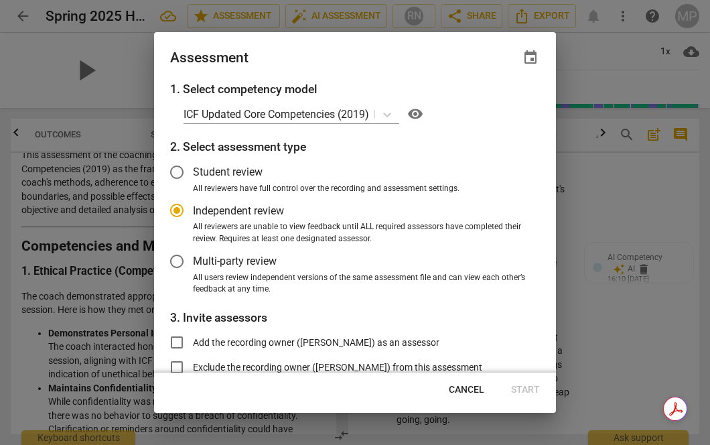
click at [467, 383] on span "Cancel" at bounding box center [466, 389] width 35 height 13
radio input "false"
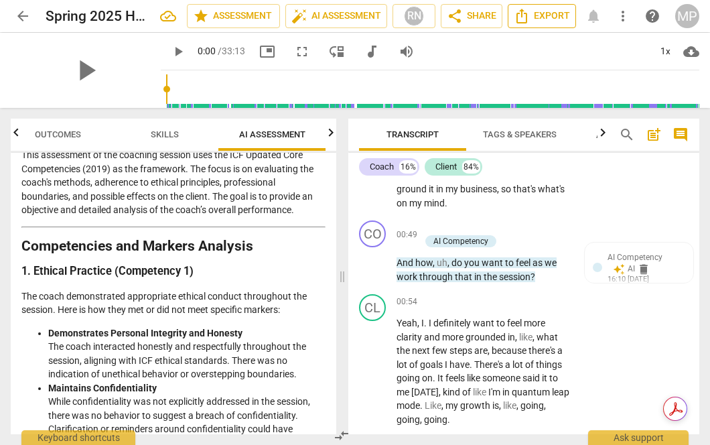
click at [533, 19] on span "Export" at bounding box center [542, 16] width 56 height 16
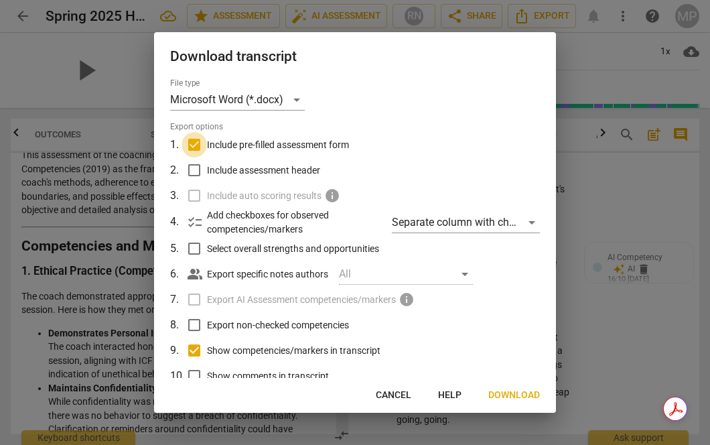
click at [196, 145] on input "Include pre-filled assessment form" at bounding box center [193, 144] width 25 height 25
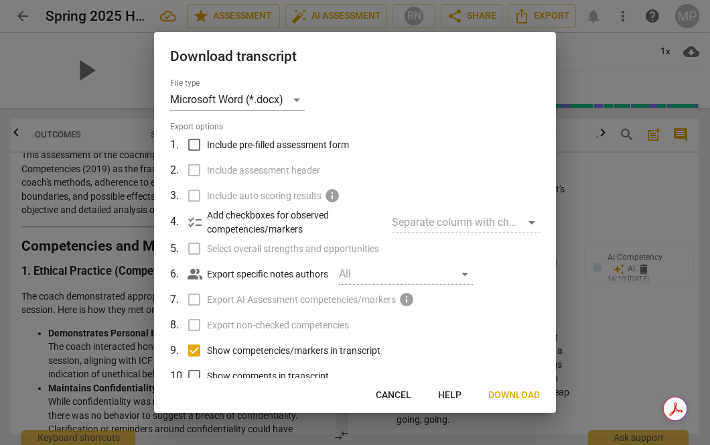
click at [207, 223] on p "Add checkboxes for observed competencies/markers" at bounding box center [294, 221] width 174 height 27
click at [184, 222] on td "4 ." at bounding box center [178, 221] width 17 height 27
click at [266, 228] on p "Add checkboxes for observed competencies/markers" at bounding box center [294, 221] width 174 height 27
click at [194, 132] on input "Include pre-filled assessment form" at bounding box center [193, 144] width 25 height 25
checkbox input "true"
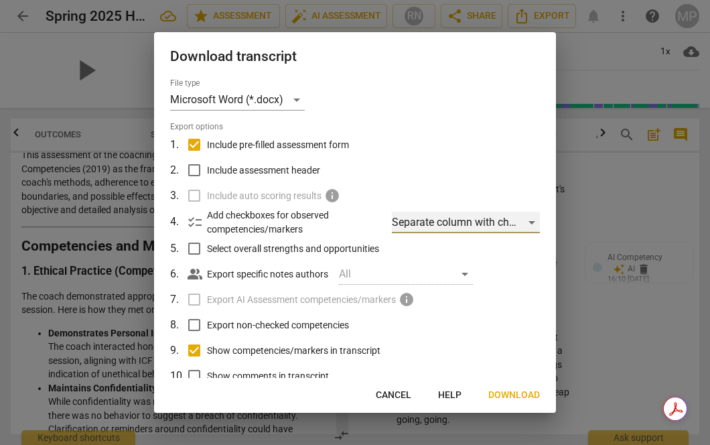
click at [485, 219] on div "Separate column with check marks" at bounding box center [466, 222] width 148 height 21
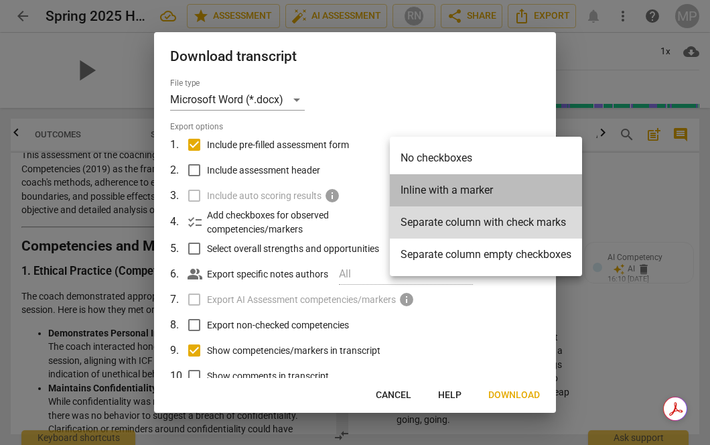
click at [486, 188] on li "Inline with a marker" at bounding box center [486, 190] width 192 height 32
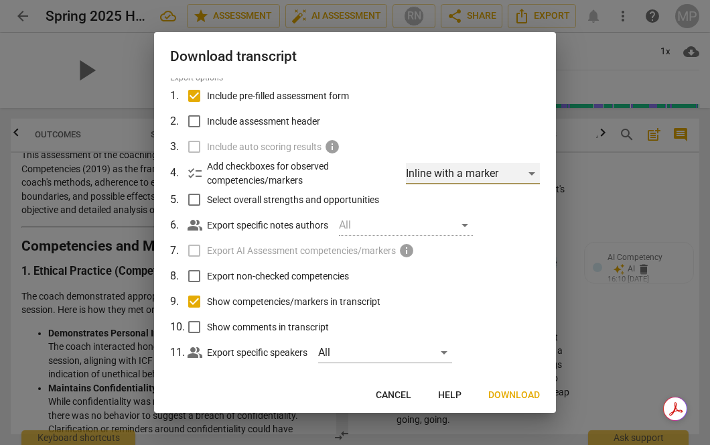
scroll to position [63, 0]
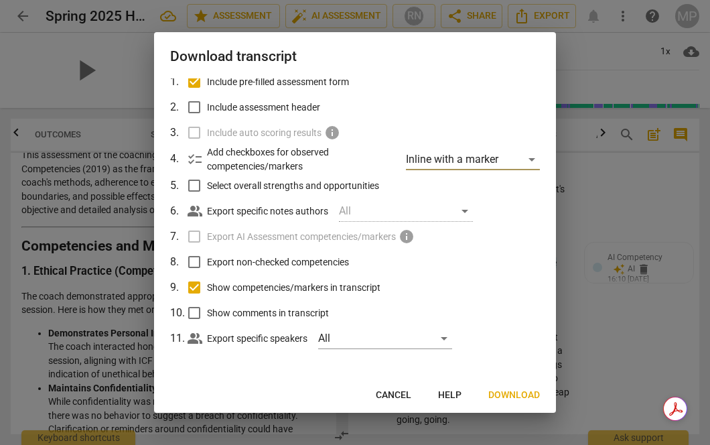
click at [303, 312] on span "Show comments in transcript" at bounding box center [268, 313] width 122 height 14
click at [207, 312] on input "Show comments in transcript" at bounding box center [193, 312] width 25 height 25
checkbox input "true"
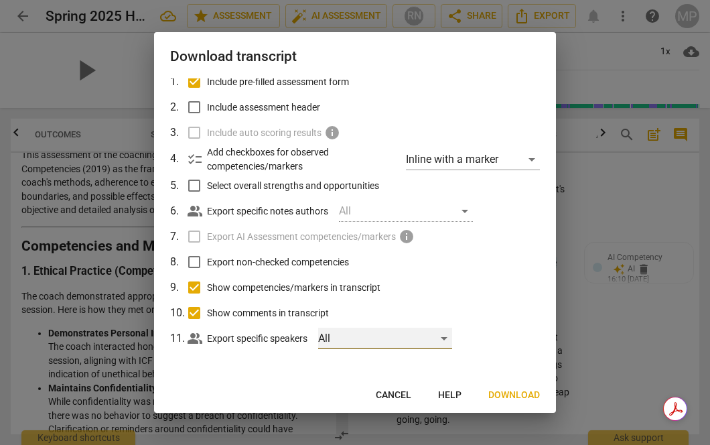
click at [441, 341] on div "All" at bounding box center [385, 337] width 134 height 21
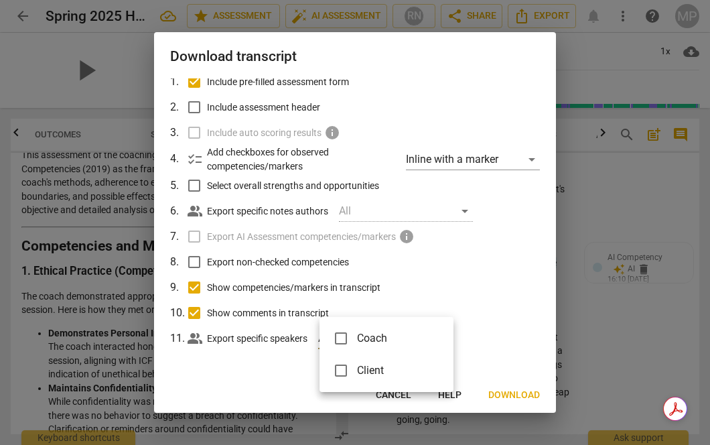
click at [515, 318] on div at bounding box center [355, 222] width 710 height 445
drag, startPoint x: 510, startPoint y: 389, endPoint x: 485, endPoint y: 211, distance: 179.9
click at [485, 211] on div "Download transcript File type Microsoft Word (*.docx) Export options 1 . Includ…" at bounding box center [355, 222] width 402 height 380
click at [299, 105] on span "Include assessment header" at bounding box center [263, 107] width 113 height 14
click at [207, 105] on input "Include assessment header" at bounding box center [193, 106] width 25 height 25
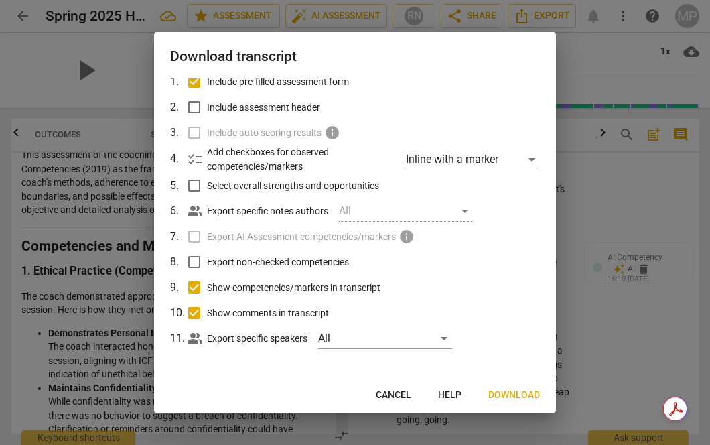
checkbox input "true"
click at [514, 385] on button "Download" at bounding box center [514, 395] width 73 height 24
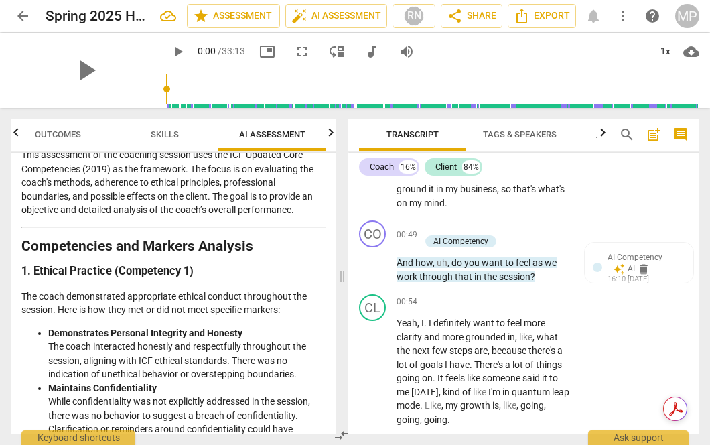
click at [177, 130] on span "Skills" at bounding box center [165, 134] width 28 height 10
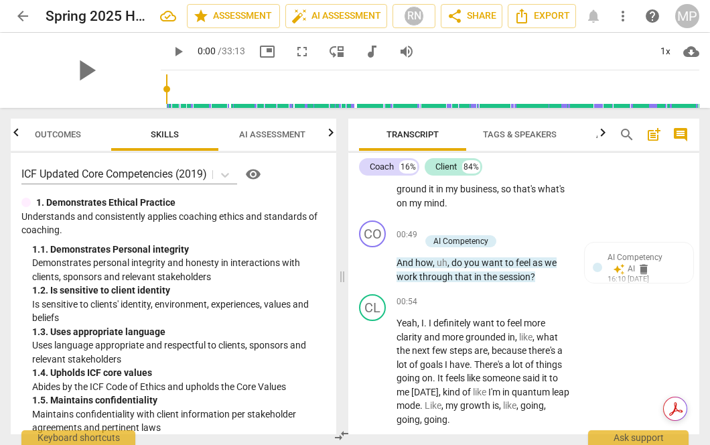
click at [139, 230] on p "Understands and consistently applies coaching ethics and standards of coaching." at bounding box center [173, 223] width 304 height 27
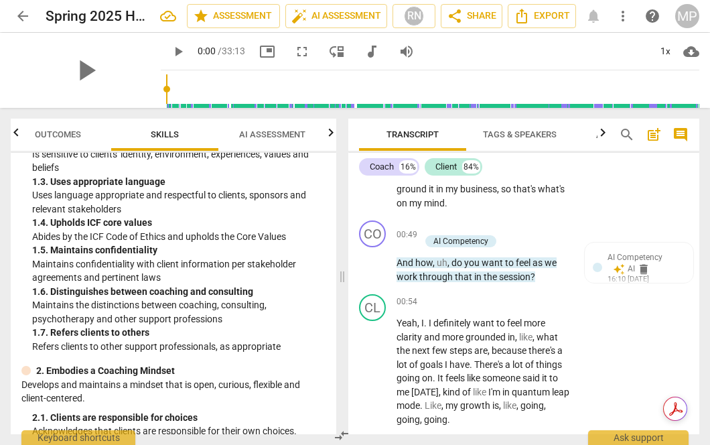
scroll to position [163, 0]
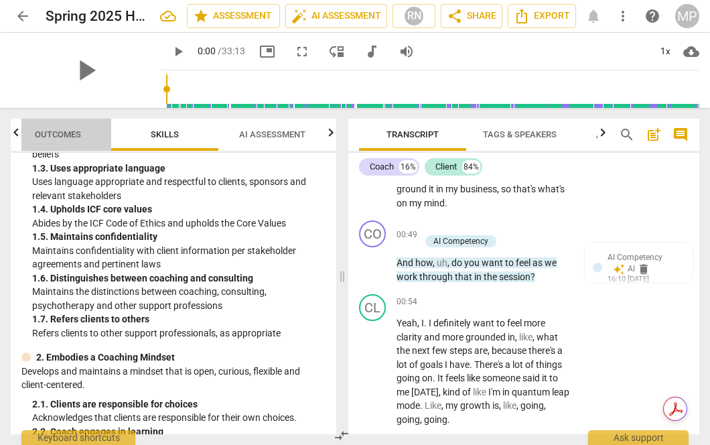
click at [53, 140] on span "Outcomes" at bounding box center [58, 135] width 78 height 18
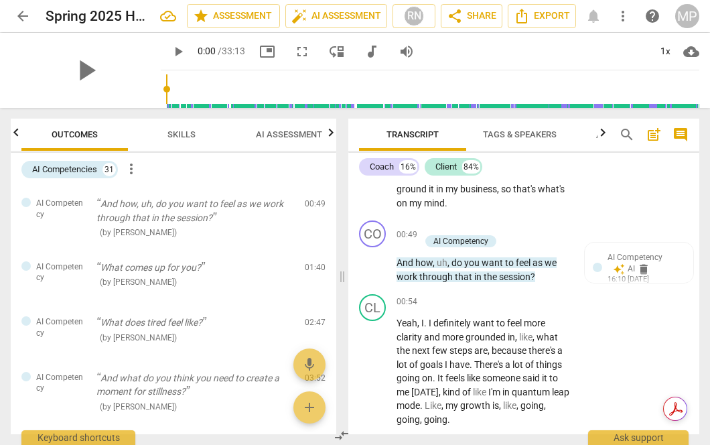
scroll to position [0, 0]
click at [57, 211] on span "AI Competency" at bounding box center [61, 209] width 50 height 22
click at [621, 271] on span "auto_awesome" at bounding box center [619, 269] width 12 height 12
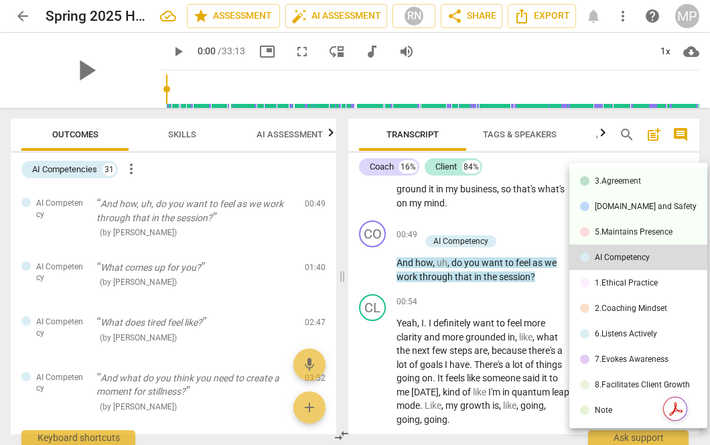
click at [616, 270] on li "1.Ethical Practice" at bounding box center [638, 282] width 138 height 25
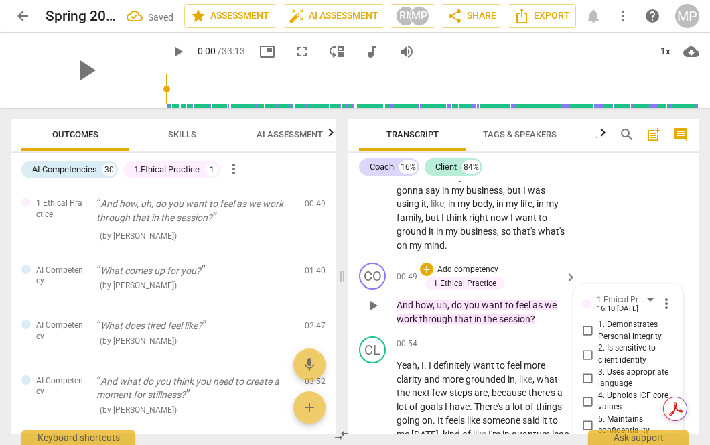
scroll to position [408, 0]
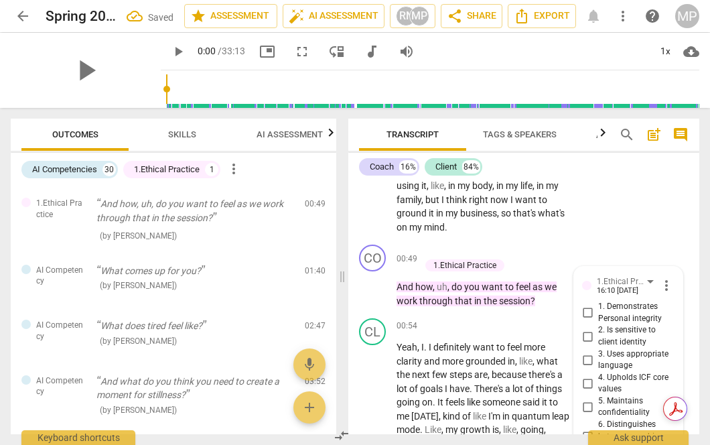
click at [635, 224] on div "CL play_arrow pause 00:22 + Add competency keyboard_arrow_right What is on my m…" at bounding box center [523, 161] width 351 height 157
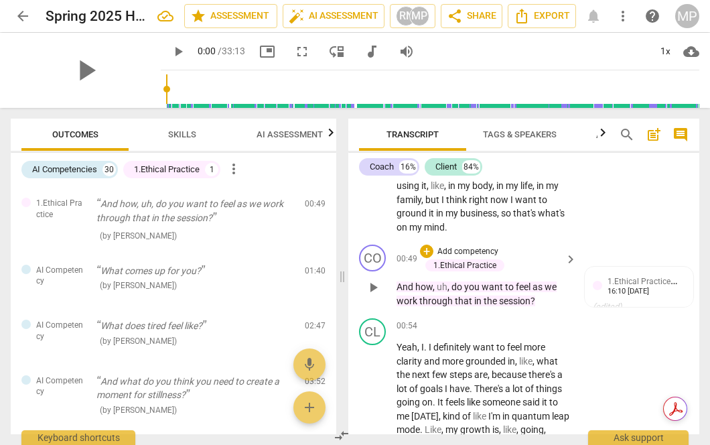
click at [461, 248] on p "Add competency" at bounding box center [468, 252] width 64 height 12
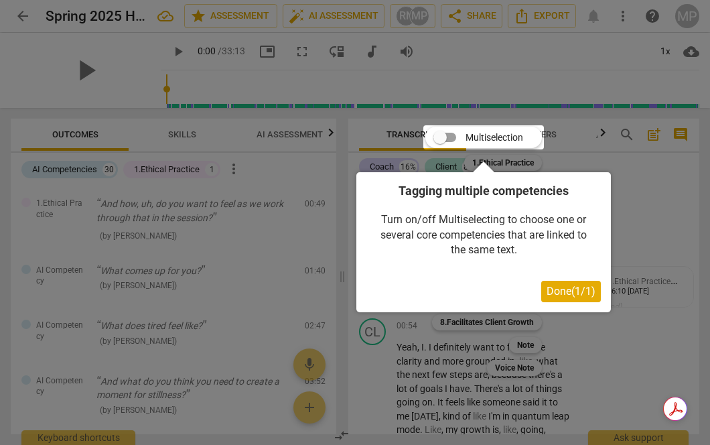
click at [572, 294] on span "Done ( 1 / 1 )" at bounding box center [570, 291] width 49 height 13
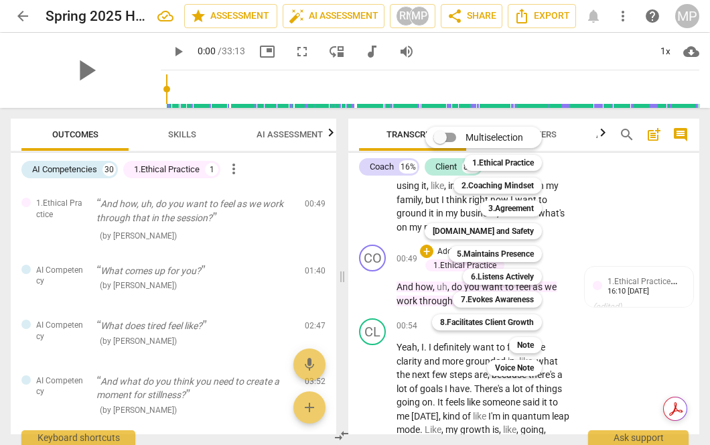
click at [624, 281] on div at bounding box center [355, 222] width 710 height 445
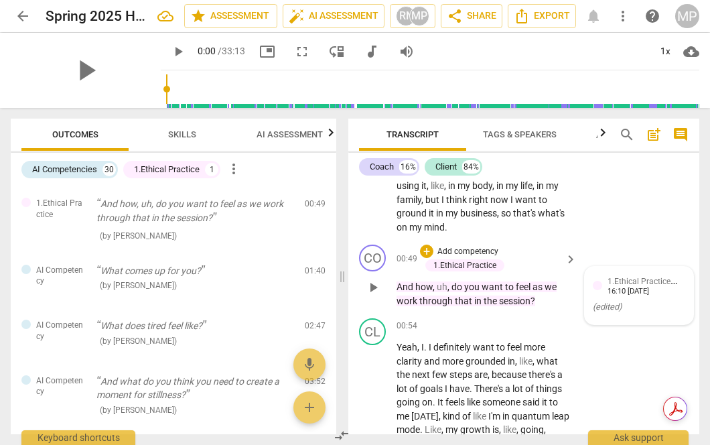
click at [645, 289] on div "16:10 [DATE]" at bounding box center [628, 291] width 42 height 9
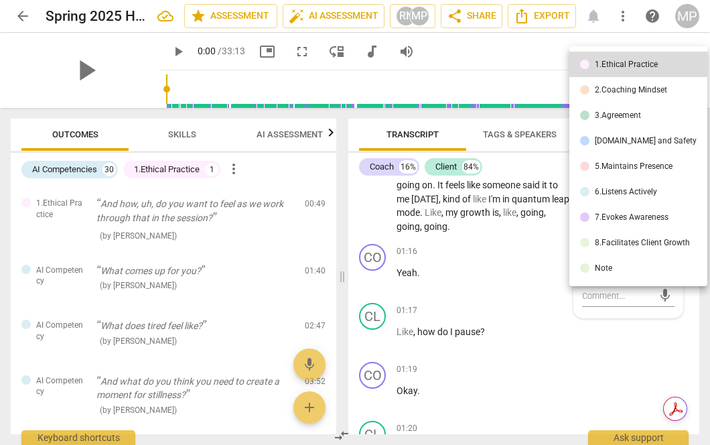
click at [624, 311] on div at bounding box center [355, 222] width 710 height 445
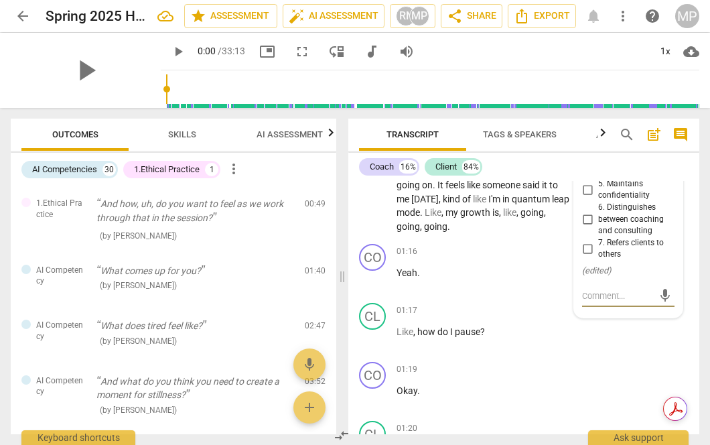
click at [207, 171] on div "1.Ethical Practice 1" at bounding box center [171, 169] width 97 height 17
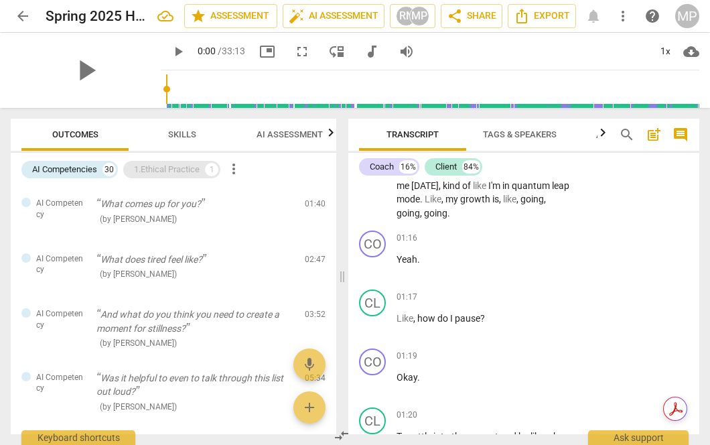
click at [189, 167] on div "1.Ethical Practice" at bounding box center [167, 169] width 66 height 13
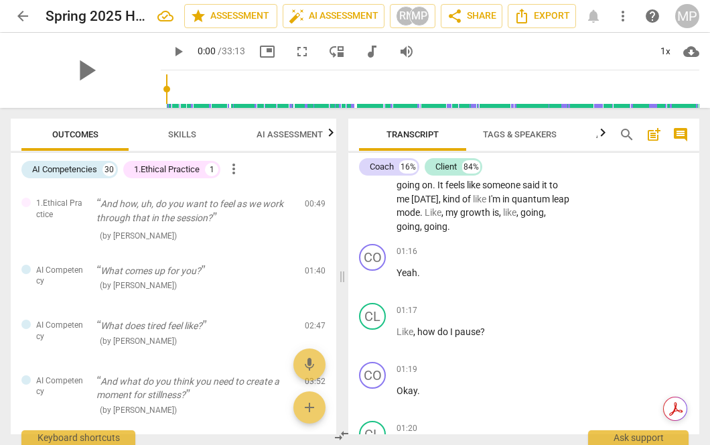
click at [189, 167] on div "1.Ethical Practice" at bounding box center [167, 169] width 66 height 13
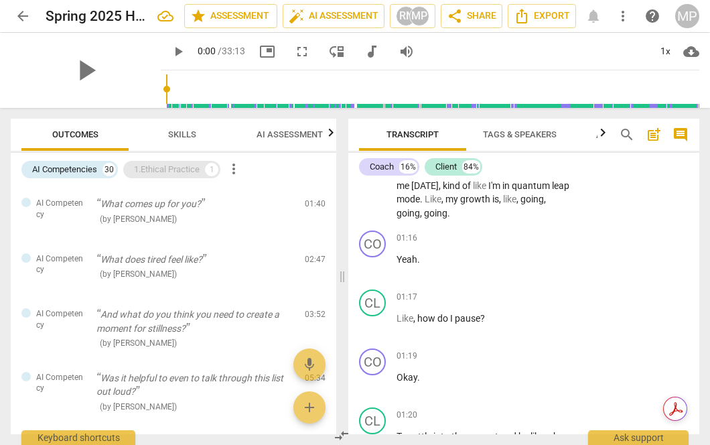
click at [189, 167] on div "1.Ethical Practice" at bounding box center [167, 169] width 66 height 13
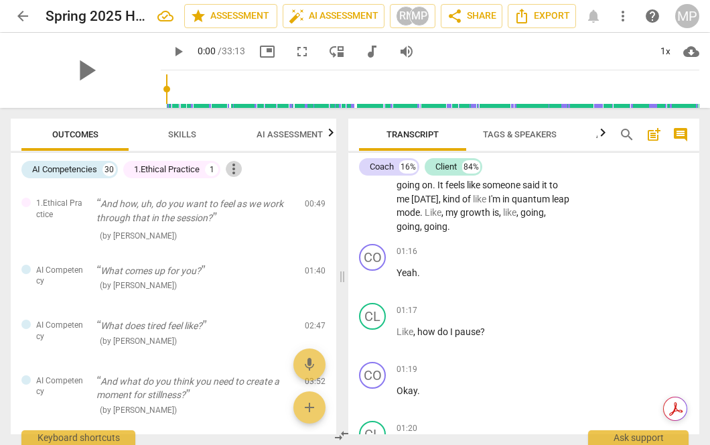
click at [238, 169] on span "more_vert" at bounding box center [234, 169] width 16 height 16
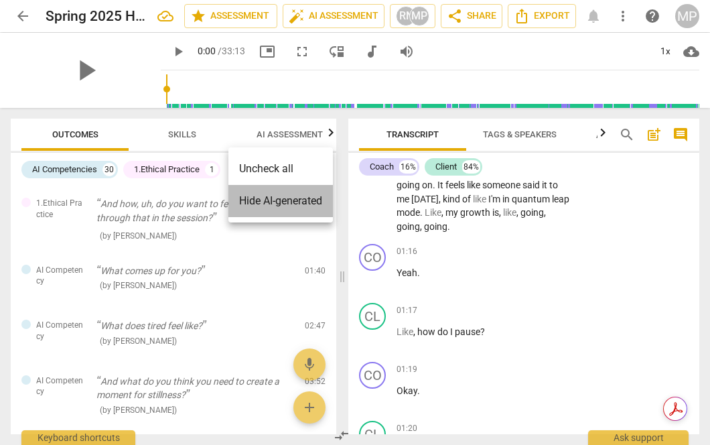
click at [250, 195] on li "Hide AI-generated" at bounding box center [280, 201] width 104 height 32
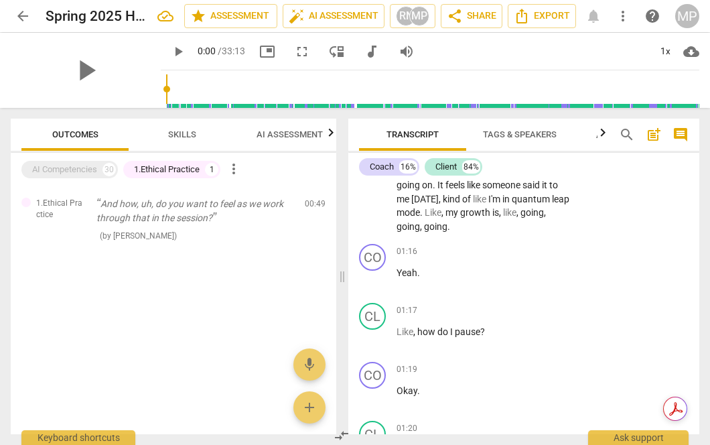
click at [236, 171] on span "more_vert" at bounding box center [234, 169] width 16 height 16
click at [256, 196] on li "Hide AI-generated" at bounding box center [280, 201] width 104 height 32
click at [202, 169] on div "1.Ethical Practice 1" at bounding box center [171, 169] width 97 height 17
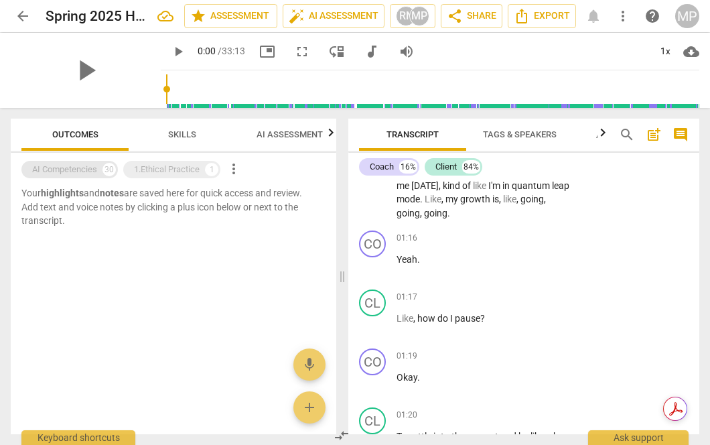
click at [87, 165] on div "AI Competencies" at bounding box center [64, 169] width 65 height 13
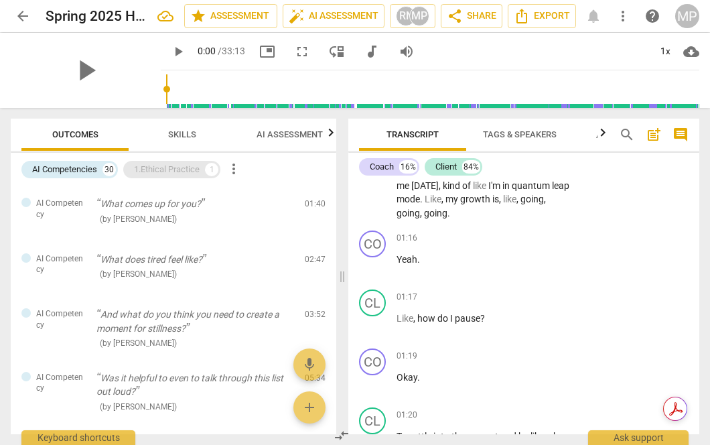
click at [171, 175] on div "1.Ethical Practice" at bounding box center [167, 169] width 66 height 13
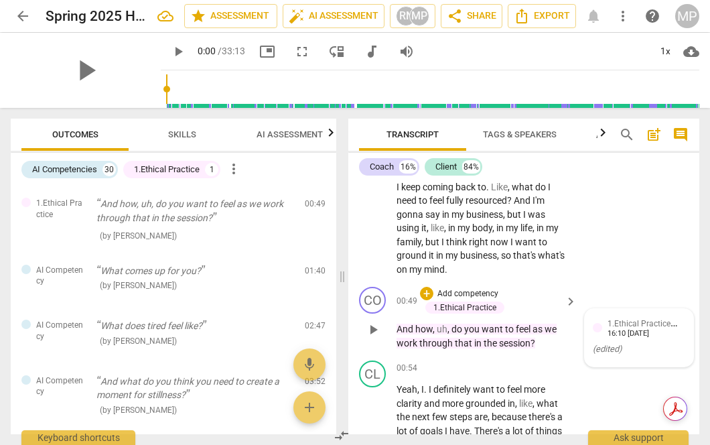
click at [662, 327] on span "1.Ethical Practice" at bounding box center [642, 322] width 70 height 13
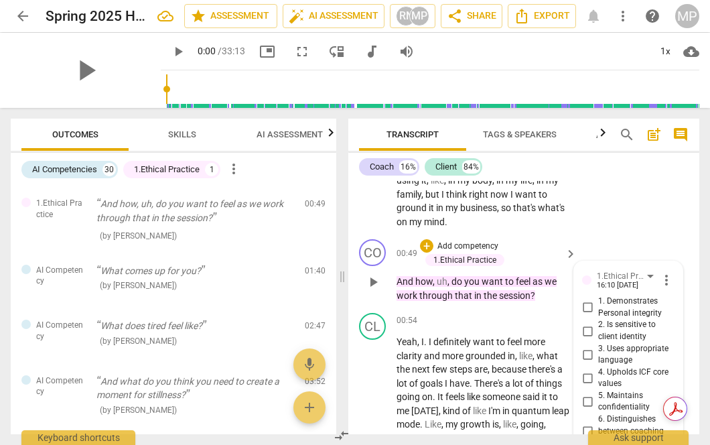
scroll to position [427, 0]
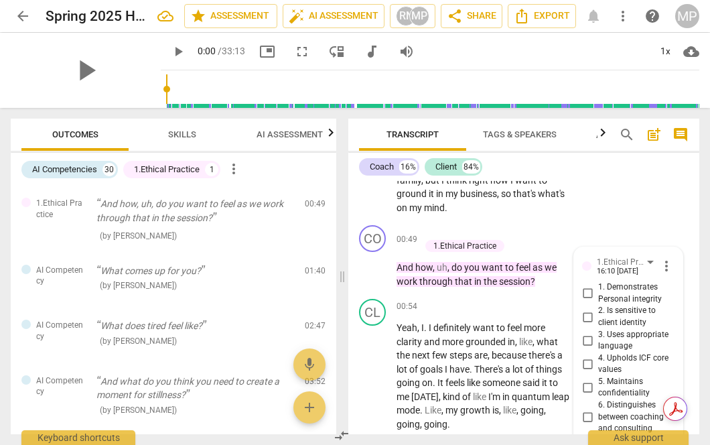
click at [585, 262] on div at bounding box center [586, 265] width 9 height 9
click at [634, 259] on div "1.Ethical Practice" at bounding box center [622, 262] width 50 height 13
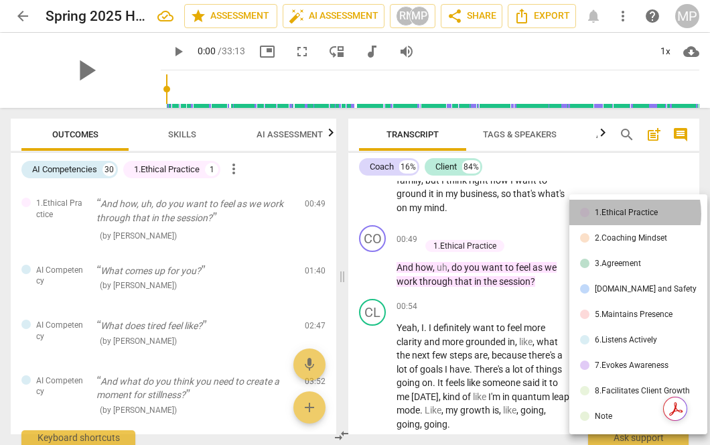
click at [626, 214] on div "1.Ethical Practice" at bounding box center [626, 212] width 63 height 8
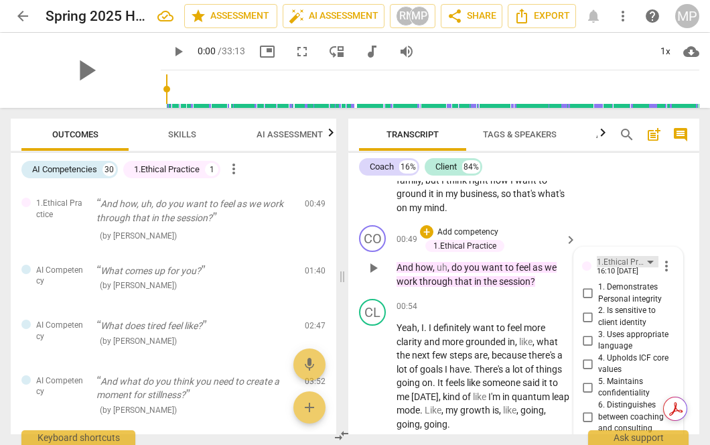
click at [632, 257] on div "1.Ethical Practice" at bounding box center [622, 262] width 50 height 13
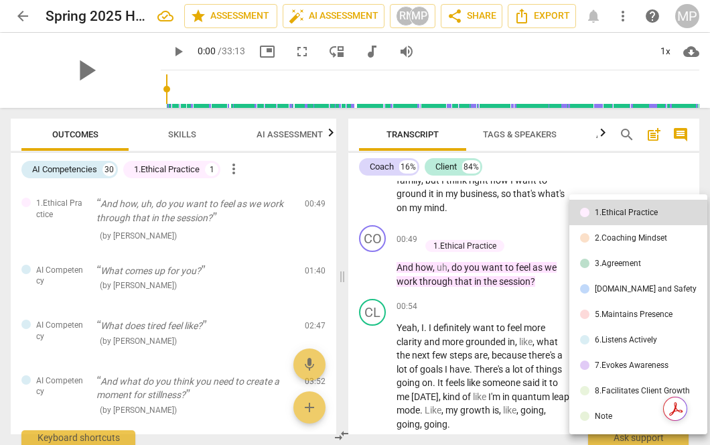
click at [607, 410] on li "Note" at bounding box center [638, 415] width 138 height 25
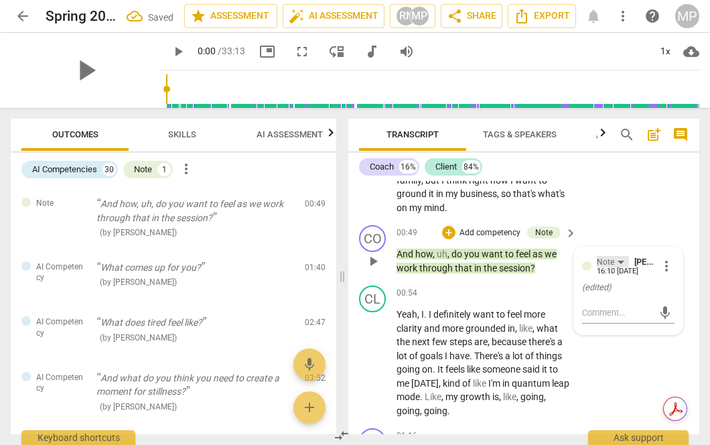
click at [621, 263] on div "Note" at bounding box center [613, 261] width 32 height 11
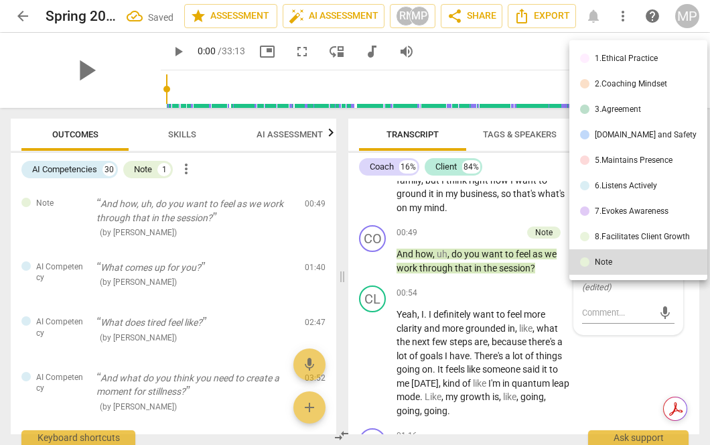
click at [633, 413] on div at bounding box center [355, 222] width 710 height 445
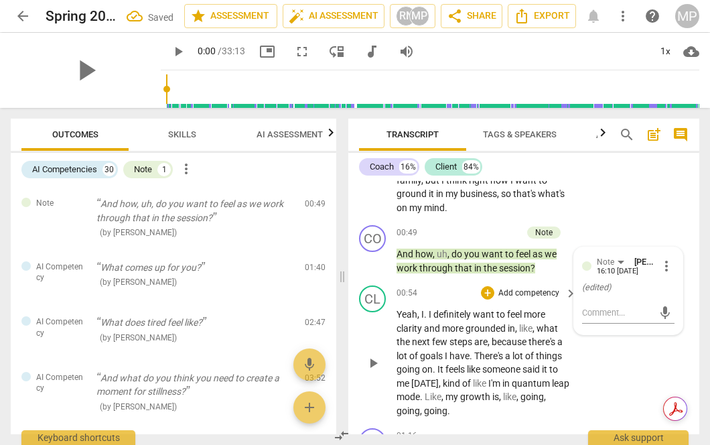
click at [576, 356] on div "CL play_arrow pause 00:54 + Add competency keyboard_arrow_right Yeah , I . I de…" at bounding box center [523, 351] width 351 height 143
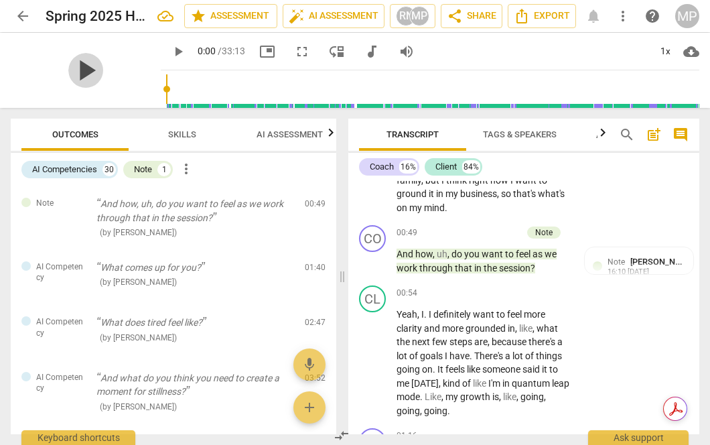
click at [83, 70] on span "play_arrow" at bounding box center [85, 70] width 35 height 35
type input "9"
click at [18, 19] on span "arrow_back" at bounding box center [23, 16] width 16 height 16
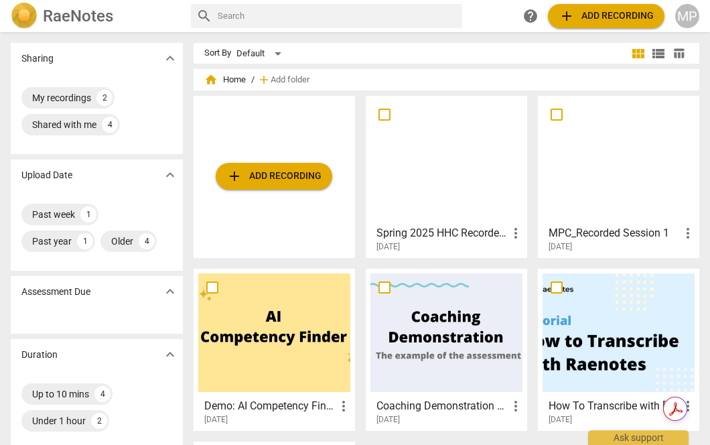
click at [600, 180] on div at bounding box center [618, 159] width 152 height 119
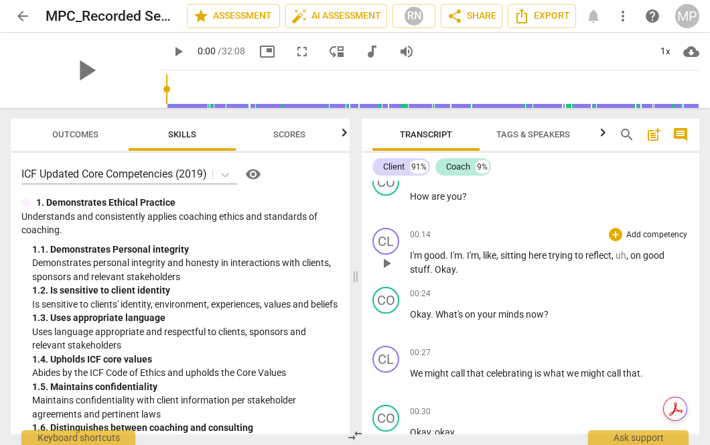
scroll to position [109, 0]
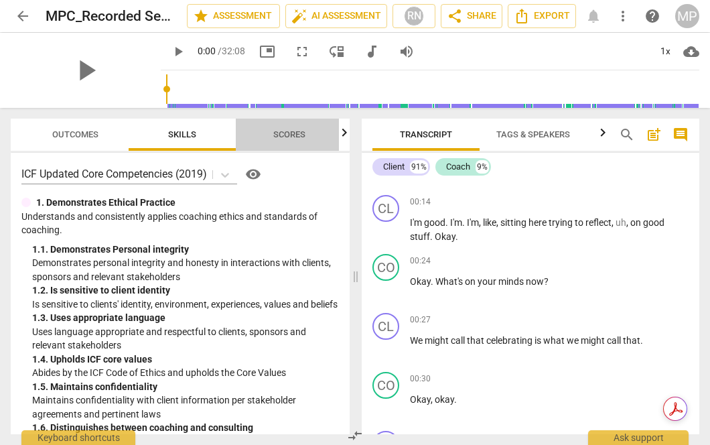
click at [304, 141] on span "Scores" at bounding box center [289, 135] width 64 height 18
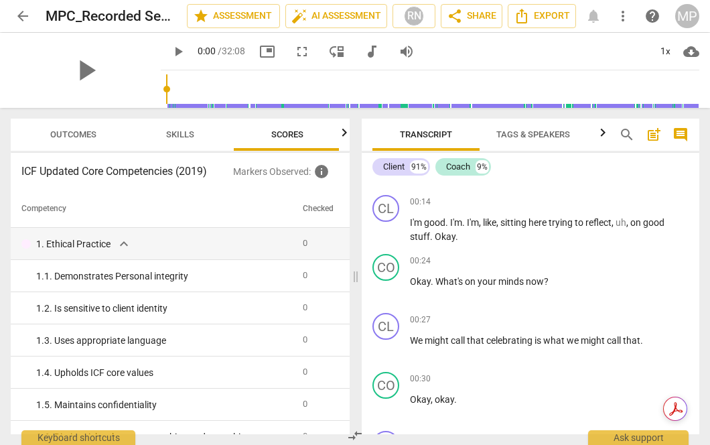
scroll to position [0, 4]
click at [82, 126] on span "Outcomes" at bounding box center [71, 135] width 78 height 18
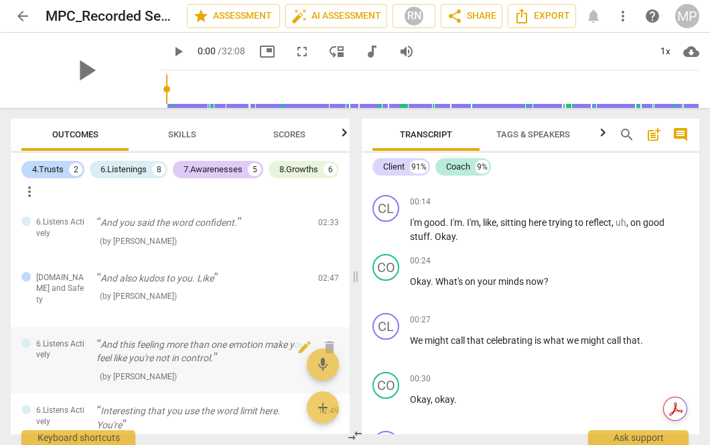
scroll to position [0, 0]
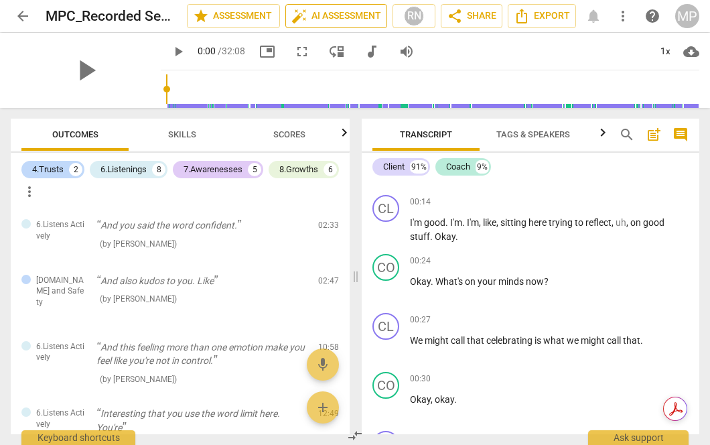
click at [348, 27] on button "auto_fix_high AI Assessment" at bounding box center [336, 16] width 102 height 24
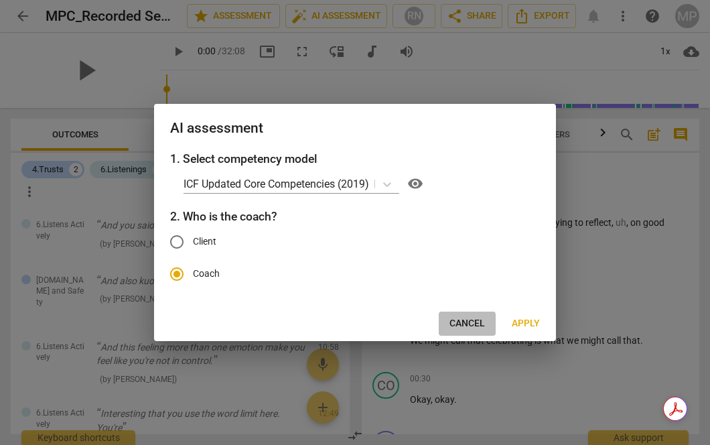
click at [465, 319] on span "Cancel" at bounding box center [466, 323] width 35 height 13
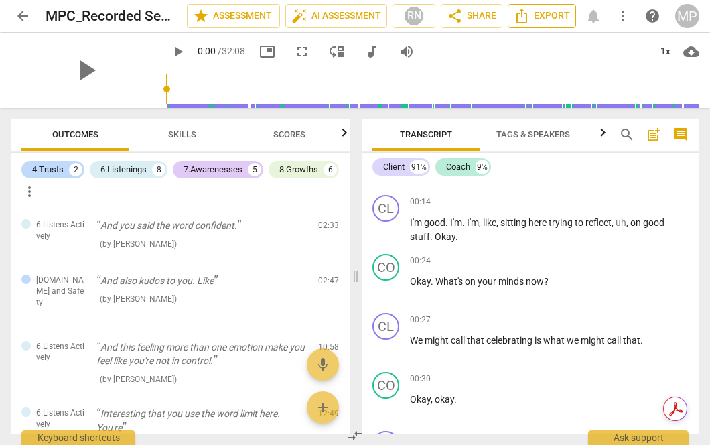
click at [534, 17] on span "Export" at bounding box center [542, 16] width 56 height 16
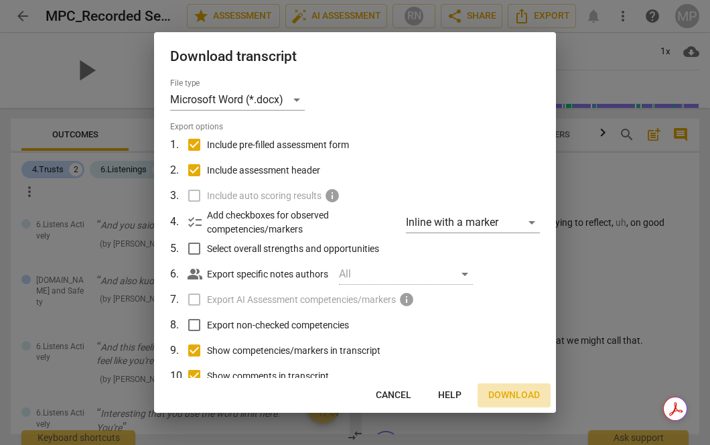
click at [502, 388] on span "Download" at bounding box center [514, 394] width 52 height 13
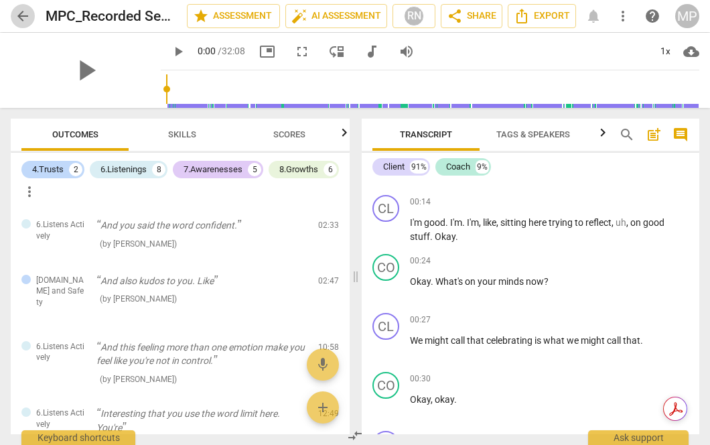
click at [16, 17] on span "arrow_back" at bounding box center [23, 16] width 16 height 16
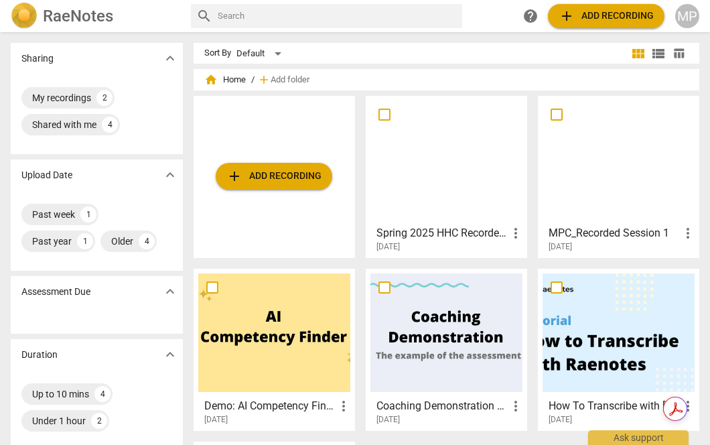
click at [480, 188] on div at bounding box center [446, 159] width 152 height 119
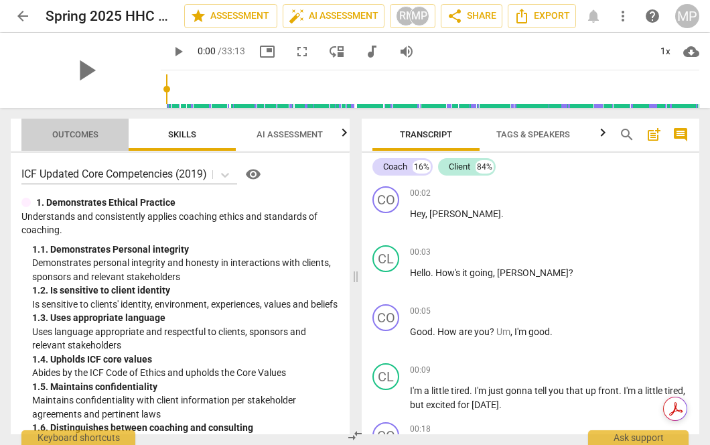
click at [119, 137] on span "Outcomes" at bounding box center [74, 135] width 107 height 18
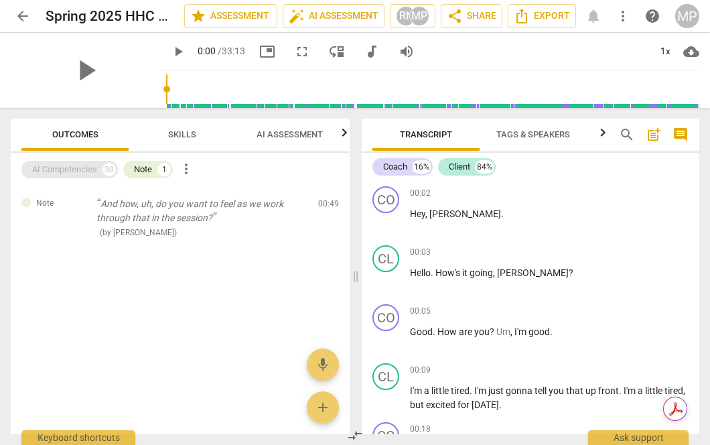
click at [85, 168] on div "AI Competencies" at bounding box center [64, 169] width 65 height 13
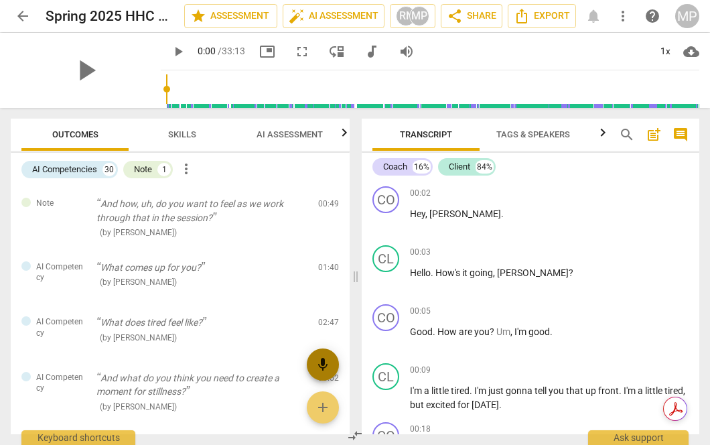
click at [332, 362] on span "mic" at bounding box center [323, 364] width 32 height 16
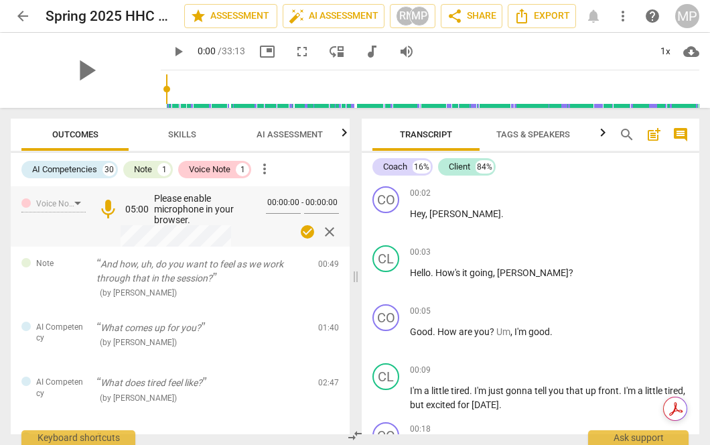
click at [328, 232] on span "close" at bounding box center [329, 232] width 16 height 16
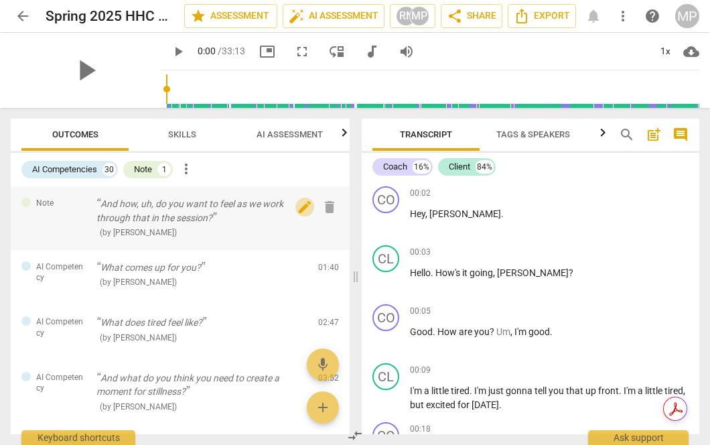
click at [301, 208] on span "edit" at bounding box center [305, 207] width 16 height 16
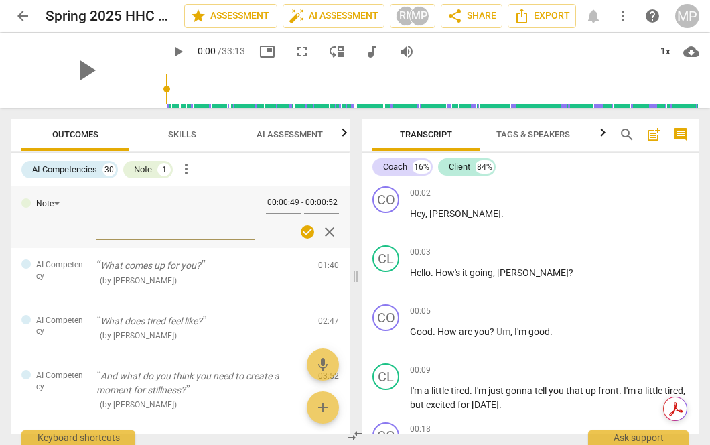
click at [321, 226] on span "close" at bounding box center [329, 232] width 16 height 16
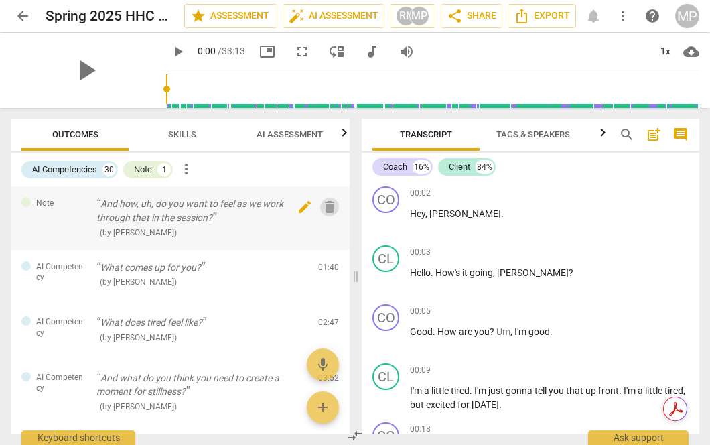
click at [323, 206] on span "delete" at bounding box center [329, 207] width 16 height 16
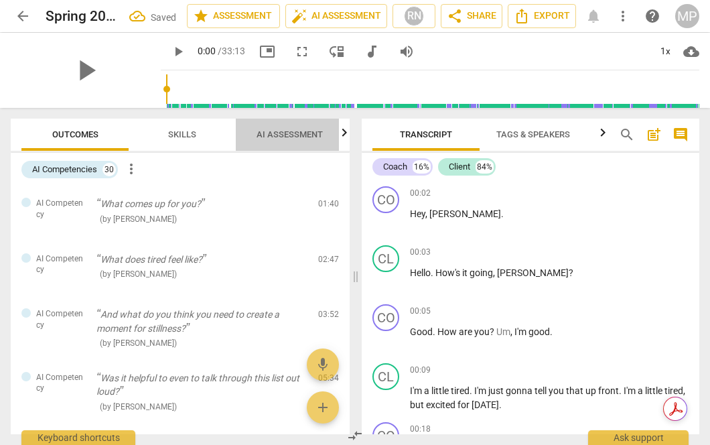
click at [276, 136] on span "AI Assessment" at bounding box center [290, 134] width 66 height 10
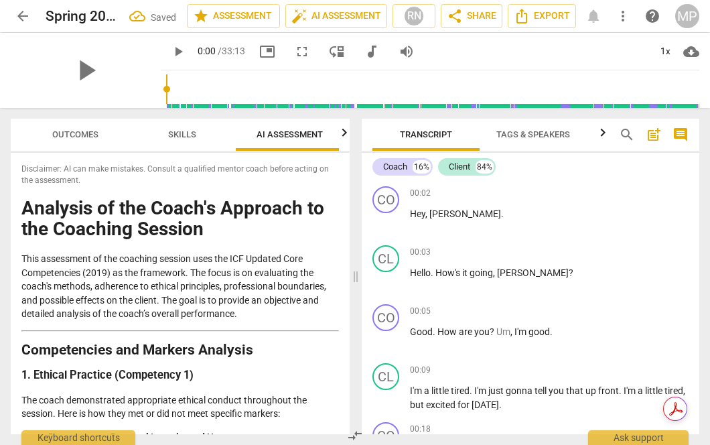
scroll to position [0, 4]
click at [84, 132] on span "Outcomes" at bounding box center [71, 134] width 46 height 10
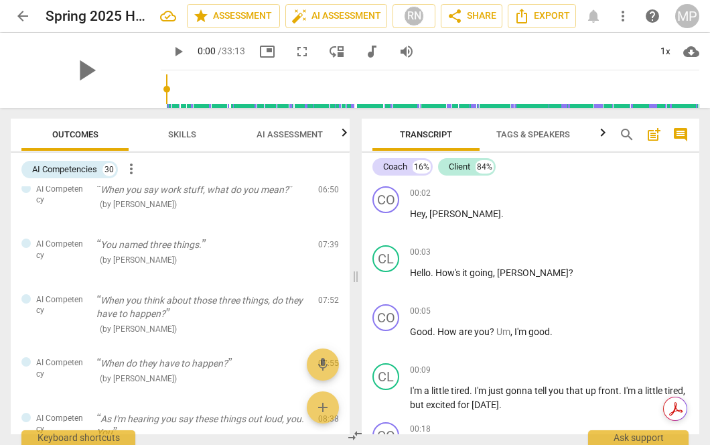
scroll to position [0, 0]
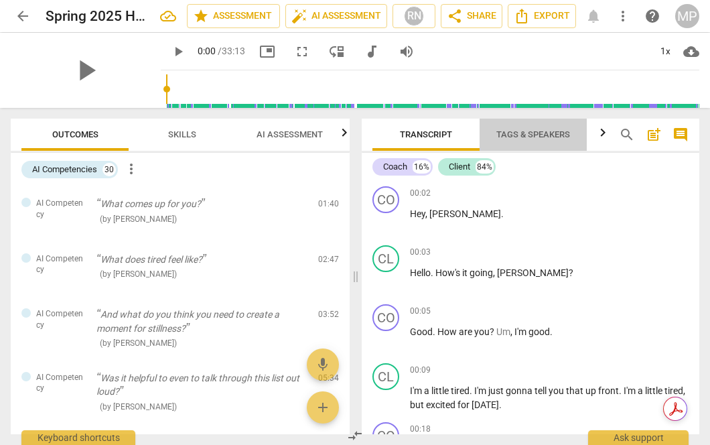
click at [541, 129] on span "Tags & Speakers" at bounding box center [533, 134] width 74 height 10
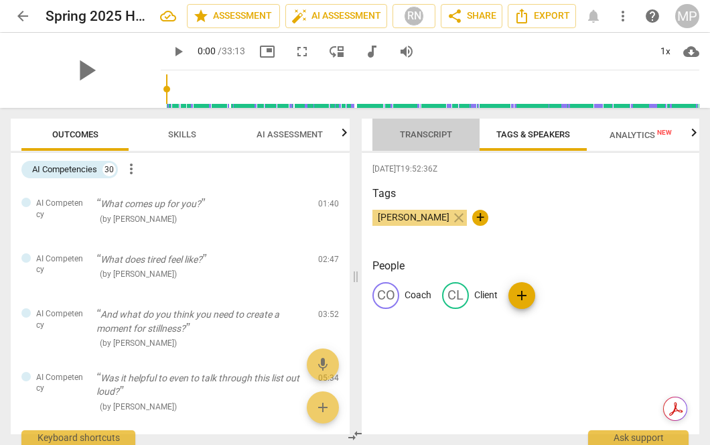
click at [424, 133] on span "Transcript" at bounding box center [426, 134] width 52 height 10
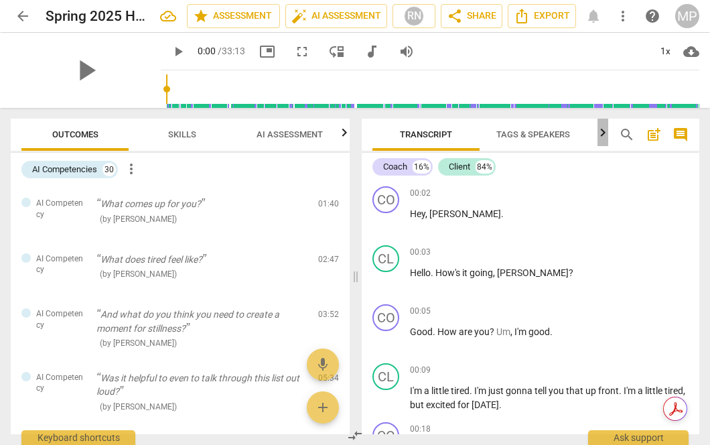
click at [598, 128] on icon "button" at bounding box center [603, 133] width 16 height 16
click at [556, 131] on span "Analytics New" at bounding box center [544, 135] width 62 height 10
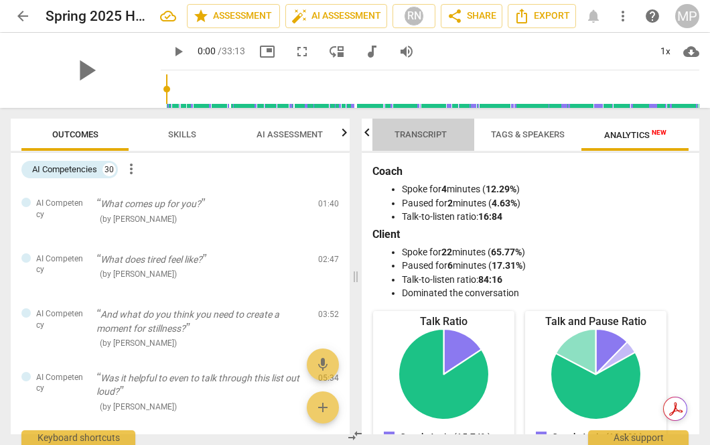
click at [439, 128] on span "Transcript" at bounding box center [420, 135] width 84 height 18
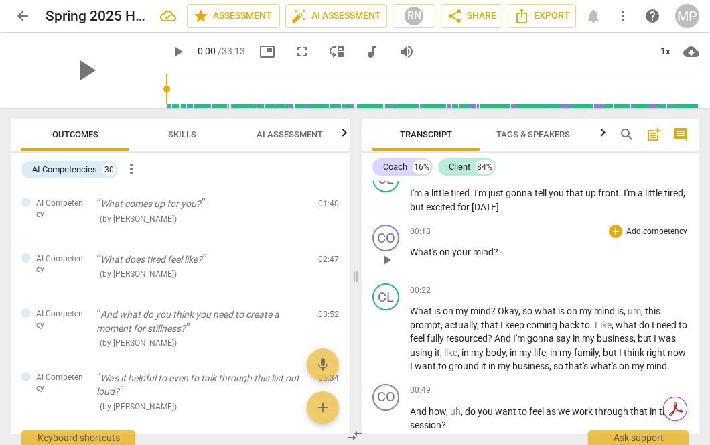
scroll to position [198, 0]
click at [614, 229] on div "+" at bounding box center [615, 230] width 13 height 13
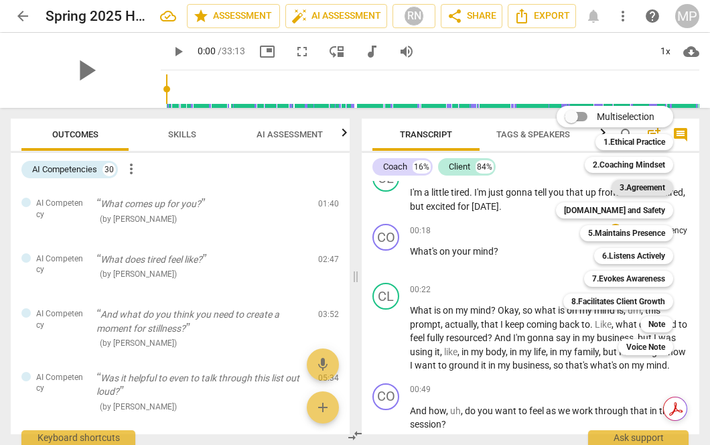
click at [632, 188] on b "3.Agreement" at bounding box center [642, 187] width 46 height 16
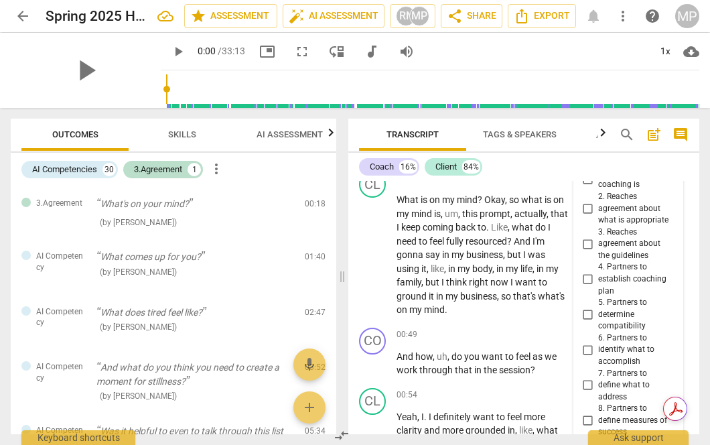
scroll to position [327, 0]
click at [621, 273] on span "4. Partners to establish coaching plan" at bounding box center [633, 278] width 71 height 35
click at [598, 273] on input "4. Partners to establish coaching plan" at bounding box center [587, 279] width 21 height 16
checkbox input "true"
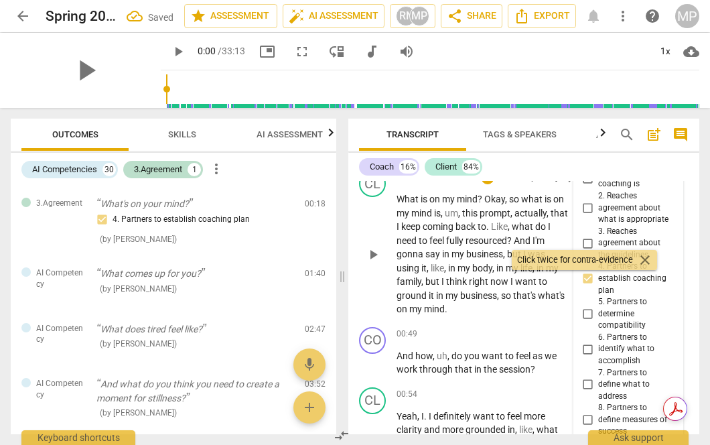
click at [532, 297] on span "that's" at bounding box center [525, 295] width 25 height 11
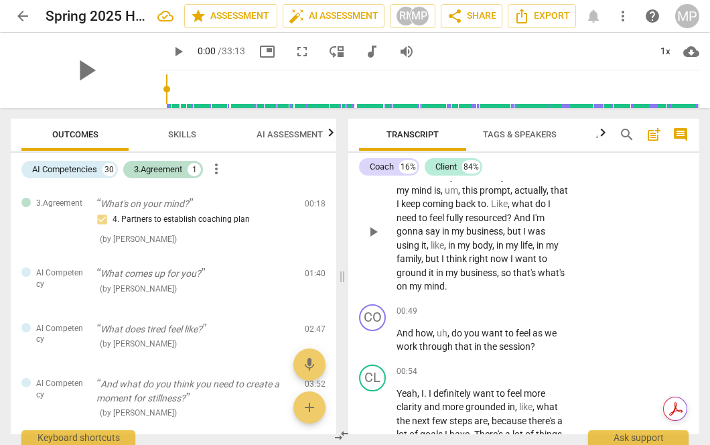
scroll to position [350, 0]
click at [544, 311] on p "Add competency" at bounding box center [529, 311] width 64 height 12
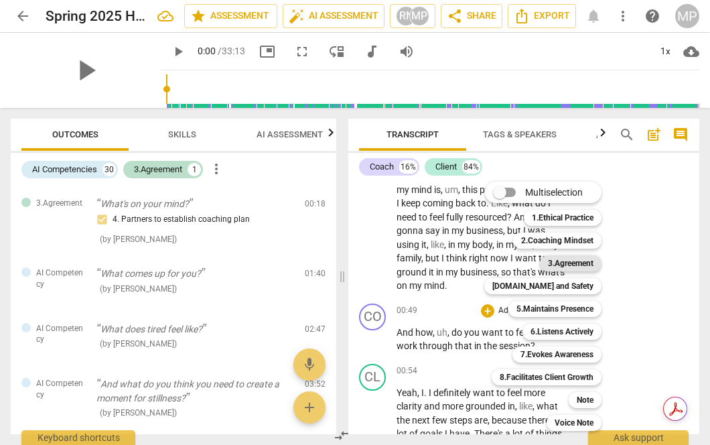
click at [573, 267] on b "3.Agreement" at bounding box center [571, 263] width 46 height 16
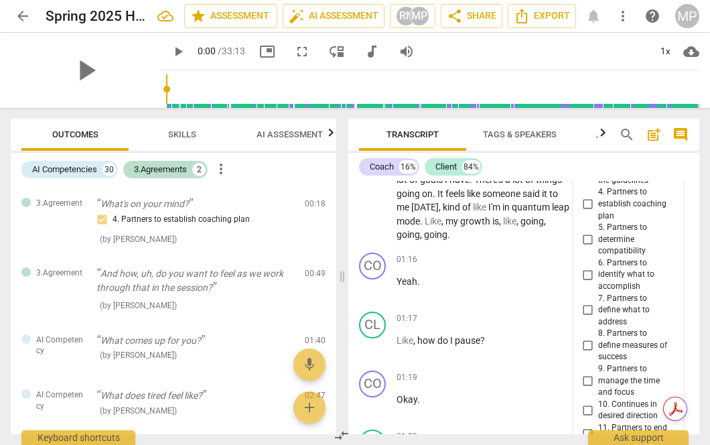
scroll to position [618, 0]
click at [584, 274] on input "6. Partners to identify what to accomplish" at bounding box center [587, 274] width 21 height 16
click at [588, 307] on input "7. Partners to define what to address" at bounding box center [587, 309] width 21 height 16
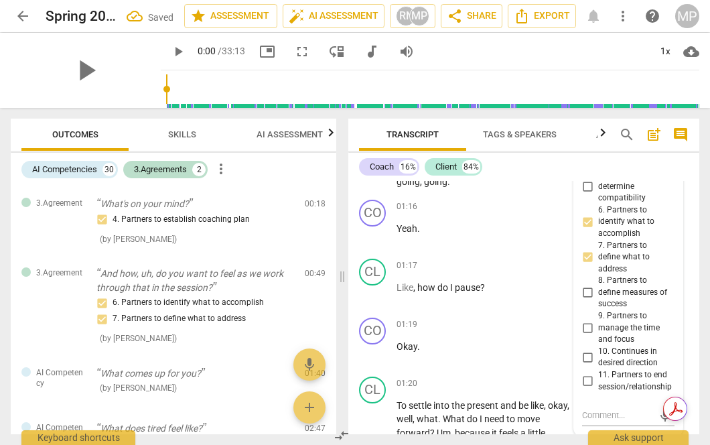
scroll to position [670, 0]
click at [441, 301] on div "01:17 + Add competency keyboard_arrow_right Like , how do I pause ?" at bounding box center [486, 283] width 181 height 48
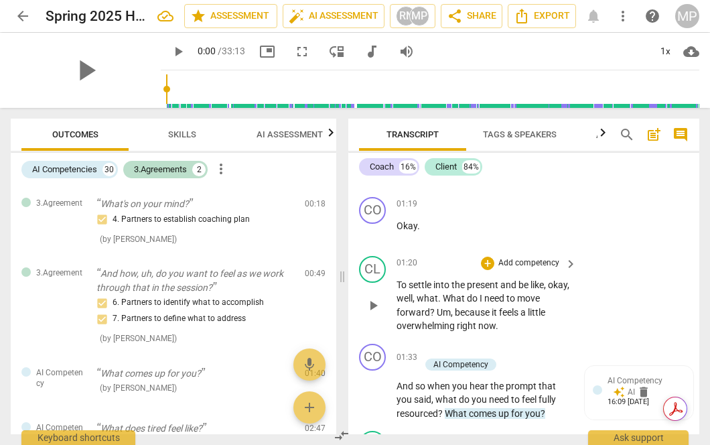
scroll to position [792, 0]
click at [484, 300] on span "I" at bounding box center [482, 297] width 5 height 11
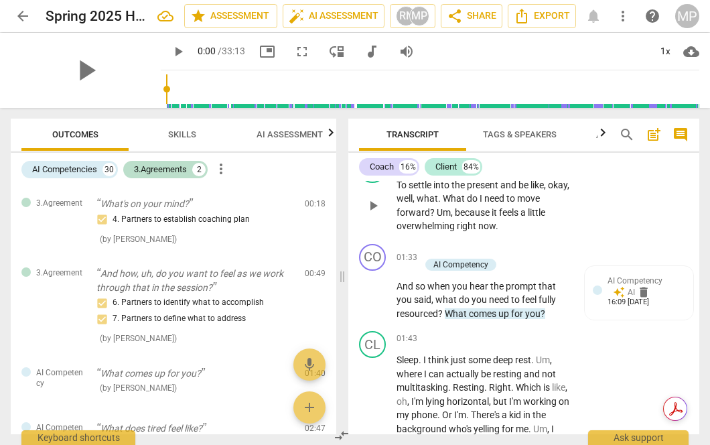
scroll to position [890, 0]
click at [529, 299] on span "feel" at bounding box center [530, 300] width 17 height 11
click at [597, 291] on div at bounding box center [597, 290] width 9 height 9
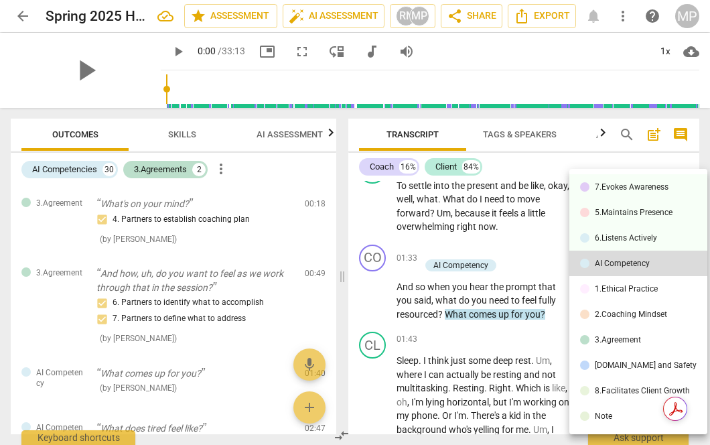
click at [526, 297] on div at bounding box center [355, 222] width 710 height 445
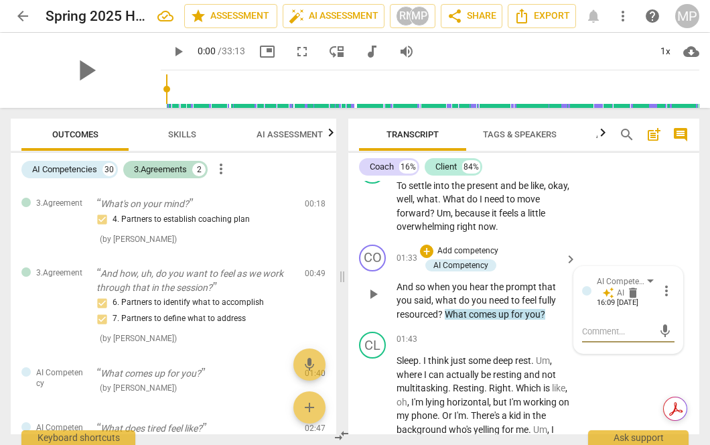
click at [612, 290] on div "auto_awesome AI delete" at bounding box center [620, 293] width 37 height 12
click at [607, 291] on span "auto_awesome" at bounding box center [608, 293] width 12 height 12
click at [642, 283] on div "AI Competency" at bounding box center [622, 281] width 50 height 13
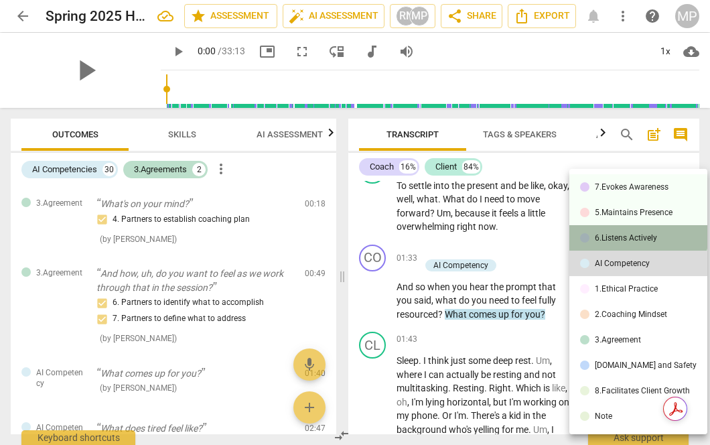
click at [638, 234] on div "6.Listens Actively" at bounding box center [626, 238] width 62 height 8
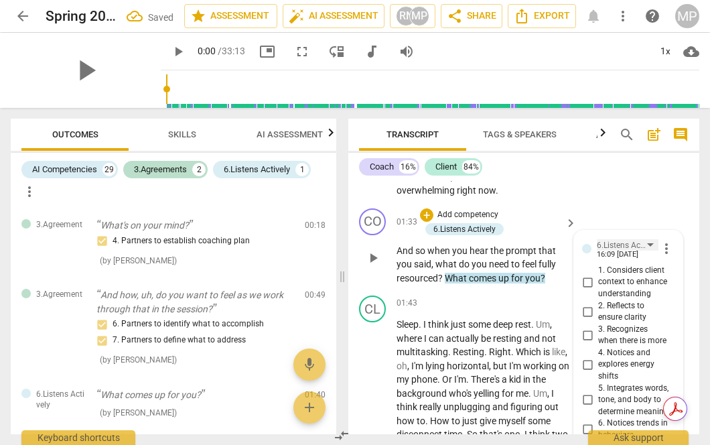
scroll to position [938, 0]
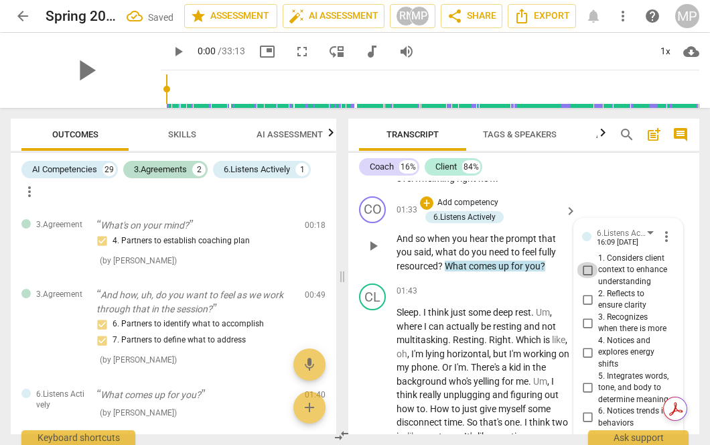
click at [588, 270] on input "1. Considers client context to enhance understanding" at bounding box center [587, 270] width 21 height 16
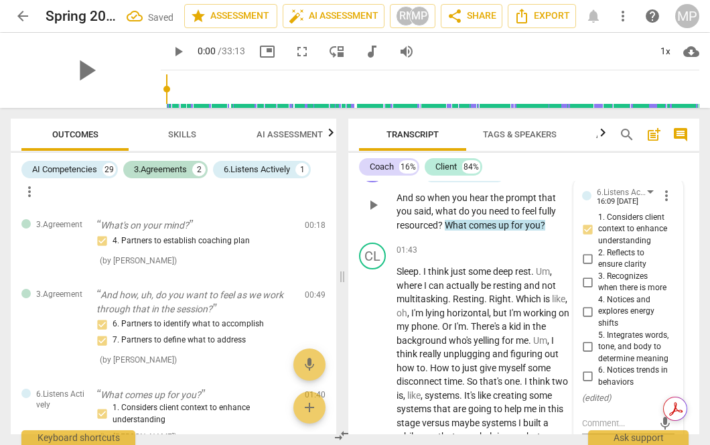
scroll to position [984, 0]
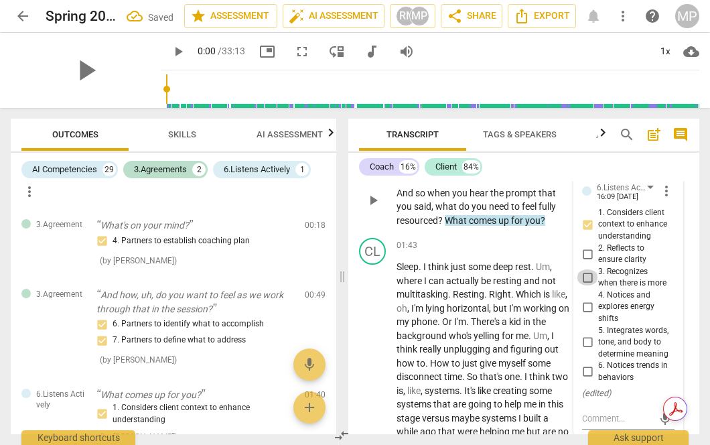
click at [586, 275] on input "3. Recognizes when there is more" at bounding box center [587, 277] width 21 height 16
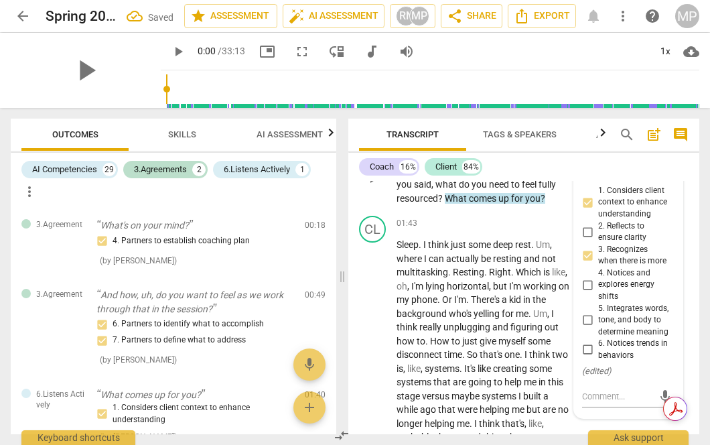
scroll to position [1008, 0]
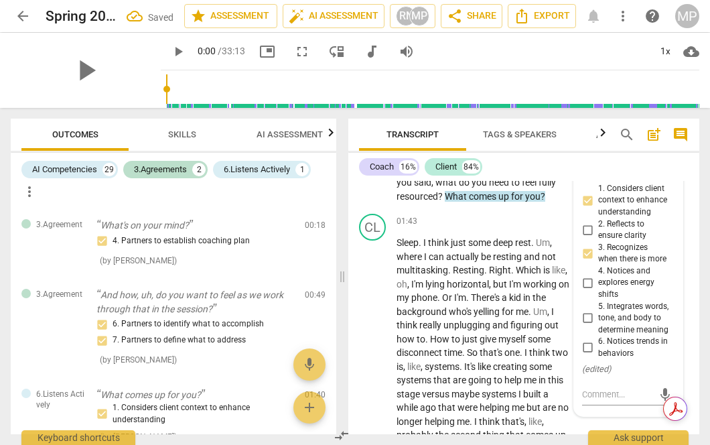
click at [589, 279] on input "4. Notices and explores energy shifts" at bounding box center [587, 283] width 21 height 16
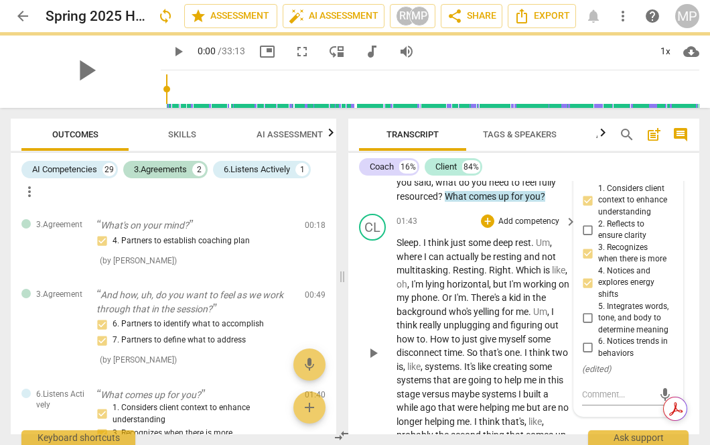
click at [475, 255] on span "actually" at bounding box center [463, 256] width 35 height 11
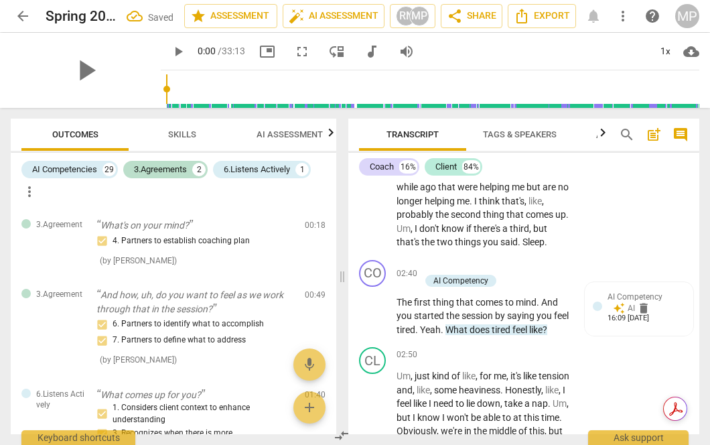
scroll to position [1240, 0]
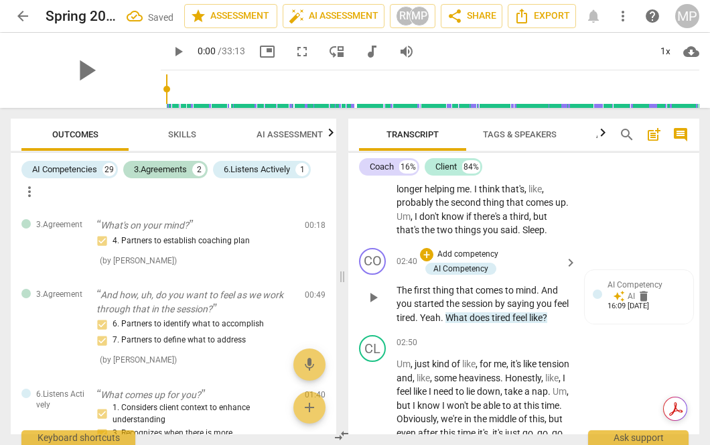
click at [500, 309] on span "by" at bounding box center [501, 303] width 12 height 11
click at [614, 302] on span "auto_awesome" at bounding box center [619, 296] width 12 height 12
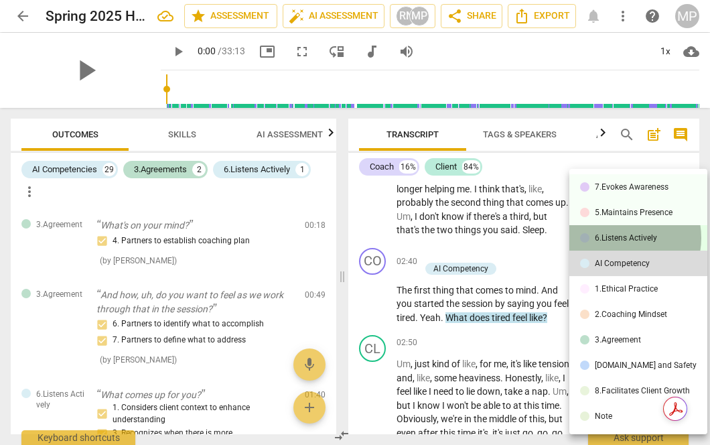
click at [621, 238] on div "6.Listens Actively" at bounding box center [626, 238] width 62 height 8
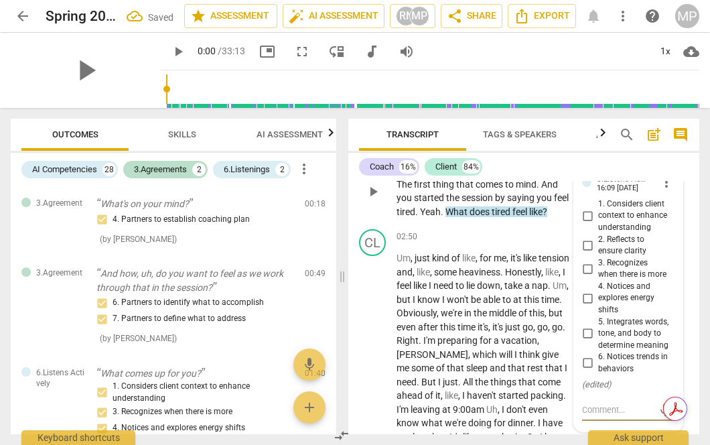
scroll to position [1343, 0]
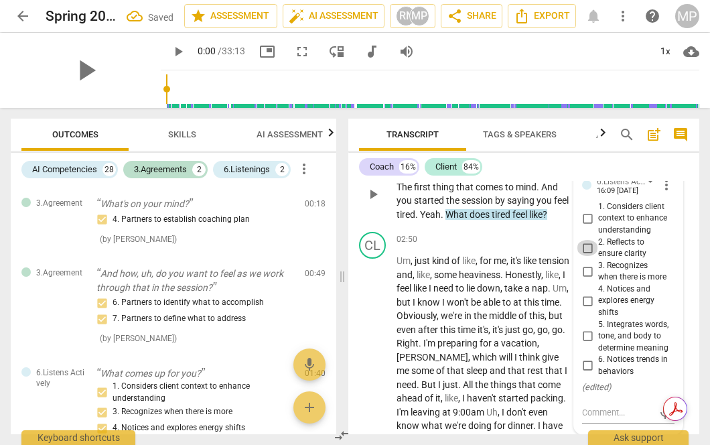
click at [586, 256] on input "2. Reflects to ensure clarity" at bounding box center [587, 248] width 21 height 16
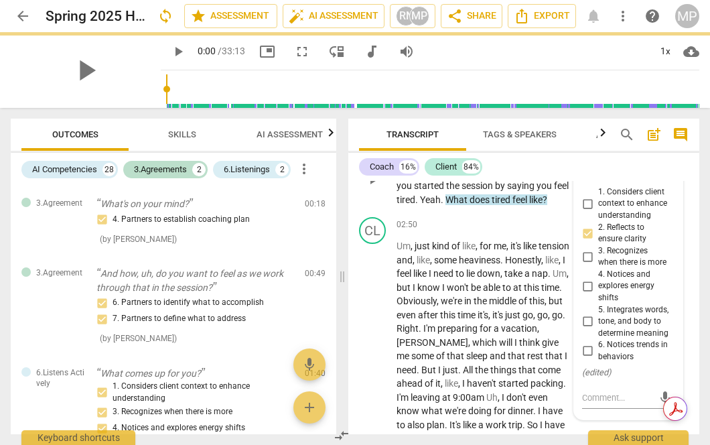
scroll to position [1362, 0]
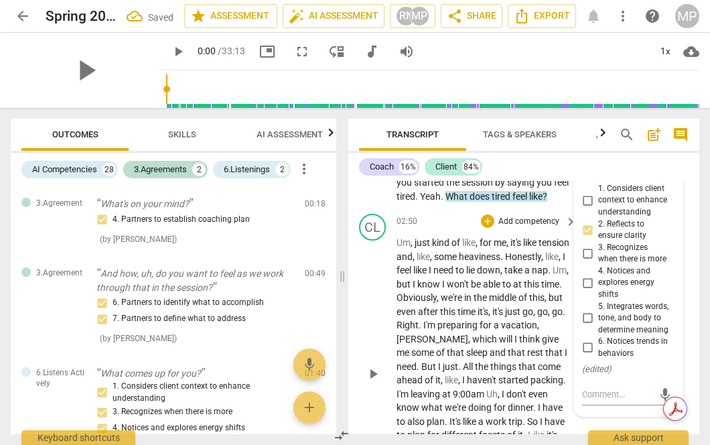
click at [437, 303] on span "Obviously" at bounding box center [416, 297] width 40 height 11
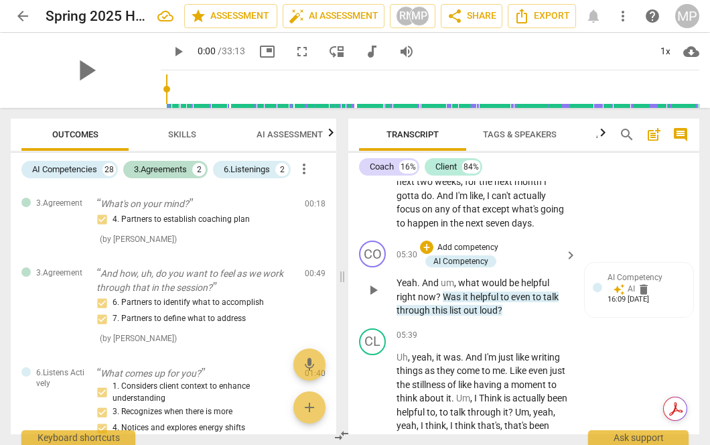
scroll to position [2375, 0]
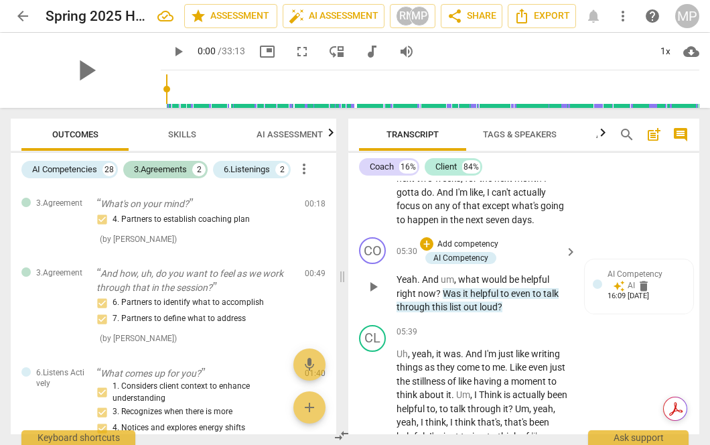
click at [532, 314] on p "Yeah . And um , what would be helpful right now ? Was it helpful to even to tal…" at bounding box center [482, 294] width 173 height 42
click at [617, 292] on span "auto_awesome" at bounding box center [619, 286] width 12 height 12
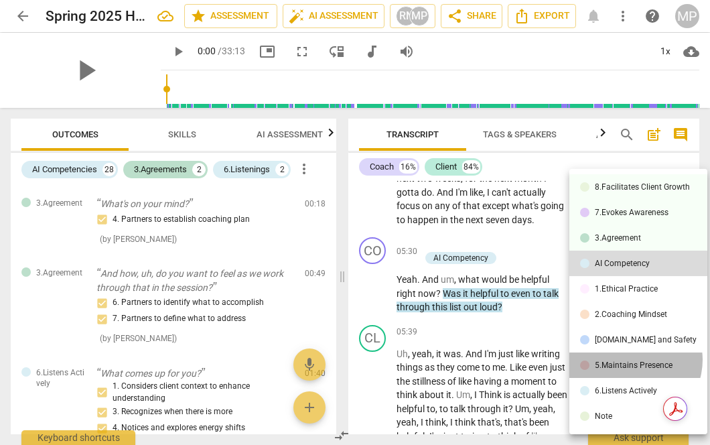
click at [633, 361] on div "5.Maintains Presence" at bounding box center [634, 365] width 78 height 8
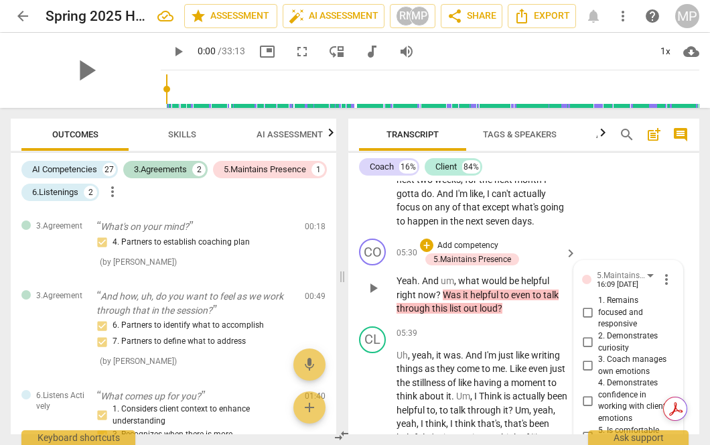
scroll to position [2385, 0]
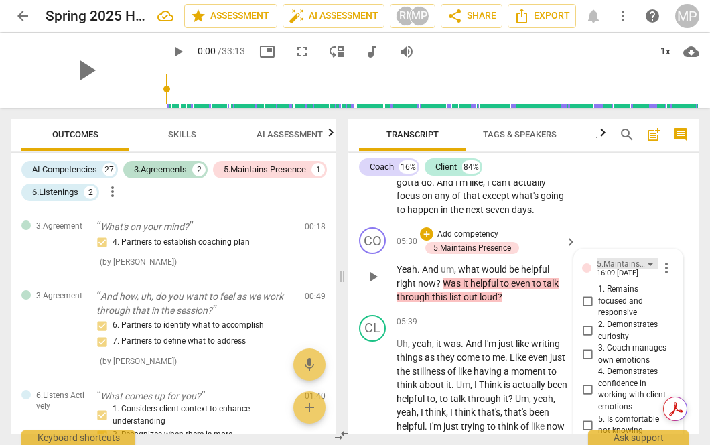
click at [633, 271] on div "5.Maintains Presence" at bounding box center [622, 264] width 50 height 13
